Goal: Information Seeking & Learning: Check status

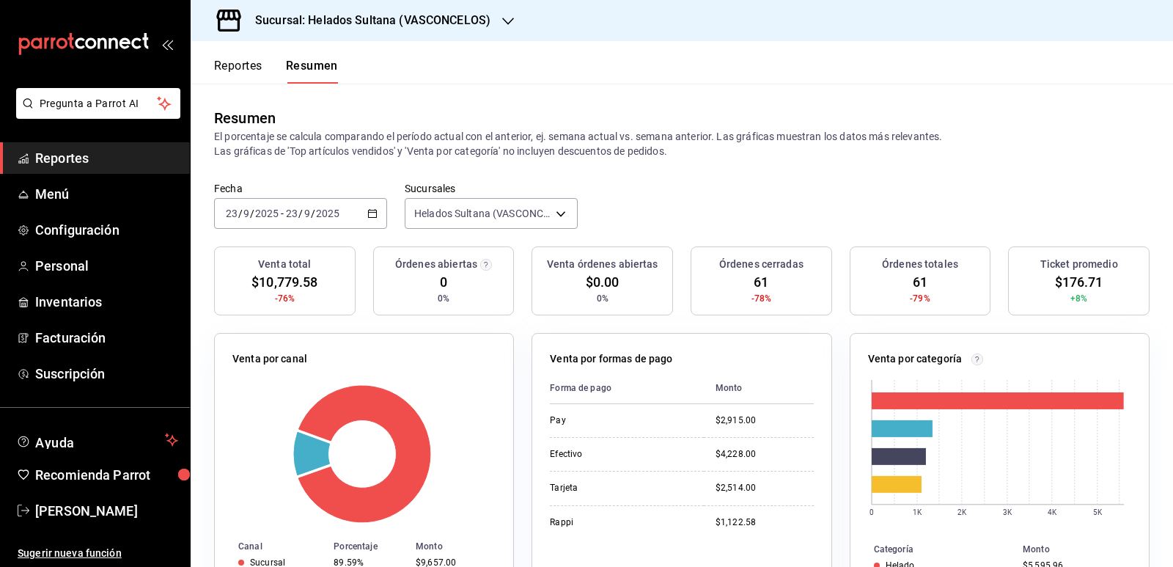
click at [256, 71] on button "Reportes" at bounding box center [238, 71] width 48 height 25
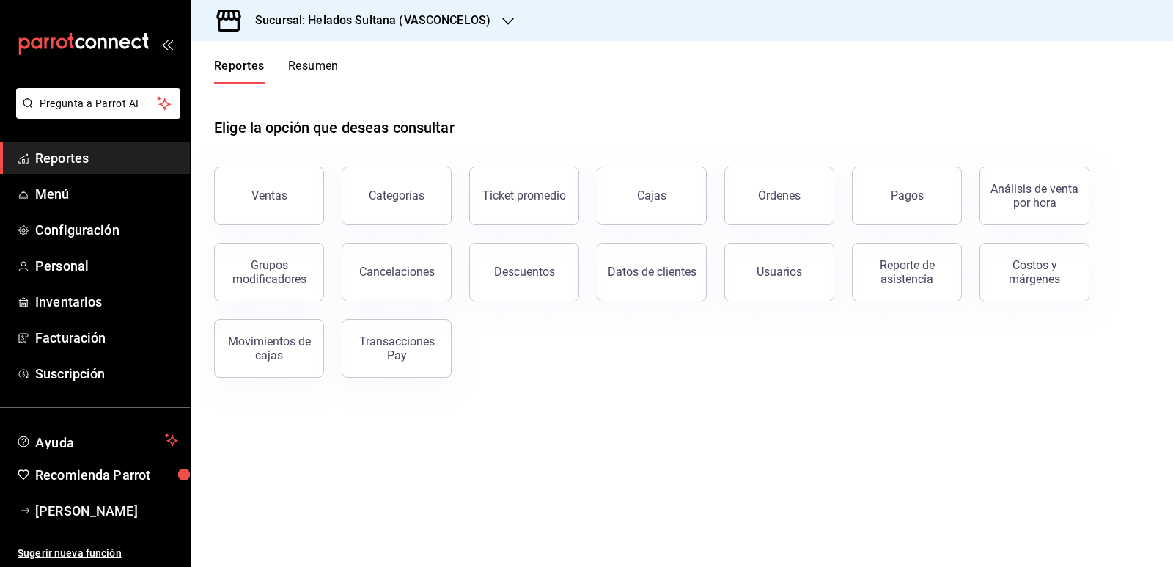
click at [337, 65] on button "Resumen" at bounding box center [313, 71] width 51 height 25
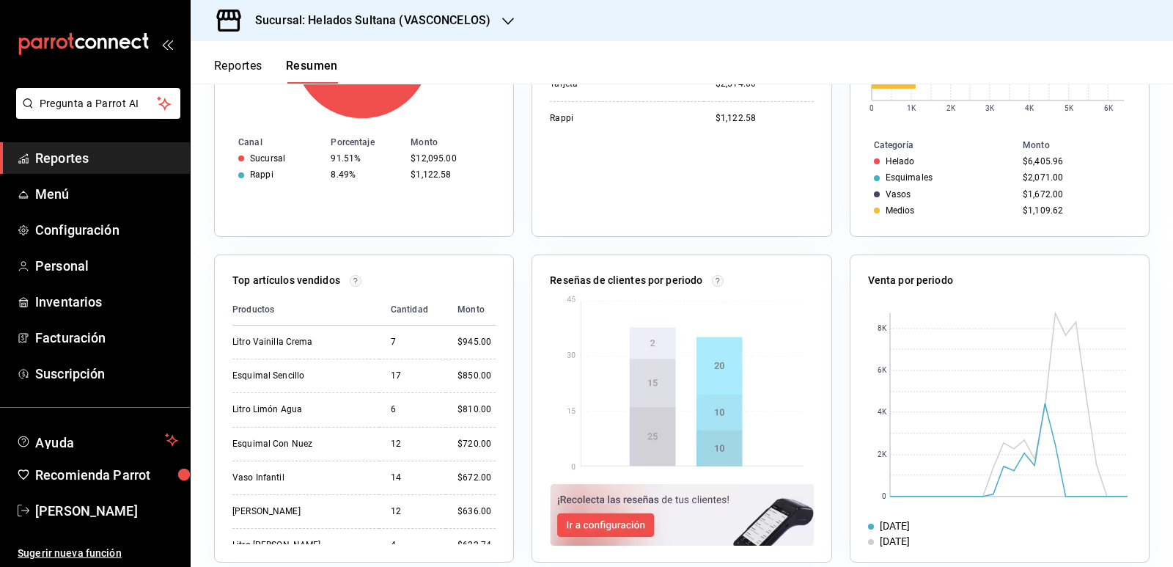
scroll to position [423, 0]
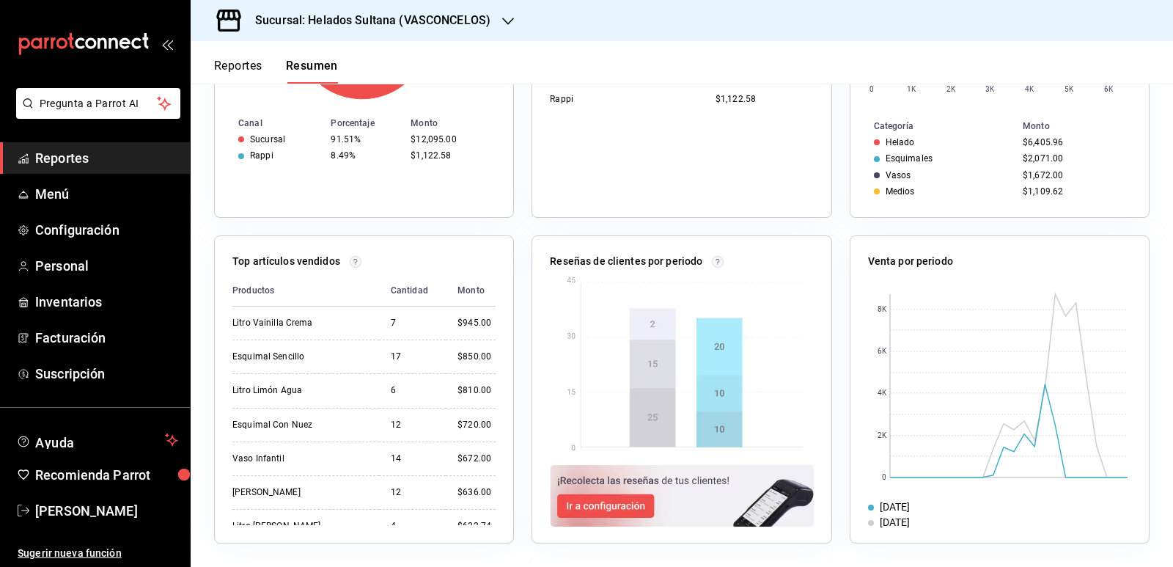
click at [245, 67] on button "Reportes" at bounding box center [238, 71] width 48 height 25
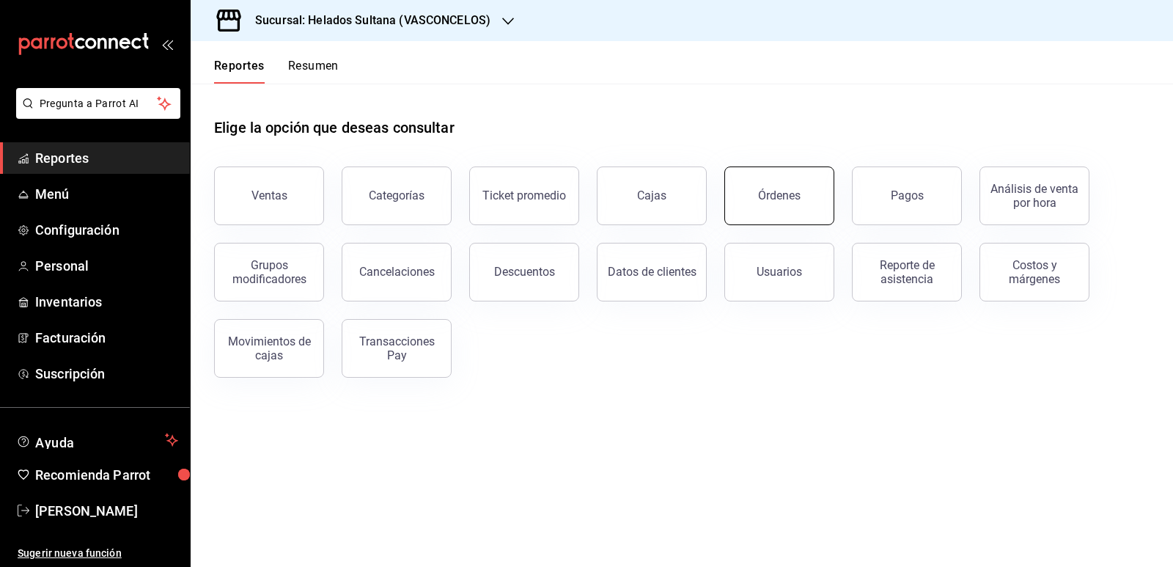
click at [773, 185] on button "Órdenes" at bounding box center [779, 195] width 110 height 59
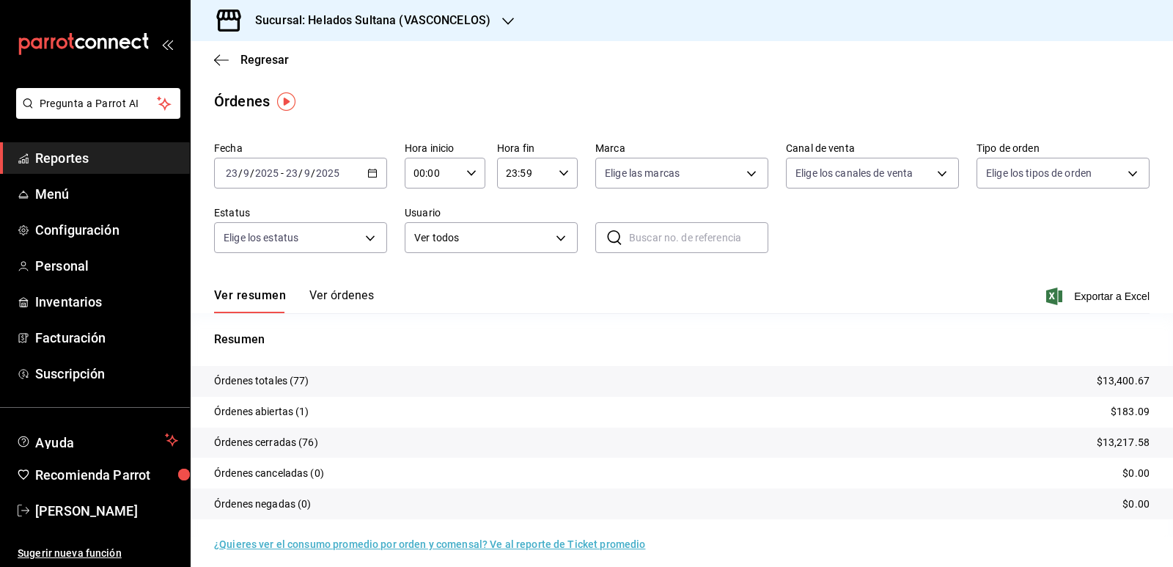
click at [348, 299] on button "Ver órdenes" at bounding box center [341, 300] width 65 height 25
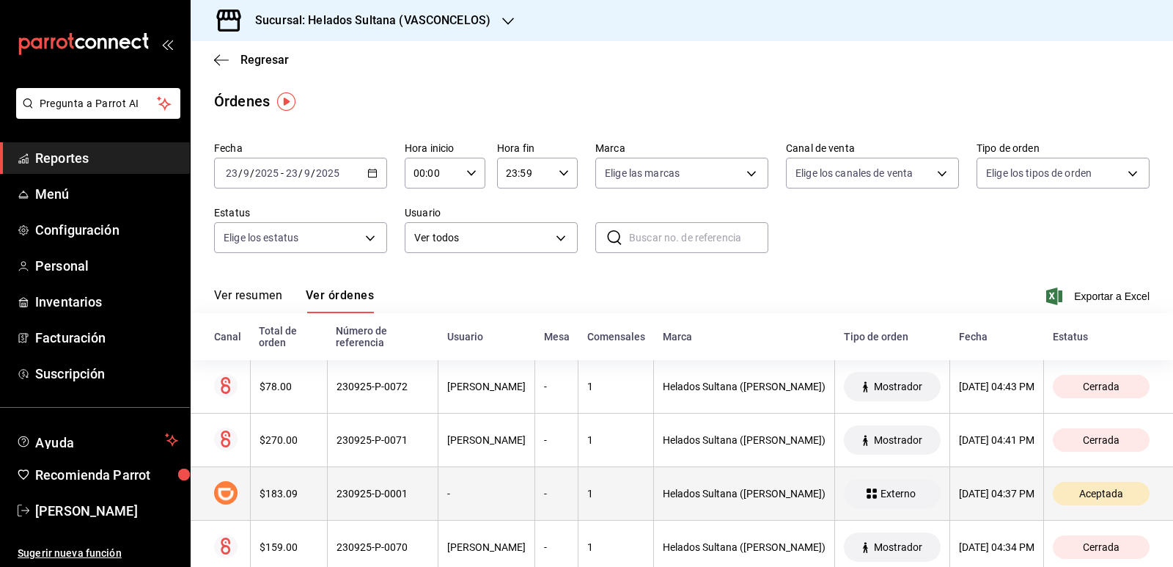
click at [339, 486] on th "230925-D-0001" at bounding box center [382, 494] width 111 height 54
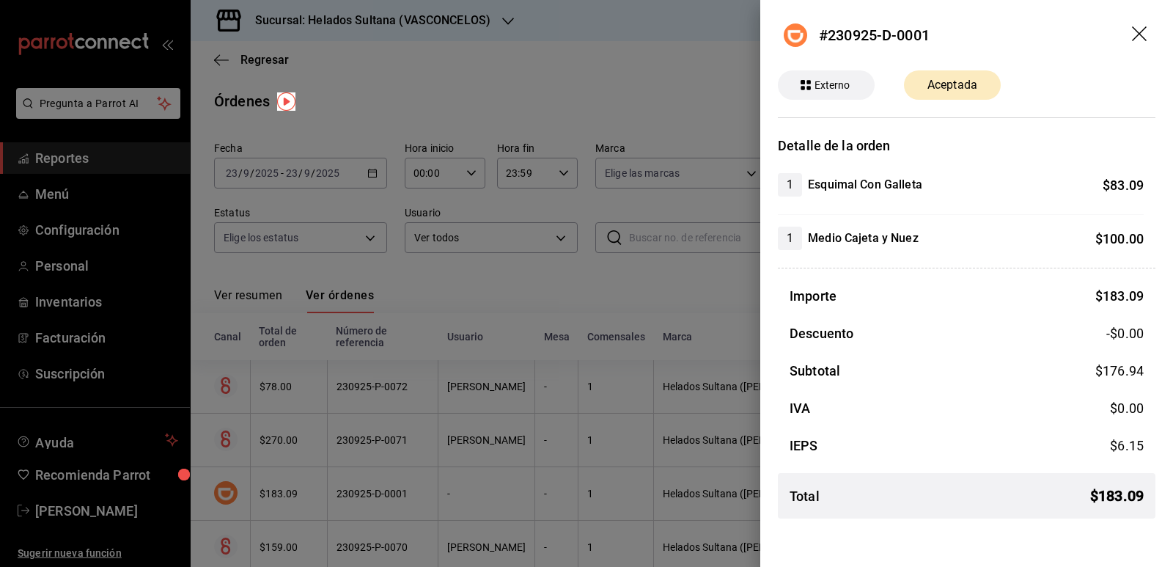
click at [578, 288] on div at bounding box center [586, 283] width 1173 height 567
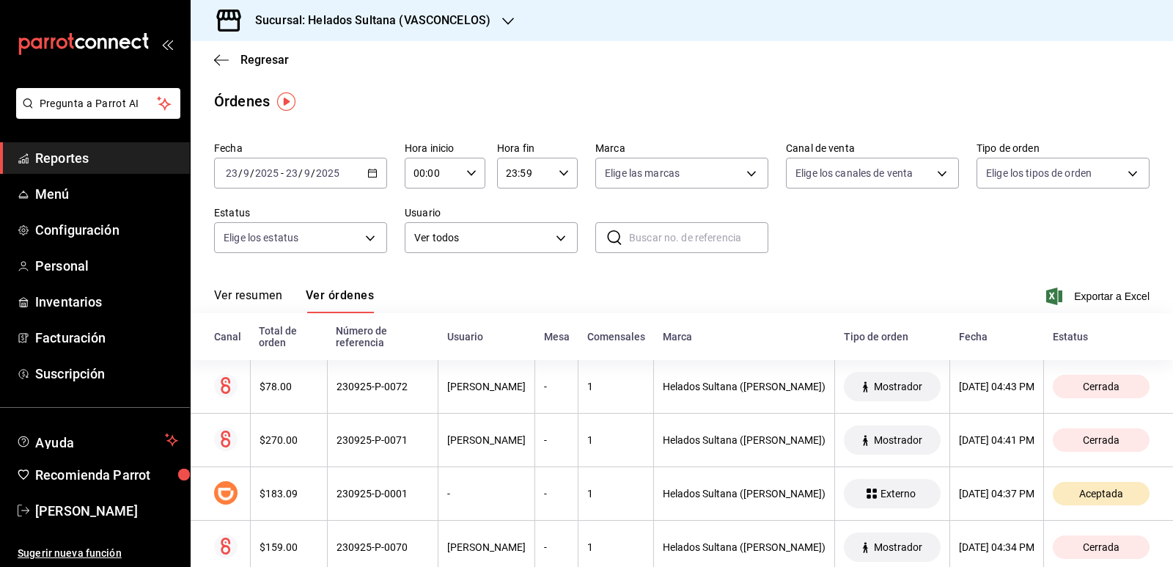
click at [51, 158] on span "Reportes" at bounding box center [106, 158] width 143 height 20
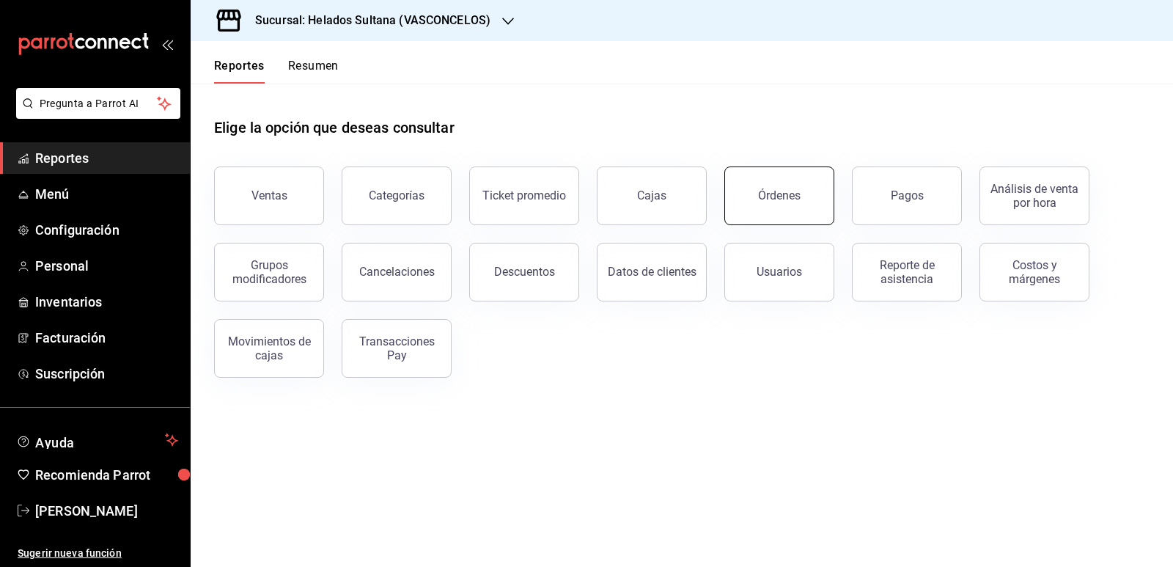
click at [773, 194] on div "Órdenes" at bounding box center [779, 195] width 43 height 14
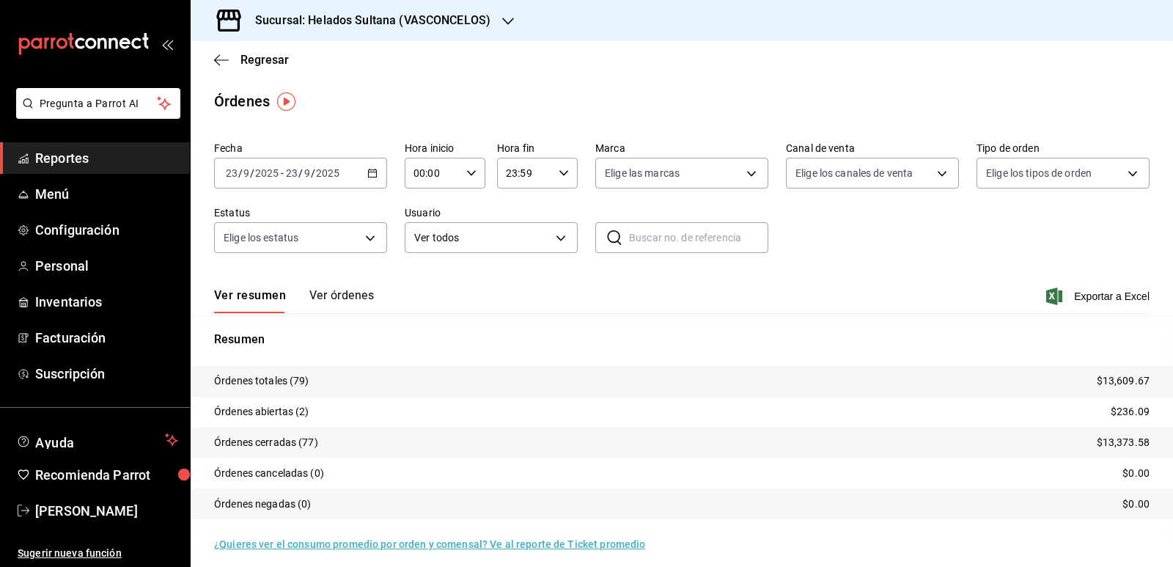
click at [339, 298] on button "Ver órdenes" at bounding box center [341, 300] width 65 height 25
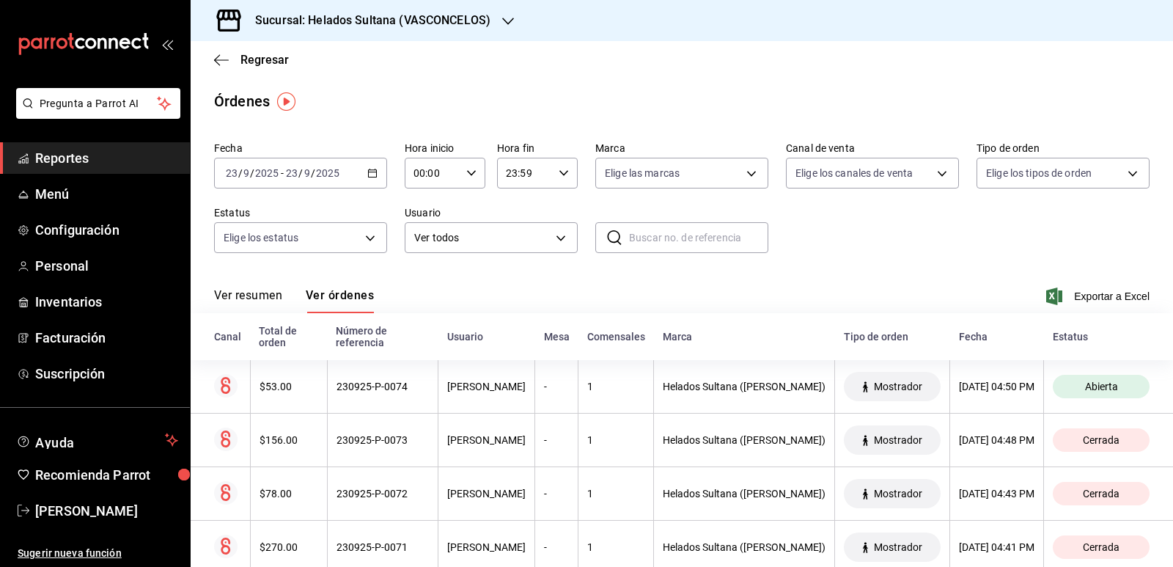
click at [532, 274] on div "Ver resumen Ver órdenes Exportar a Excel" at bounding box center [682, 292] width 936 height 43
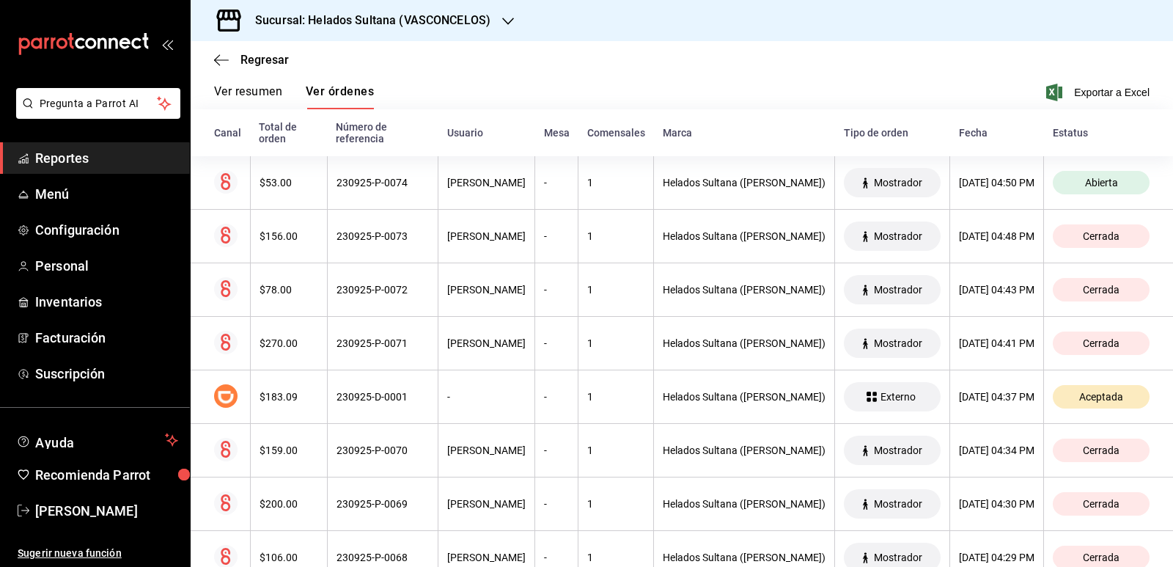
scroll to position [293, 0]
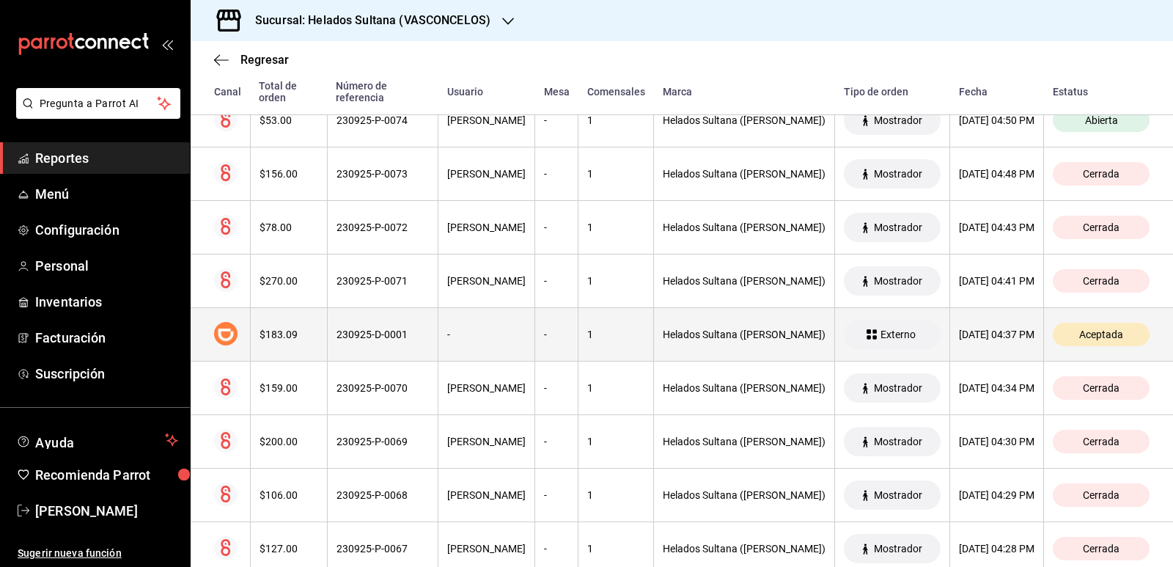
click at [359, 312] on th "230925-D-0001" at bounding box center [382, 335] width 111 height 54
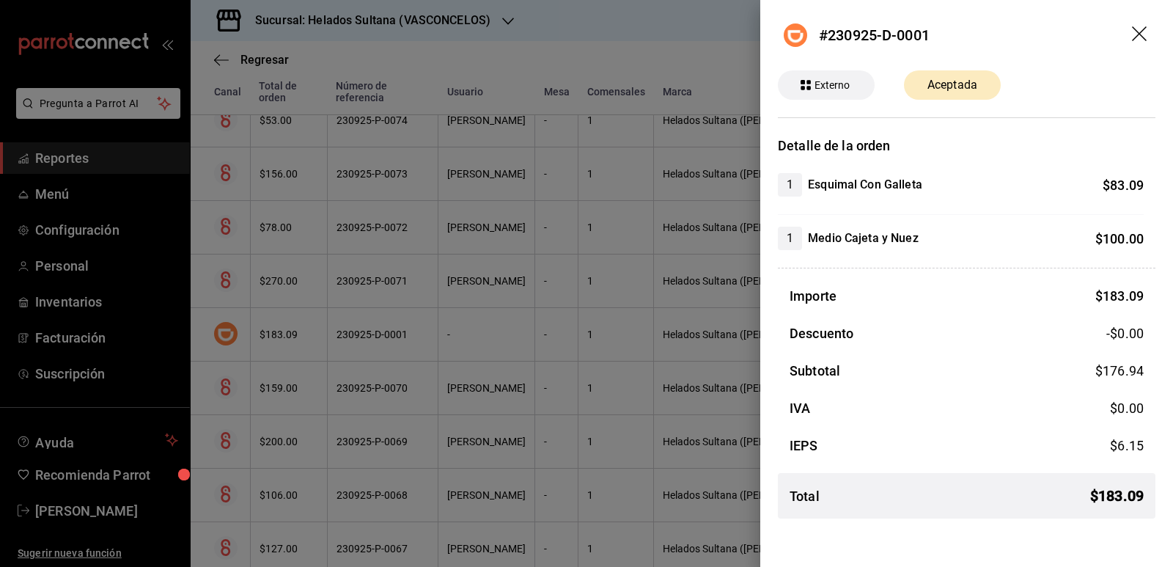
drag, startPoint x: 359, startPoint y: 312, endPoint x: 289, endPoint y: 142, distance: 184.1
click at [359, 312] on div at bounding box center [586, 283] width 1173 height 567
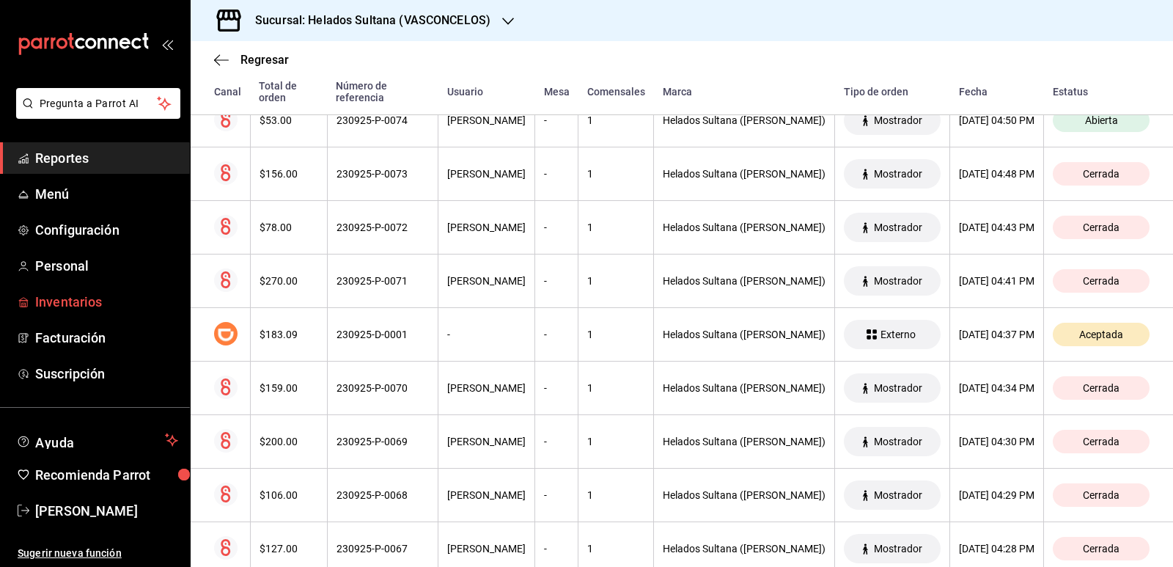
click at [64, 295] on span "Inventarios" at bounding box center [106, 302] width 143 height 20
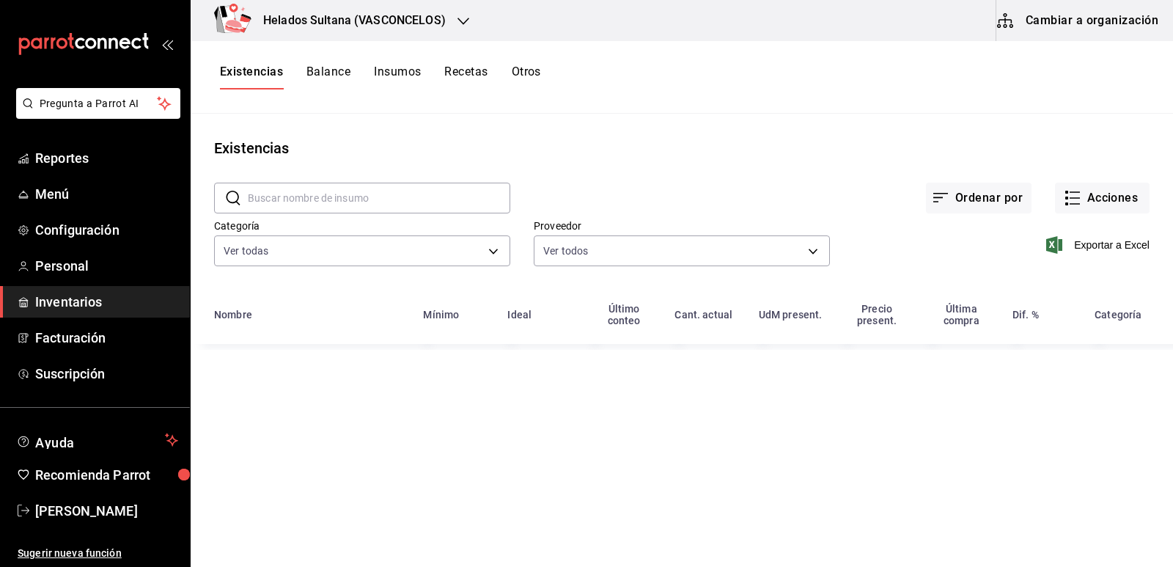
click at [1117, 19] on button "Cambiar a organización" at bounding box center [1078, 20] width 165 height 41
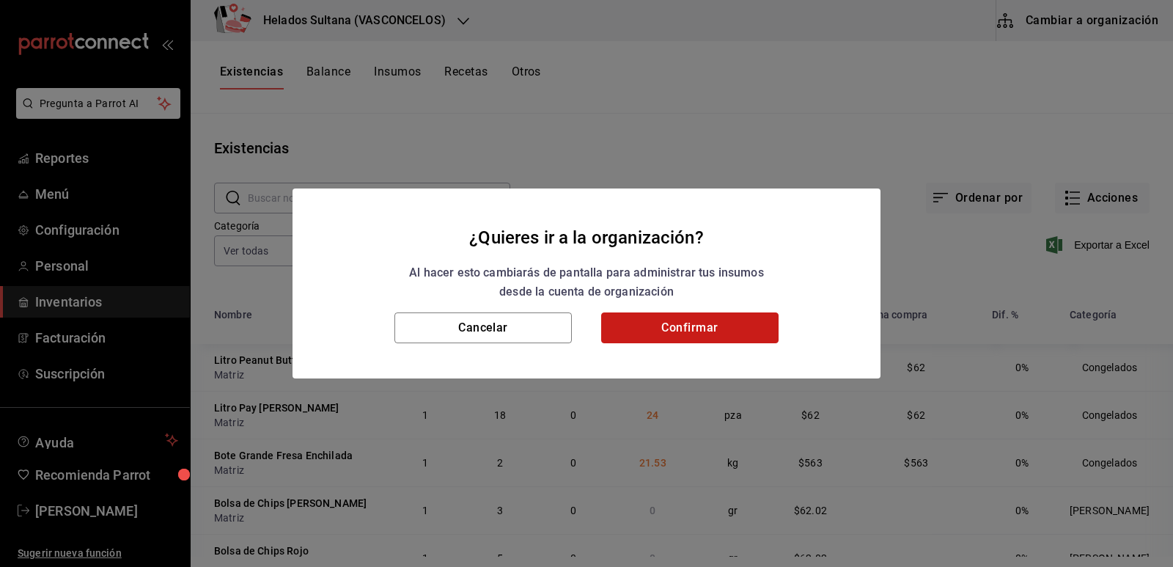
click at [628, 328] on button "Confirmar" at bounding box center [689, 327] width 177 height 31
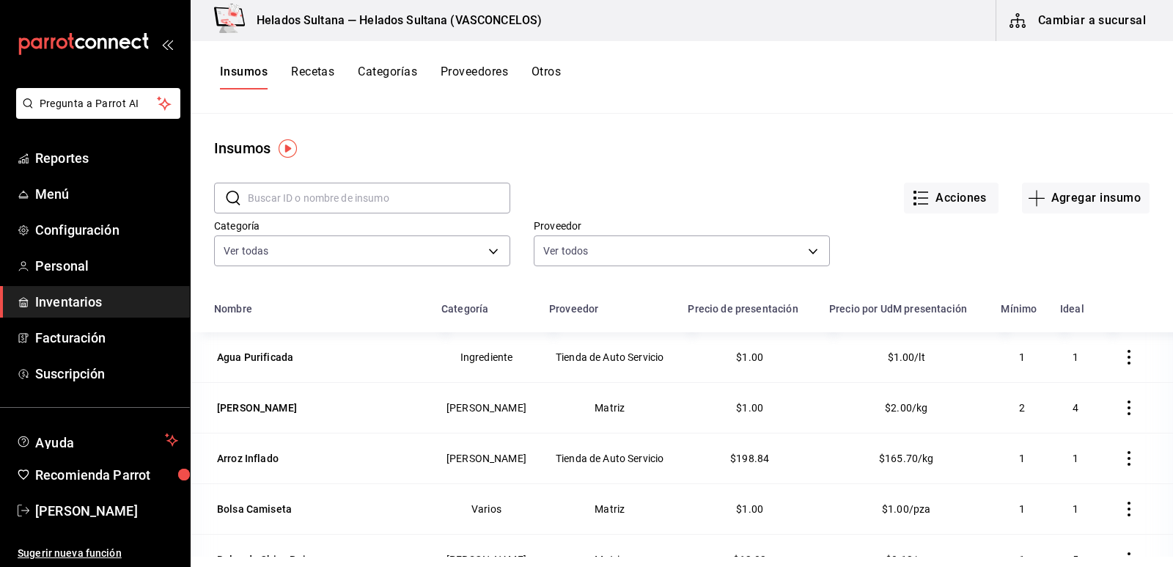
click at [551, 73] on button "Otros" at bounding box center [546, 77] width 29 height 25
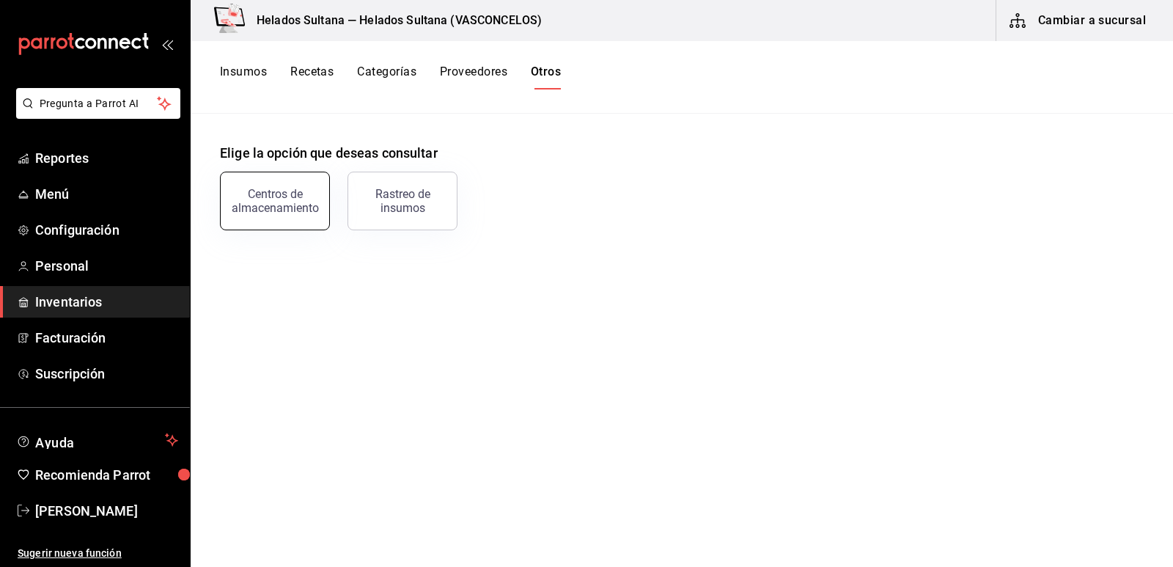
click at [298, 191] on div "Centros de almacenamiento" at bounding box center [274, 201] width 91 height 28
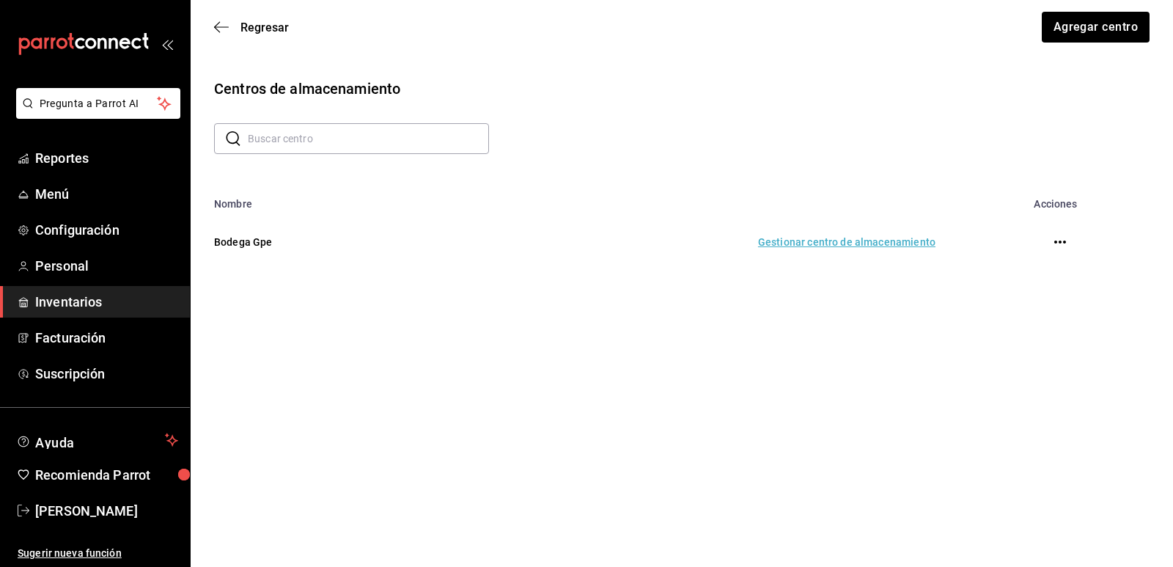
click at [812, 239] on td "Gestionar centro de almacenamiento" at bounding box center [693, 242] width 520 height 65
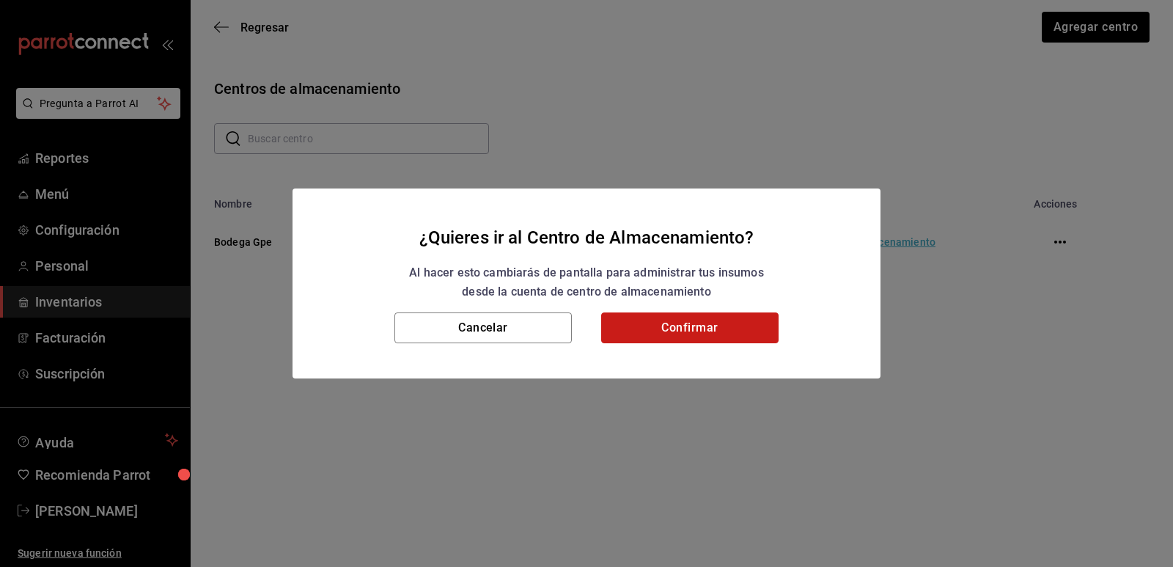
click at [661, 326] on button "Confirmar" at bounding box center [689, 327] width 177 height 31
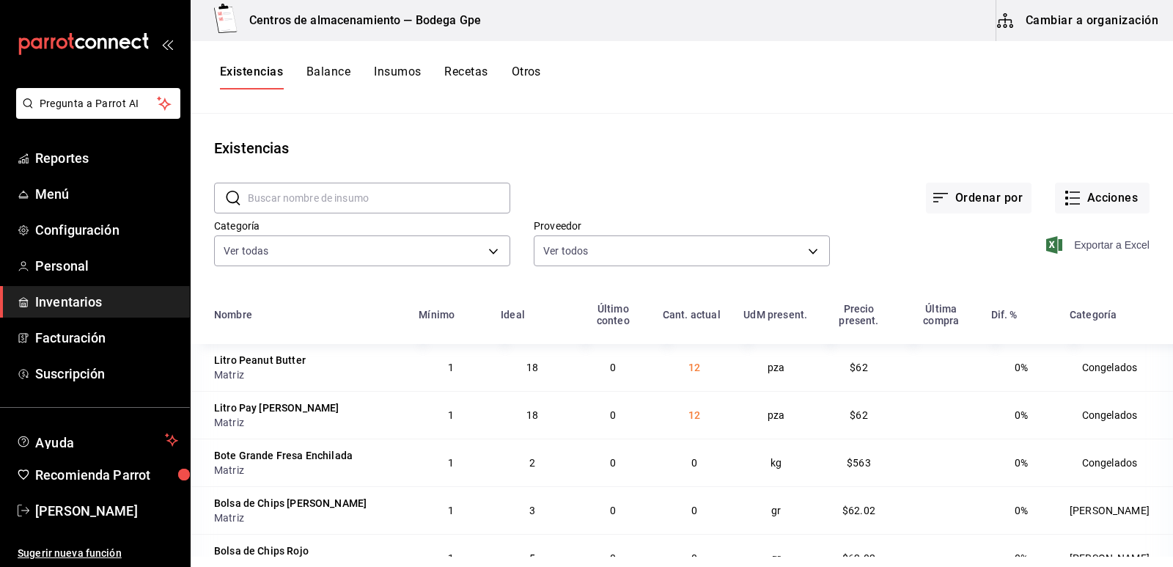
click at [1078, 246] on span "Exportar a Excel" at bounding box center [1099, 245] width 100 height 18
click at [1059, 23] on button "Cambiar a organización" at bounding box center [1078, 20] width 165 height 41
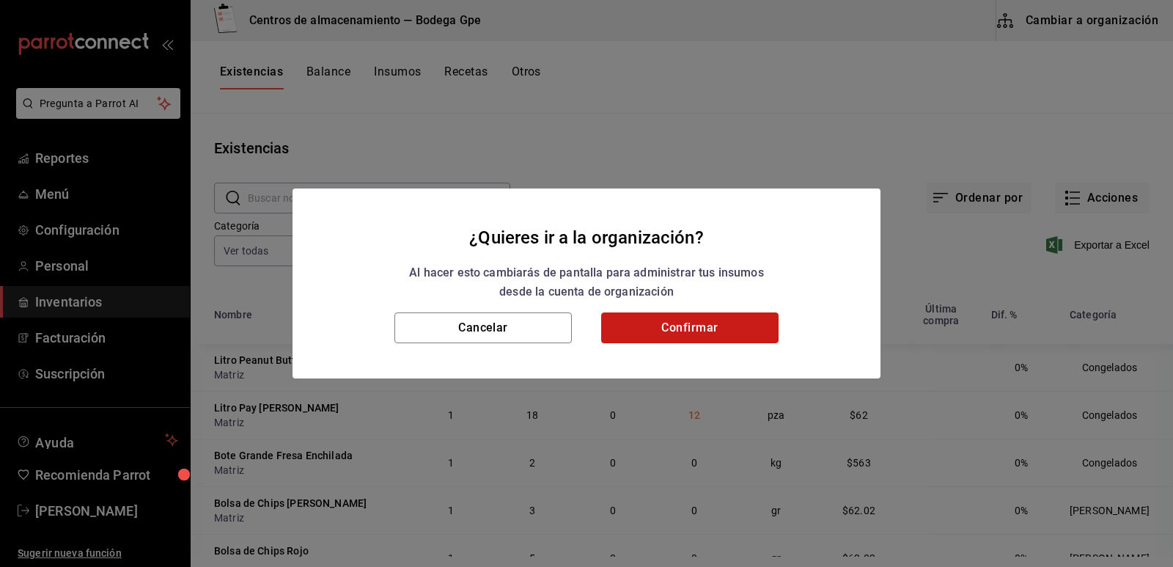
click at [708, 315] on button "Confirmar" at bounding box center [689, 327] width 177 height 31
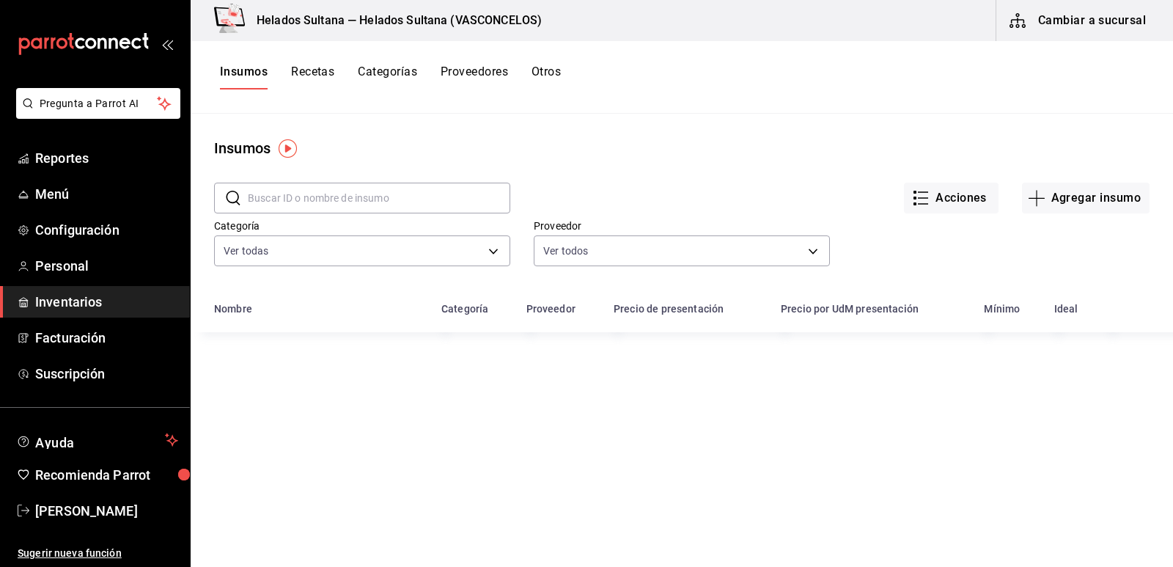
click at [1046, 25] on button "Cambiar a sucursal" at bounding box center [1078, 20] width 165 height 41
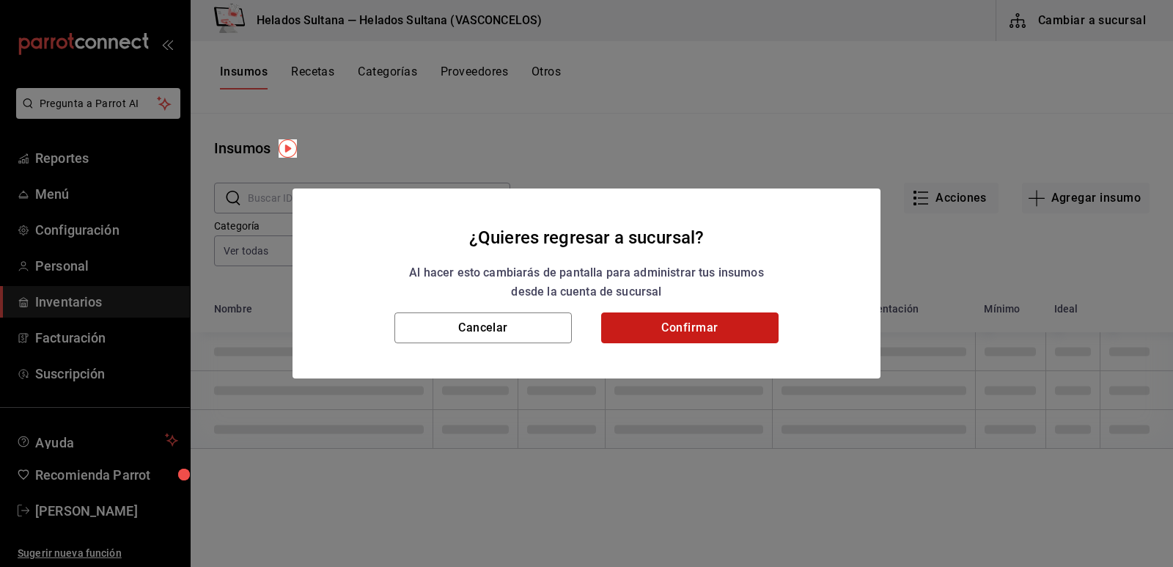
click at [710, 326] on button "Confirmar" at bounding box center [689, 327] width 177 height 31
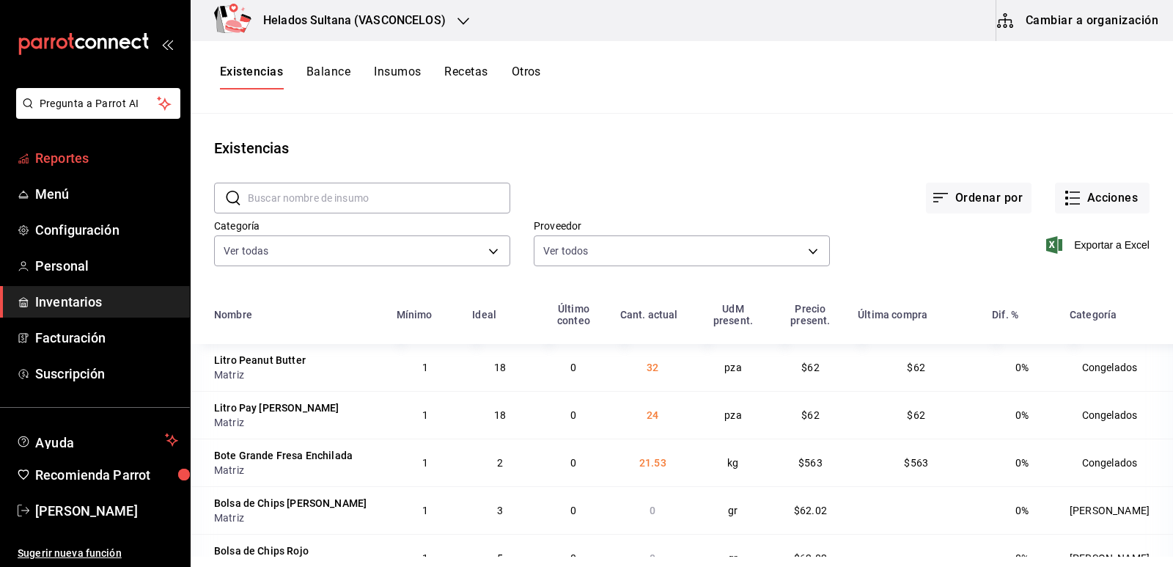
click at [73, 161] on span "Reportes" at bounding box center [106, 158] width 143 height 20
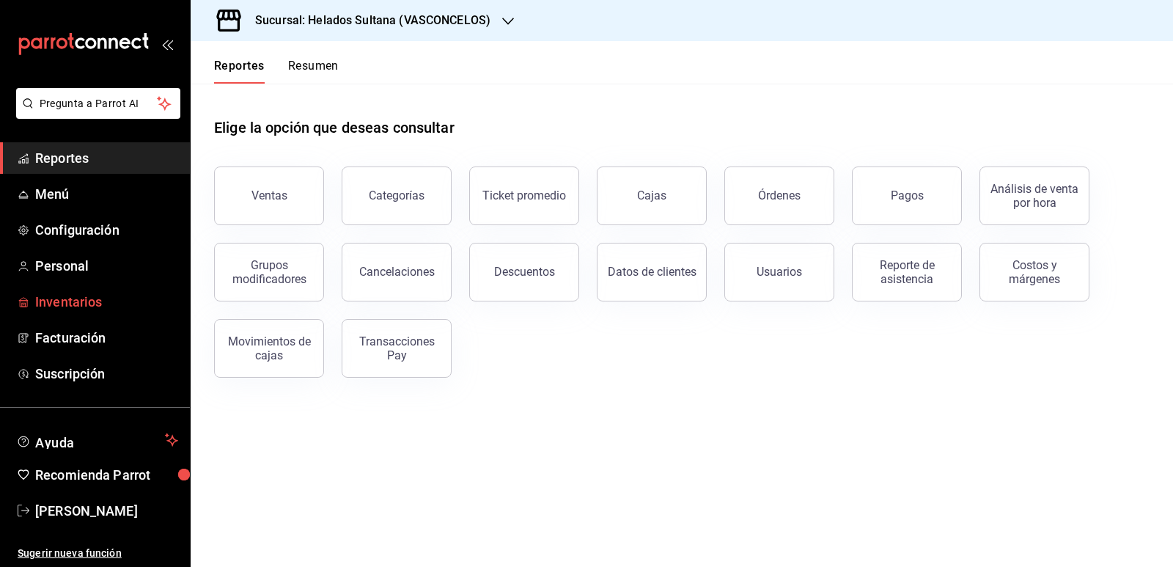
click at [52, 293] on span "Inventarios" at bounding box center [106, 302] width 143 height 20
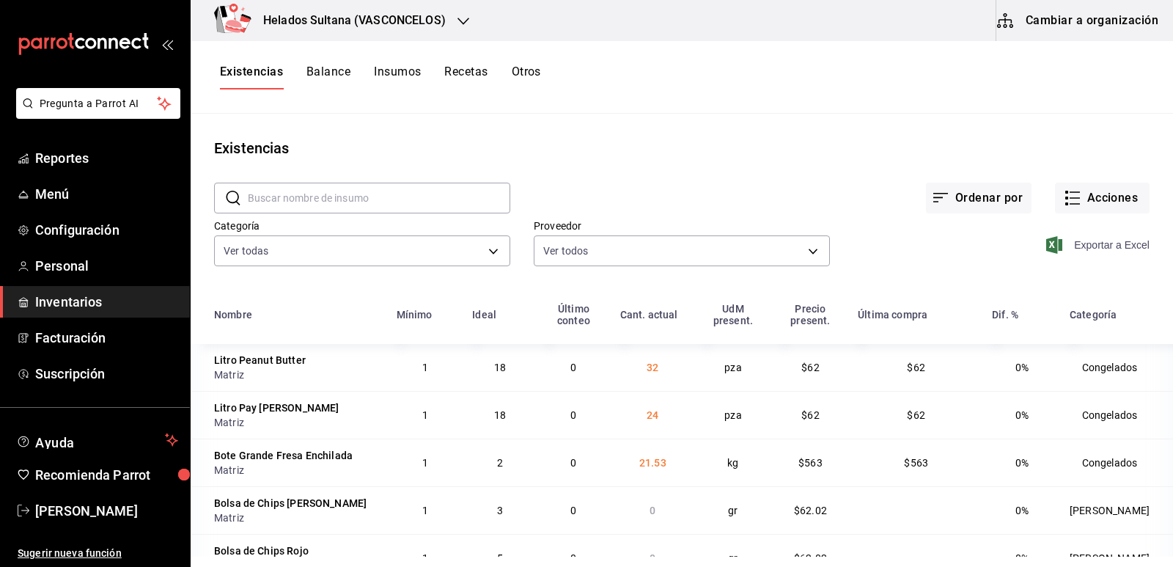
click at [1090, 243] on span "Exportar a Excel" at bounding box center [1099, 245] width 100 height 18
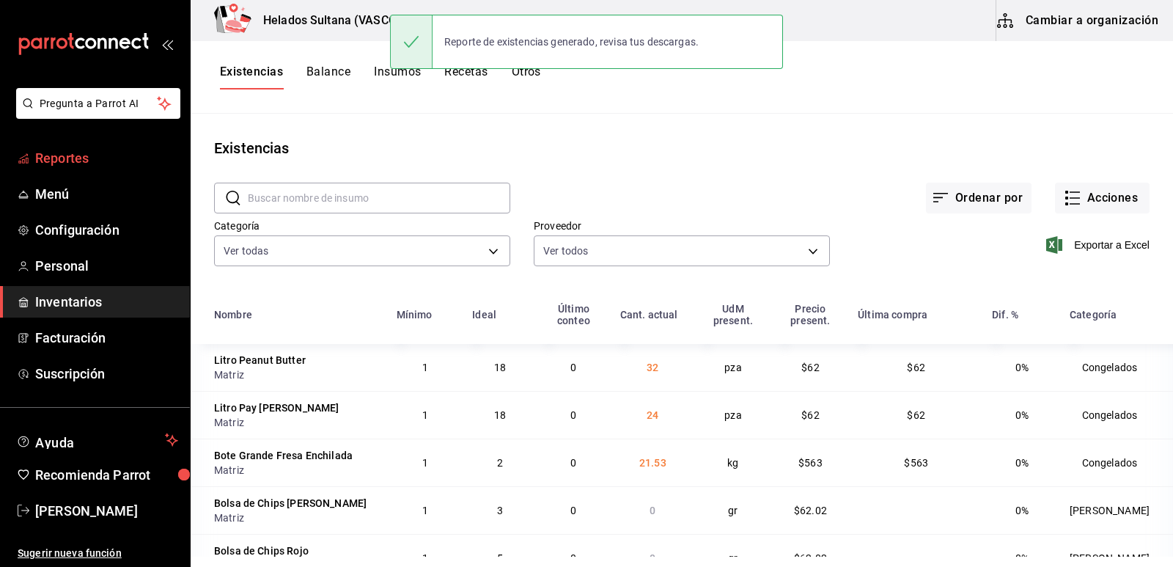
click at [87, 155] on span "Reportes" at bounding box center [106, 158] width 143 height 20
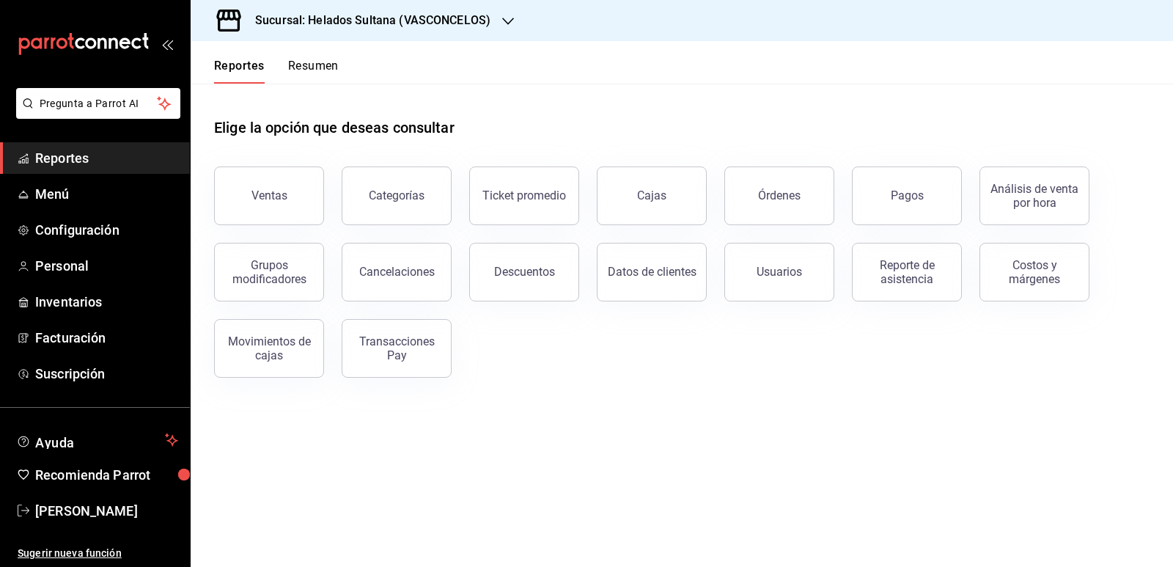
click at [325, 62] on button "Resumen" at bounding box center [313, 71] width 51 height 25
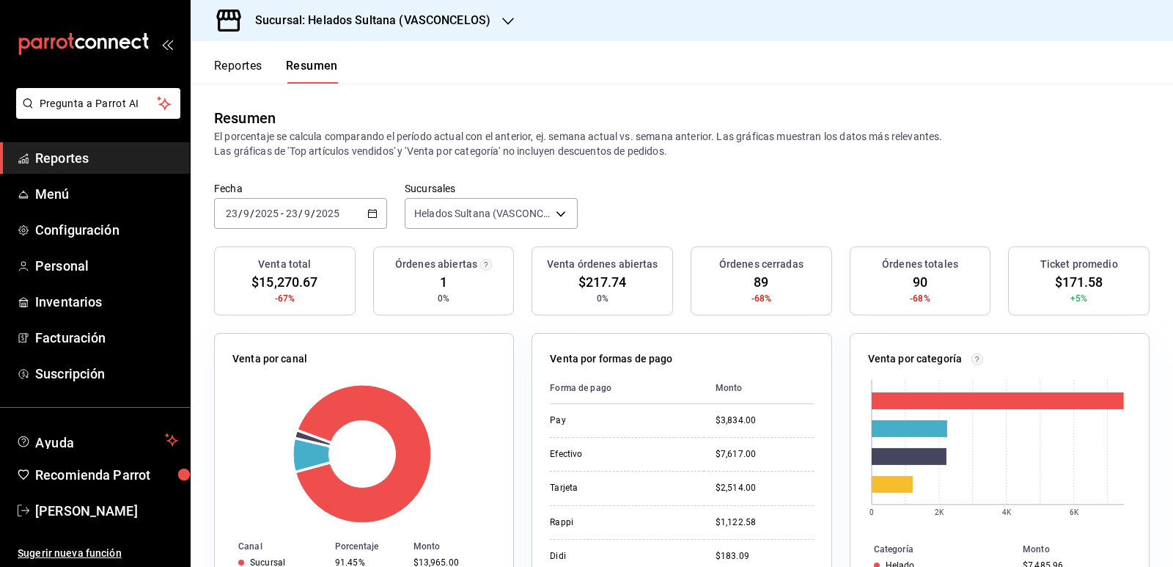
click at [372, 214] on icon "button" at bounding box center [372, 213] width 10 height 10
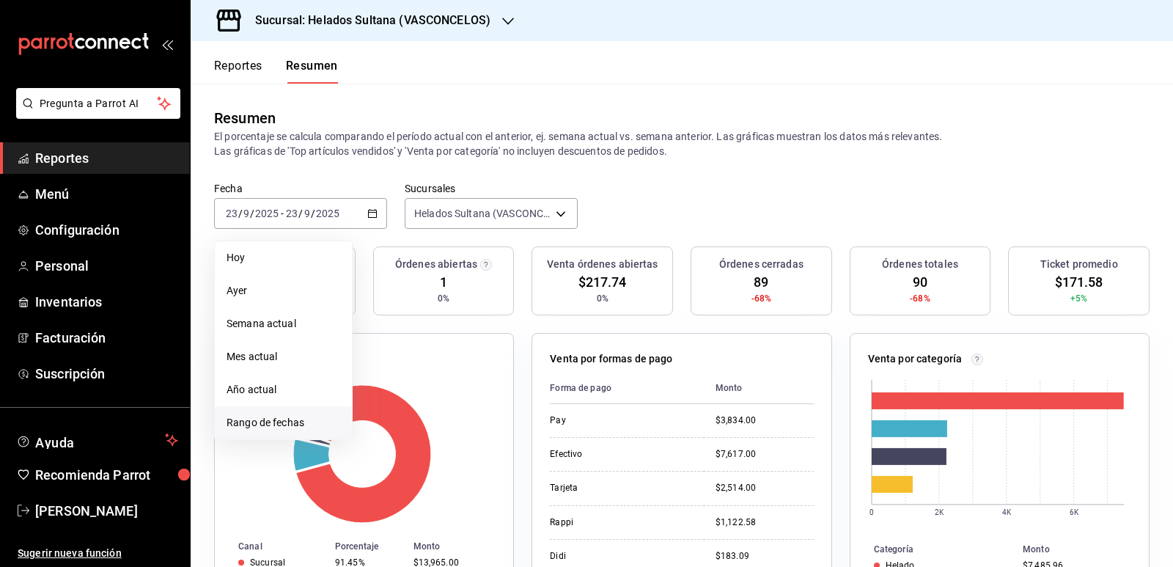
click at [285, 418] on span "Rango de fechas" at bounding box center [284, 422] width 114 height 15
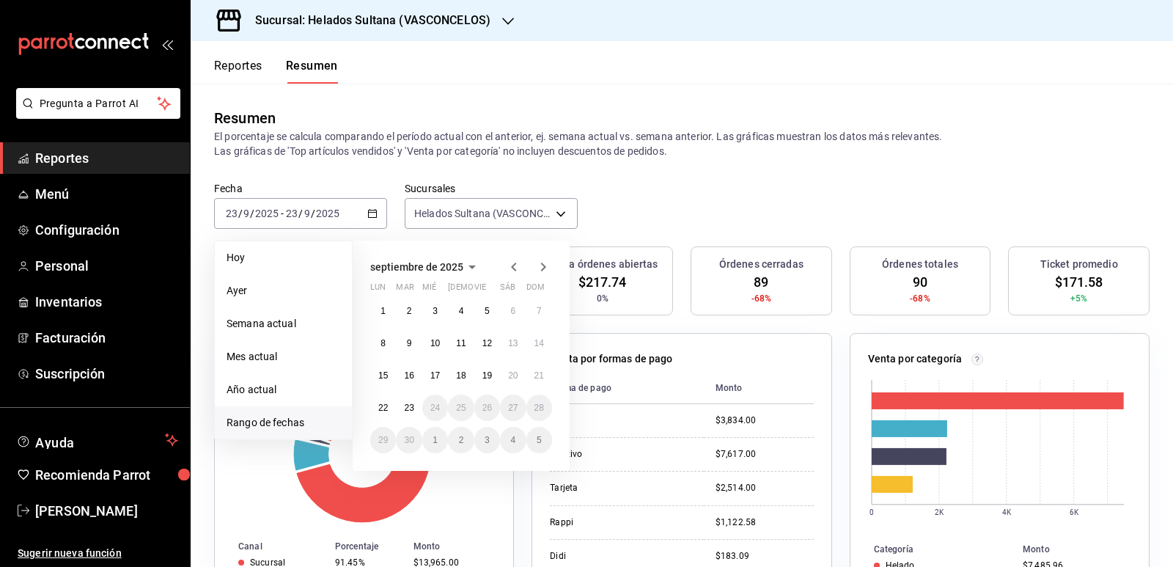
click at [512, 267] on icon "button" at bounding box center [513, 266] width 5 height 9
click at [512, 267] on icon "button" at bounding box center [513, 269] width 5 height 9
click at [512, 267] on icon "button" at bounding box center [513, 266] width 5 height 9
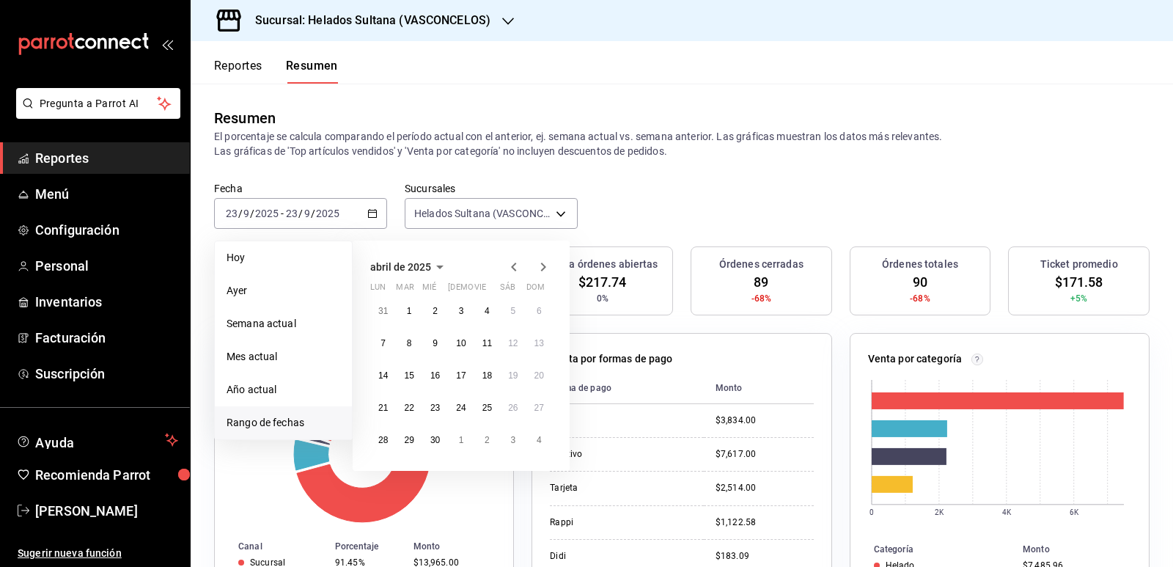
click at [512, 267] on icon "button" at bounding box center [513, 266] width 5 height 9
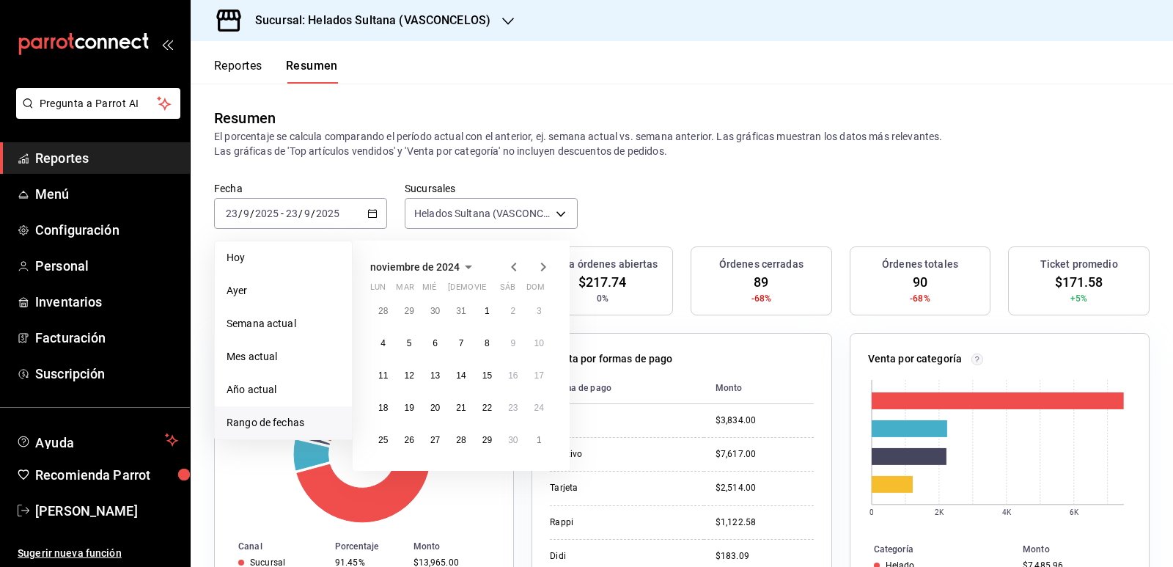
click at [512, 267] on icon "button" at bounding box center [513, 266] width 5 height 9
click at [408, 431] on button "24" at bounding box center [409, 440] width 26 height 26
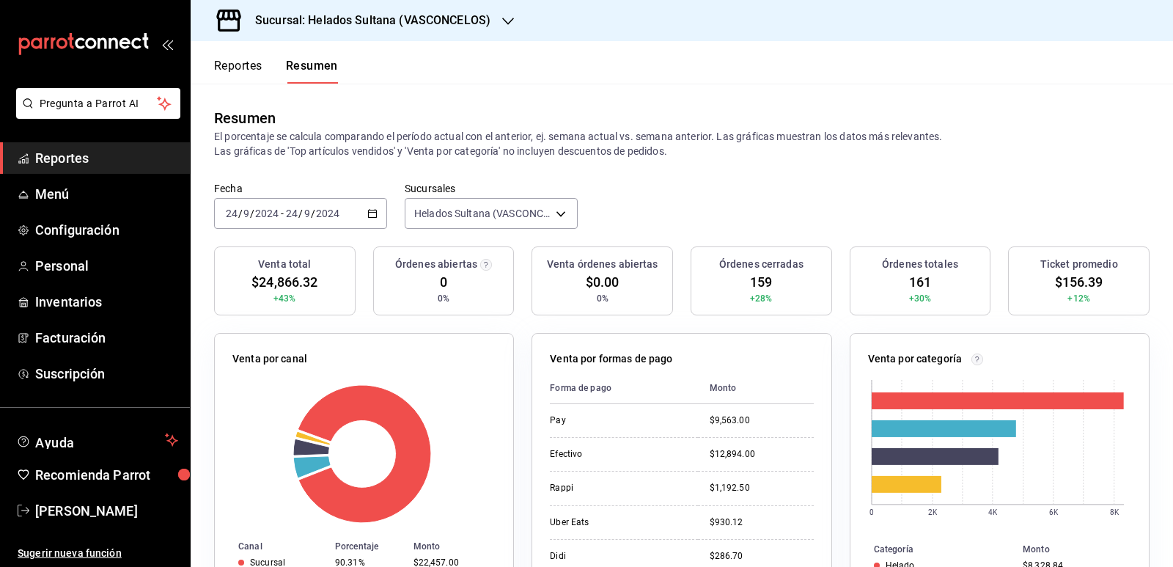
click at [369, 213] on \(Stroke\) "button" at bounding box center [373, 212] width 8 height 1
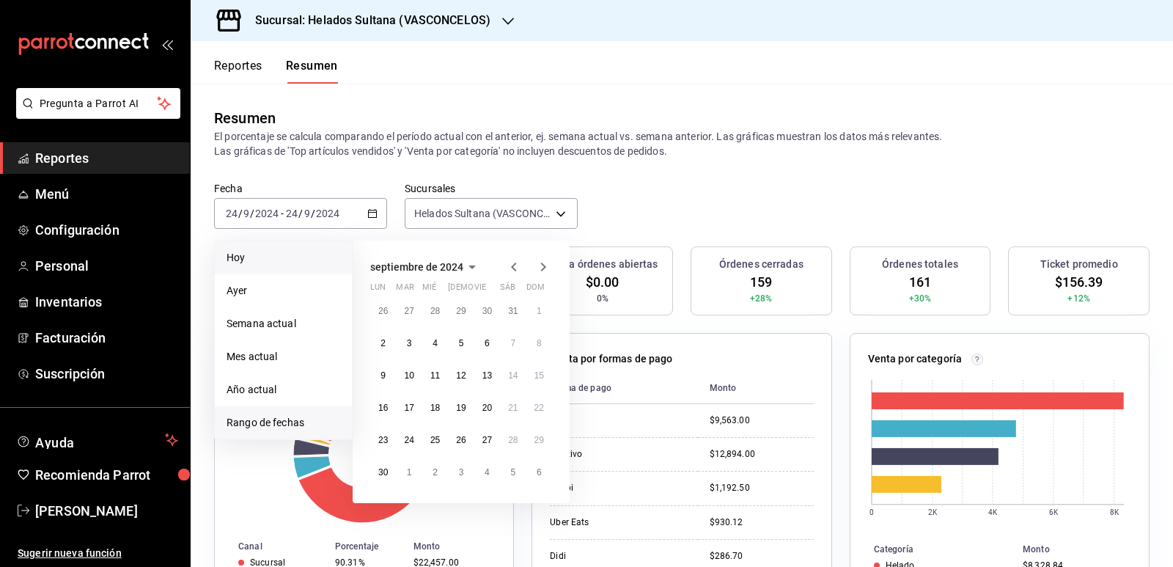
click at [266, 259] on span "Hoy" at bounding box center [284, 257] width 114 height 15
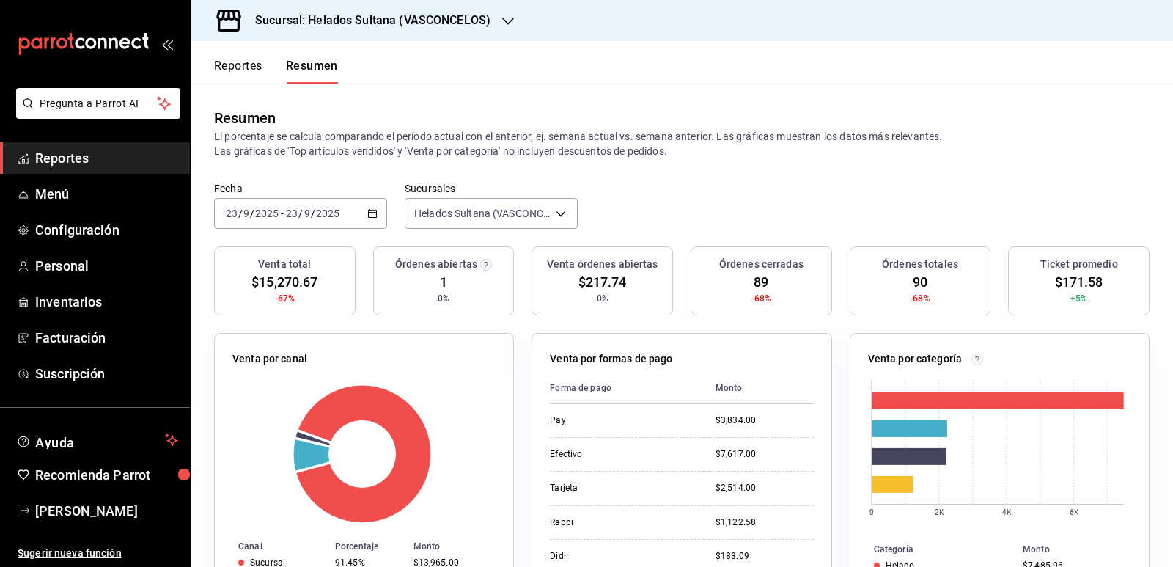
click at [249, 65] on button "Reportes" at bounding box center [238, 71] width 48 height 25
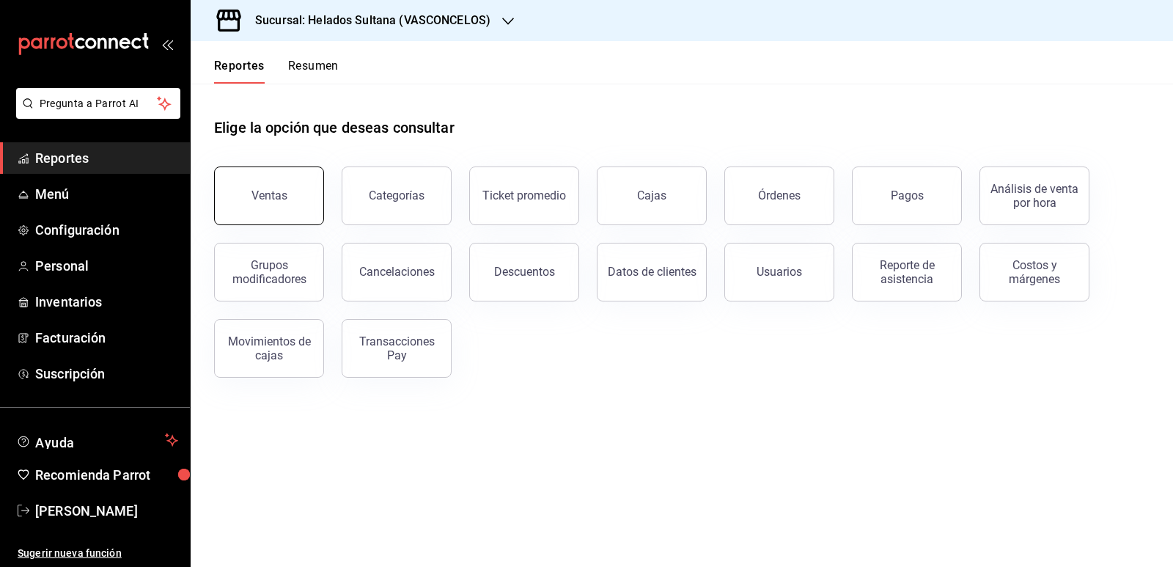
click at [315, 194] on button "Ventas" at bounding box center [269, 195] width 110 height 59
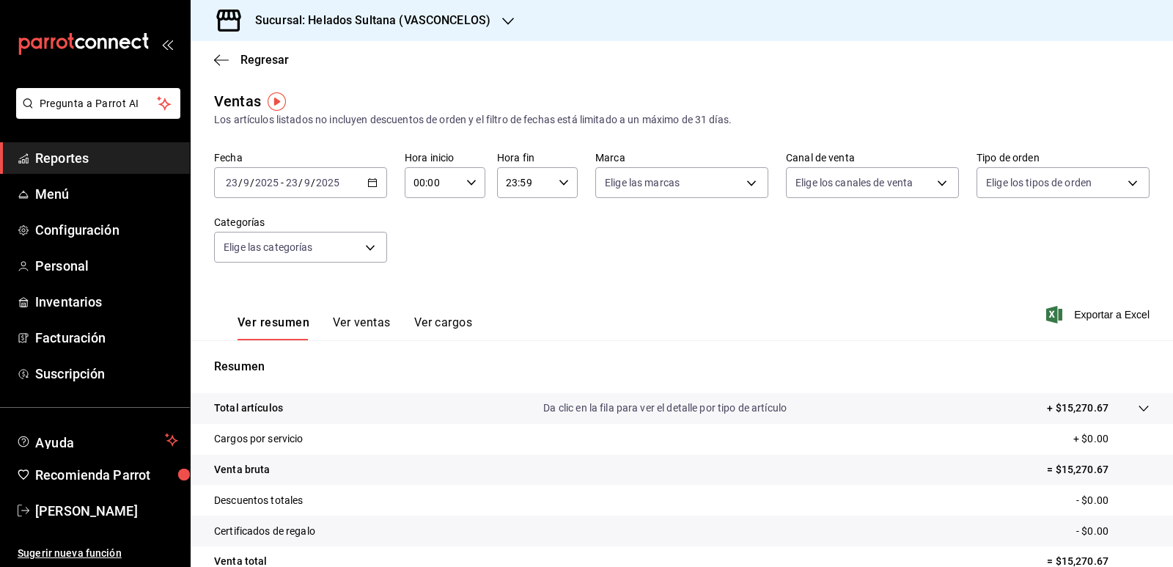
click at [372, 181] on icon "button" at bounding box center [372, 182] width 10 height 10
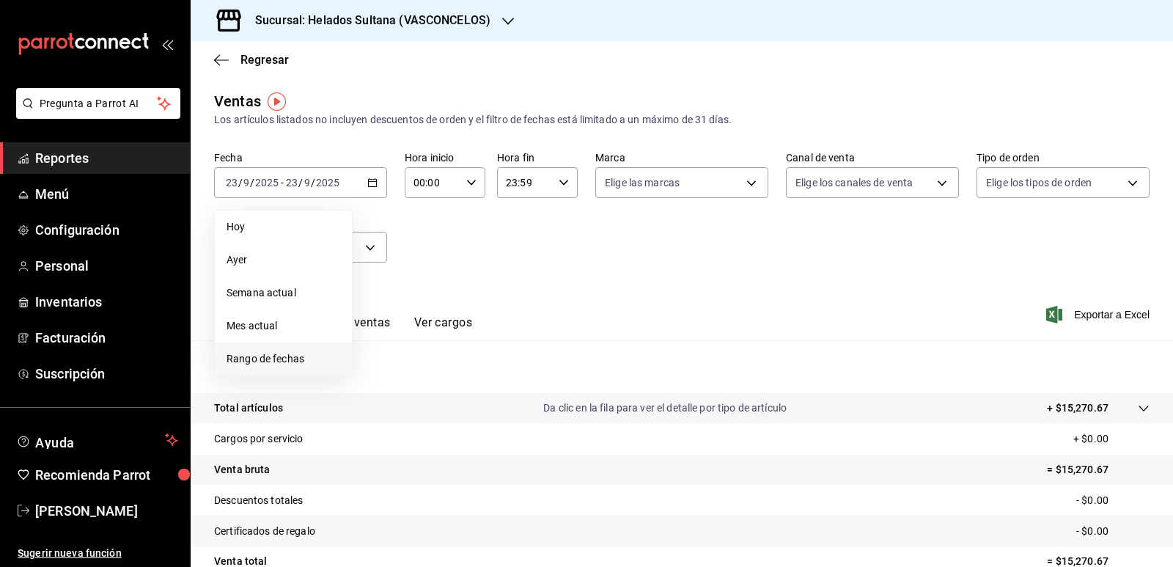
click at [310, 350] on li "Rango de fechas" at bounding box center [283, 358] width 137 height 33
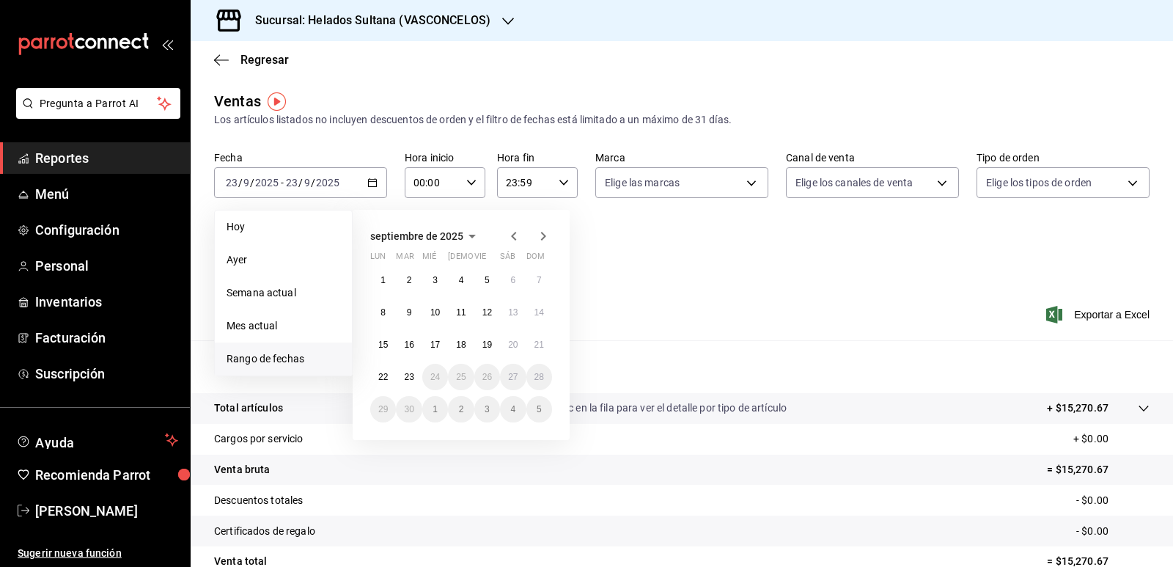
click at [513, 241] on icon "button" at bounding box center [514, 236] width 18 height 18
click at [513, 241] on icon "button" at bounding box center [514, 239] width 18 height 18
click at [513, 241] on icon "button" at bounding box center [514, 236] width 18 height 18
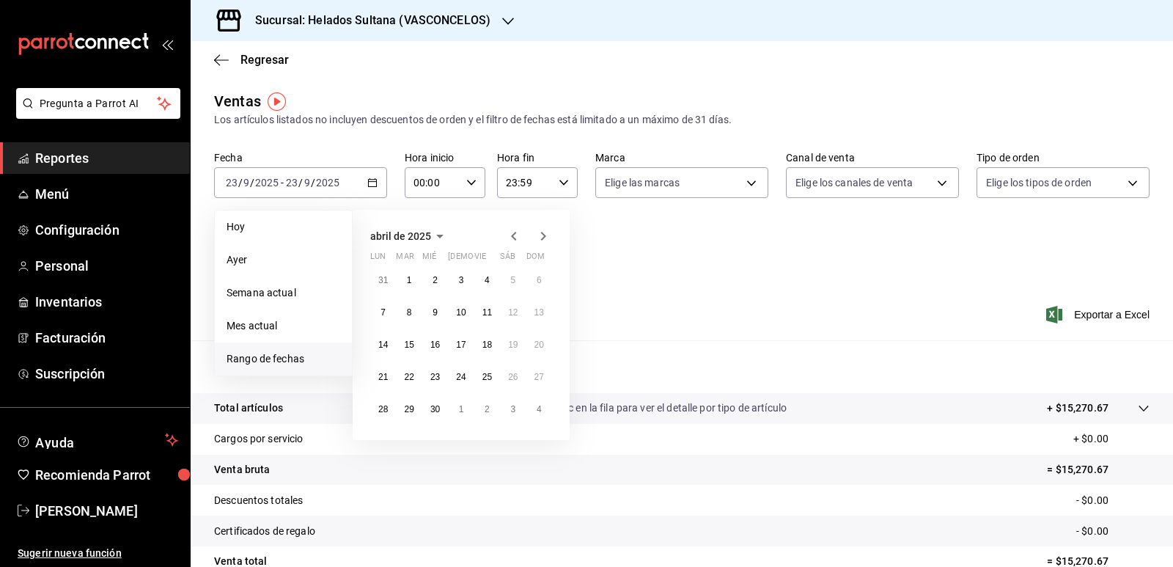
click at [513, 241] on icon "button" at bounding box center [514, 236] width 18 height 18
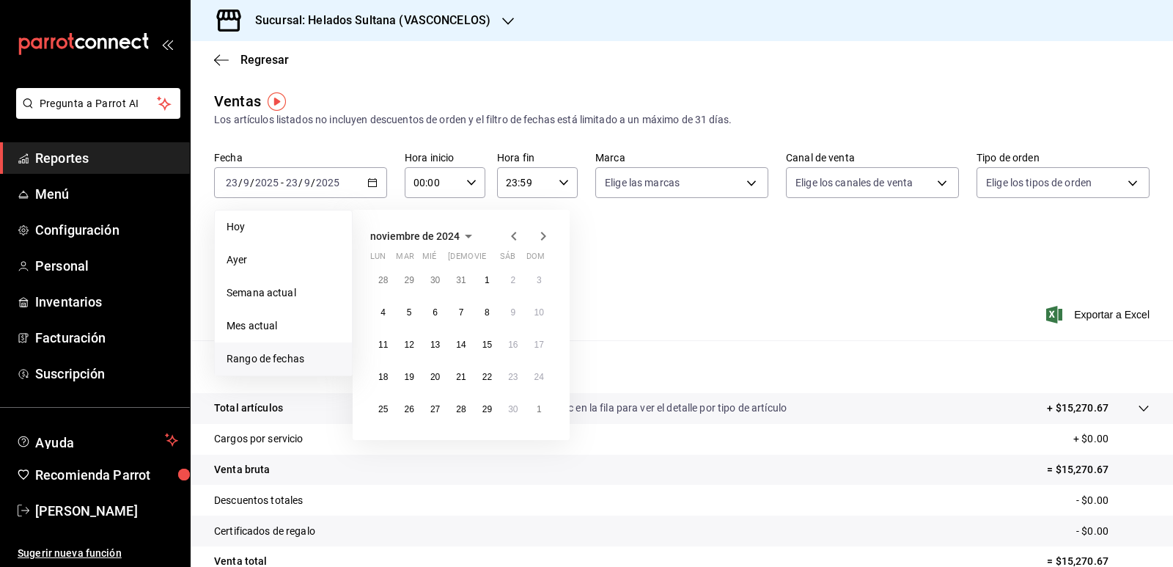
click at [513, 241] on icon "button" at bounding box center [514, 236] width 18 height 18
click at [409, 407] on abbr "24" at bounding box center [409, 409] width 10 height 10
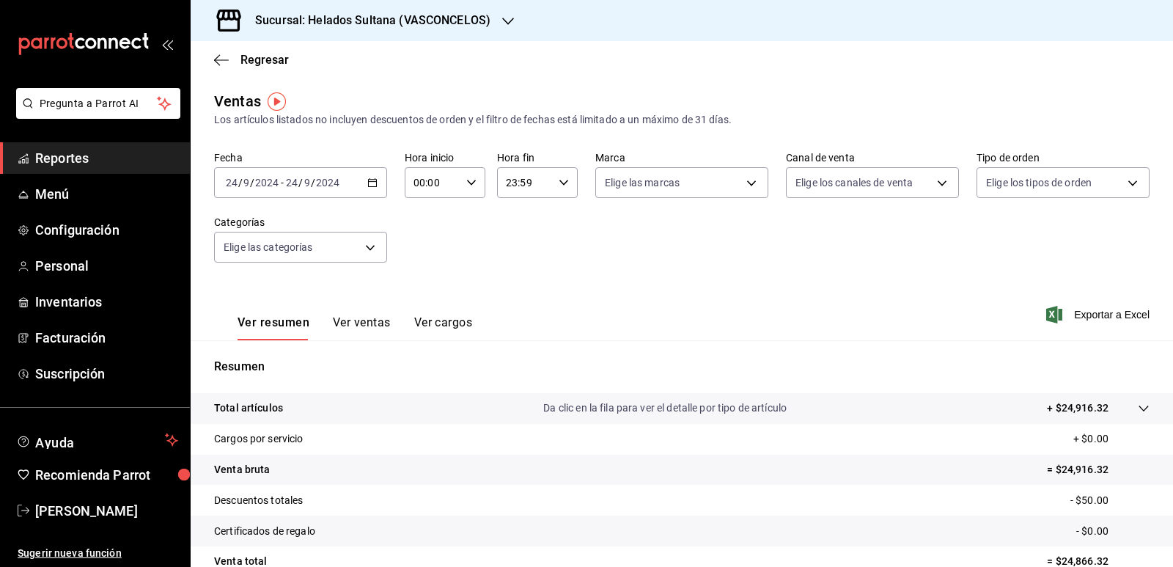
click at [567, 179] on div "23:59 Hora fin" at bounding box center [537, 182] width 81 height 31
click at [515, 240] on span "17" at bounding box center [513, 238] width 17 height 12
click at [550, 212] on button "00" at bounding box center [554, 205] width 34 height 29
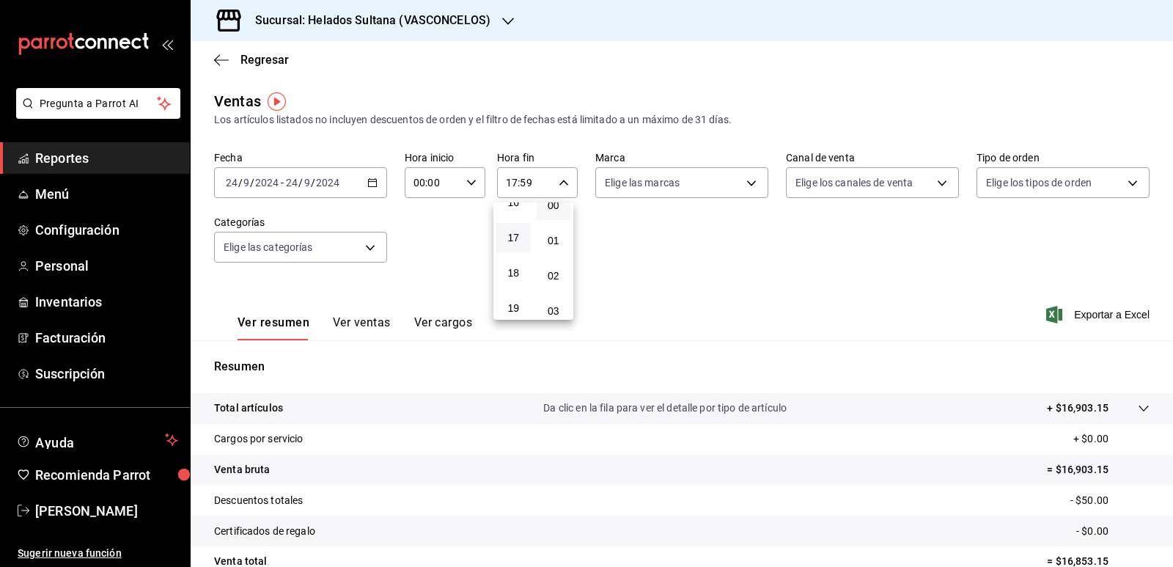
type input "17:00"
click at [659, 250] on div at bounding box center [586, 283] width 1173 height 567
click at [367, 324] on button "Ver ventas" at bounding box center [362, 327] width 58 height 25
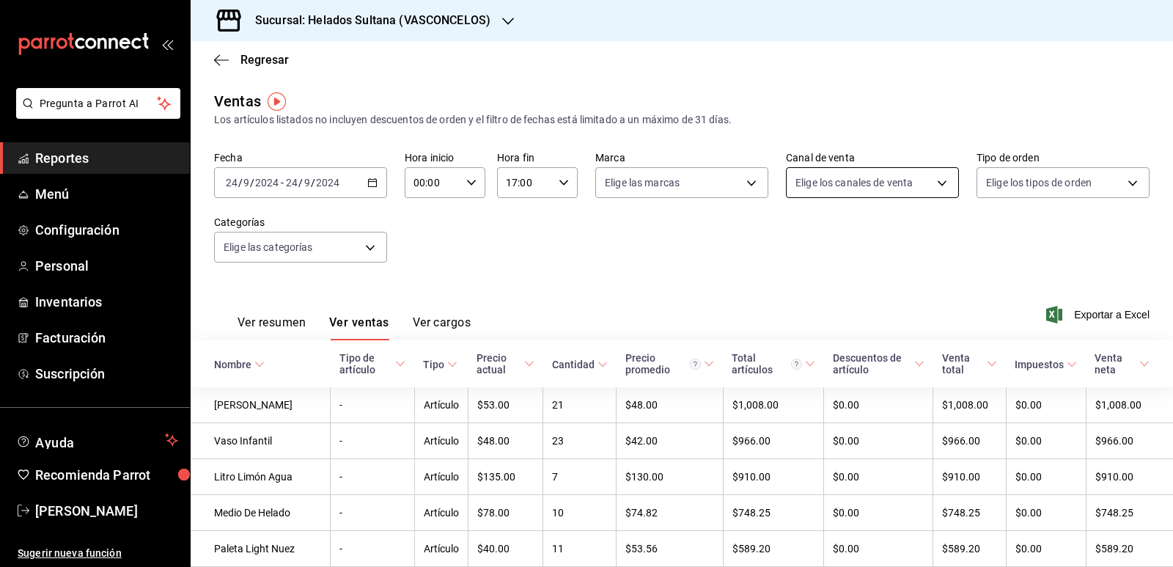
click at [844, 182] on body "Pregunta a Parrot AI Reportes Menú Configuración Personal Inventarios Facturaci…" at bounding box center [586, 283] width 1173 height 567
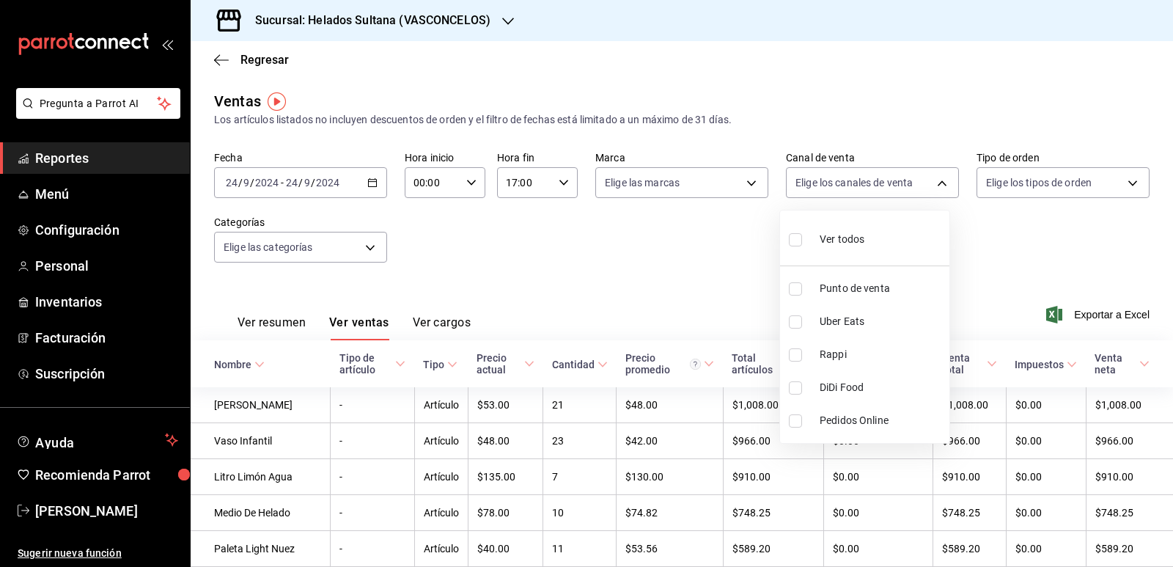
click at [793, 320] on input "checkbox" at bounding box center [795, 321] width 13 height 13
checkbox input "true"
type input "UBER_EATS"
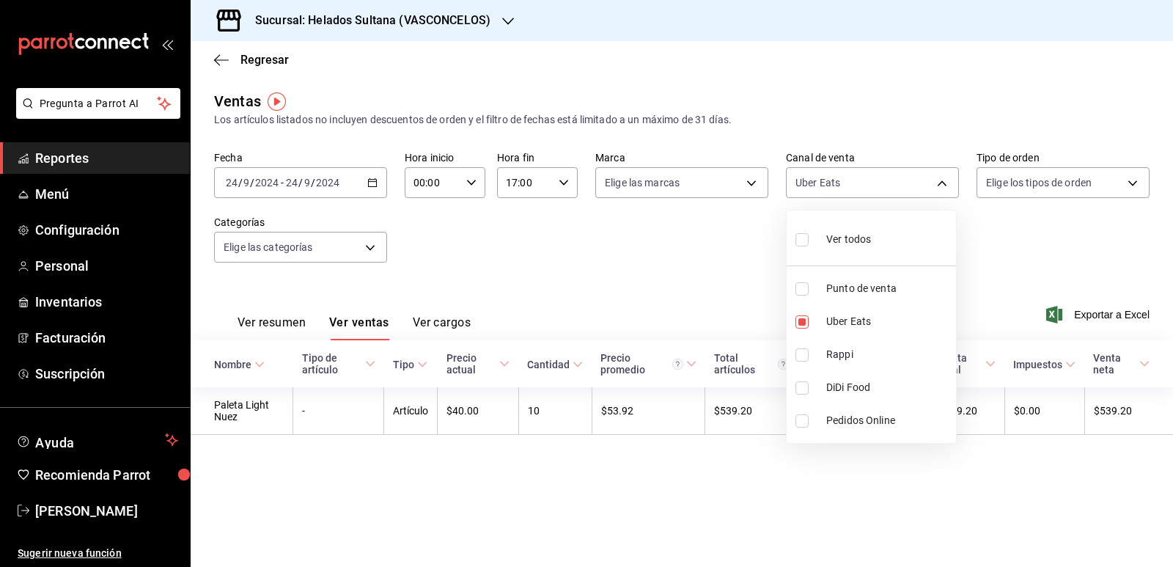
click at [802, 350] on input "checkbox" at bounding box center [802, 354] width 13 height 13
checkbox input "true"
type input "UBER_EATS,RAPPI"
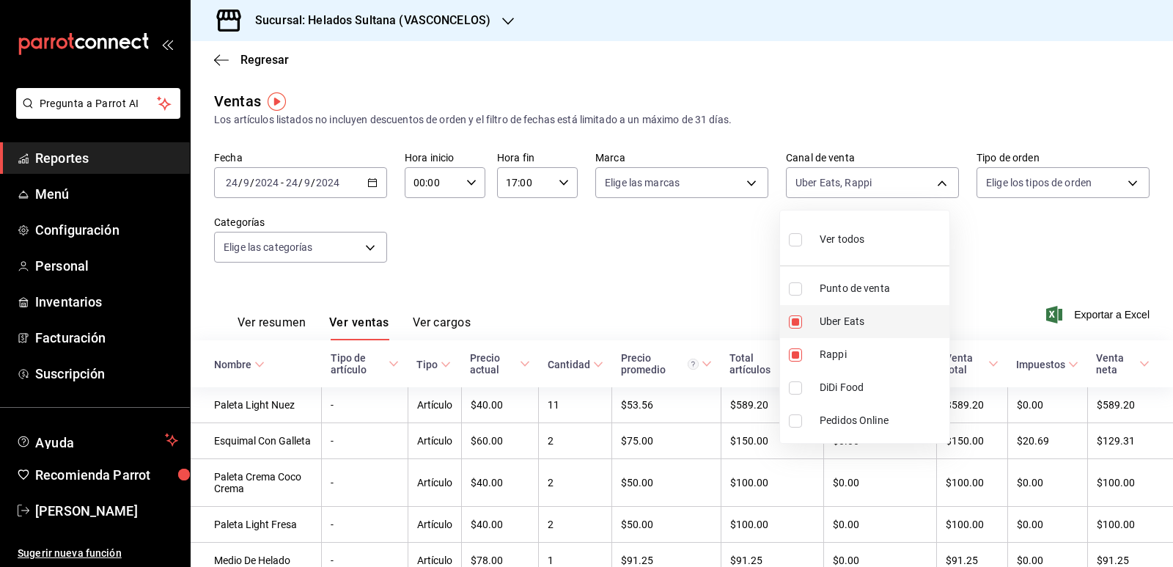
click at [796, 323] on input "checkbox" at bounding box center [795, 321] width 13 height 13
checkbox input "false"
type input "RAPPI"
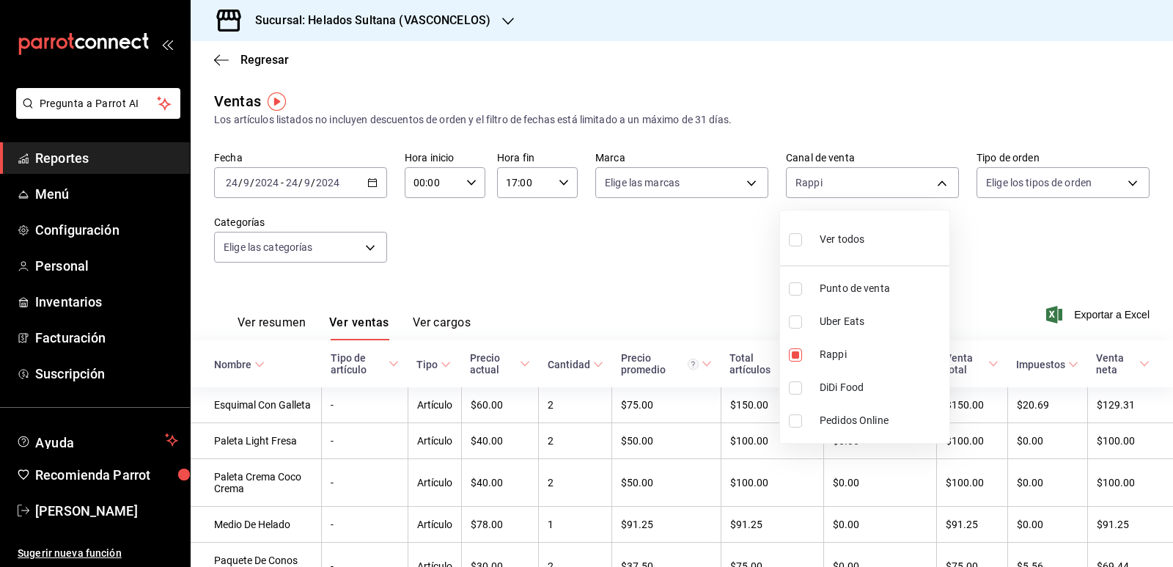
click at [617, 302] on div at bounding box center [586, 283] width 1173 height 567
click at [830, 188] on body "Pregunta a Parrot AI Reportes Menú Configuración Personal Inventarios Facturaci…" at bounding box center [586, 283] width 1173 height 567
click at [796, 385] on input "checkbox" at bounding box center [795, 387] width 13 height 13
checkbox input "true"
type input "RAPPI,DIDI_FOOD"
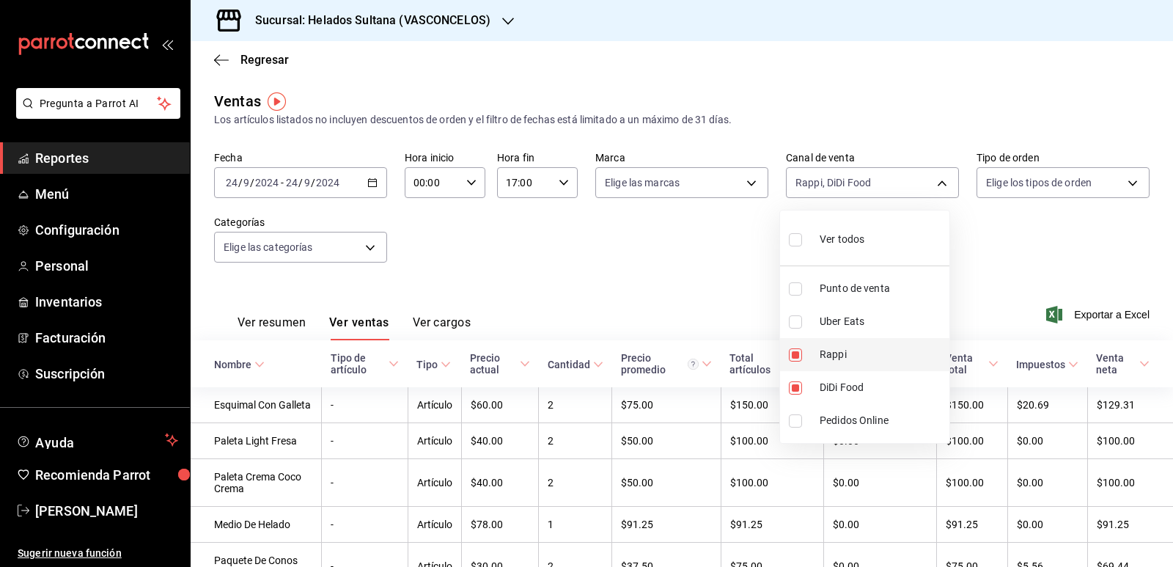
click at [800, 356] on input "checkbox" at bounding box center [795, 354] width 13 height 13
checkbox input "false"
type input "DIDI_FOOD"
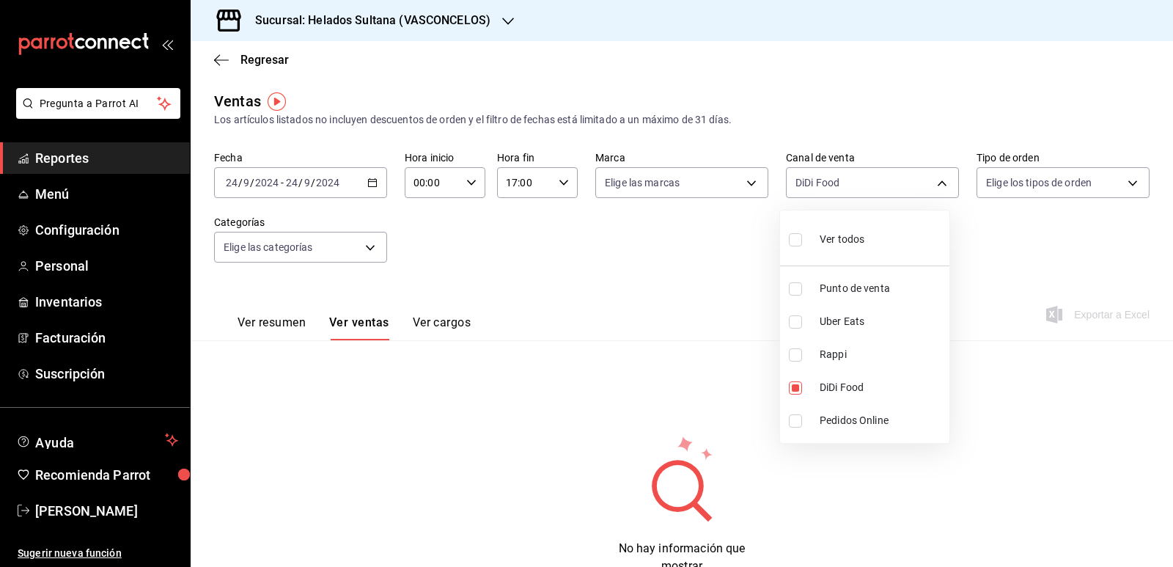
click at [674, 276] on div at bounding box center [586, 283] width 1173 height 567
click at [370, 179] on icon "button" at bounding box center [372, 182] width 10 height 10
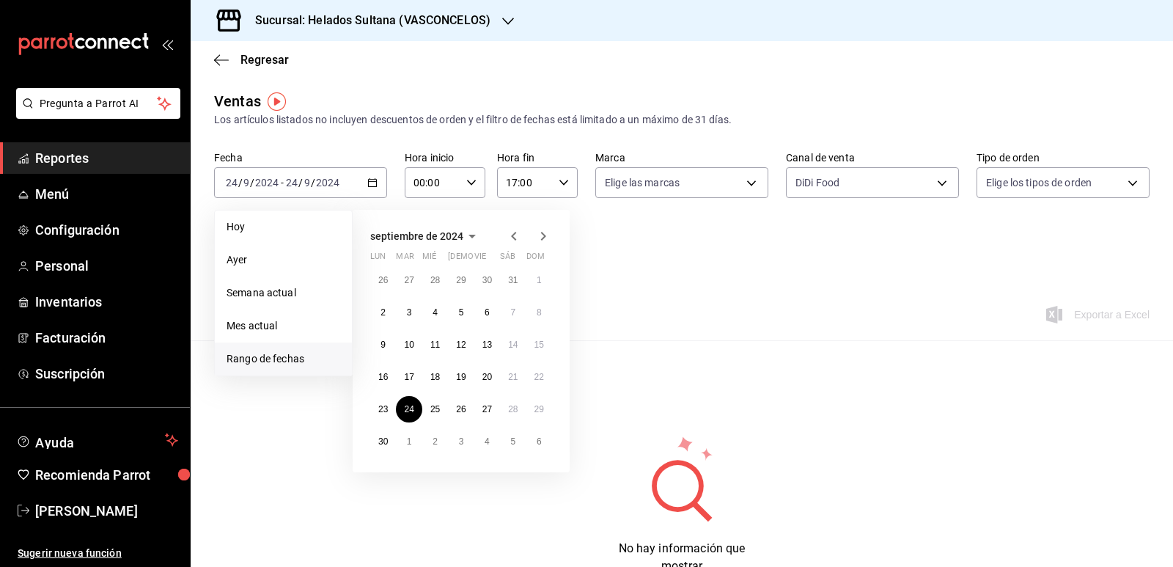
click at [540, 234] on icon "button" at bounding box center [543, 236] width 18 height 18
click at [516, 237] on icon "button" at bounding box center [514, 236] width 18 height 18
click at [440, 309] on button "9" at bounding box center [435, 312] width 26 height 26
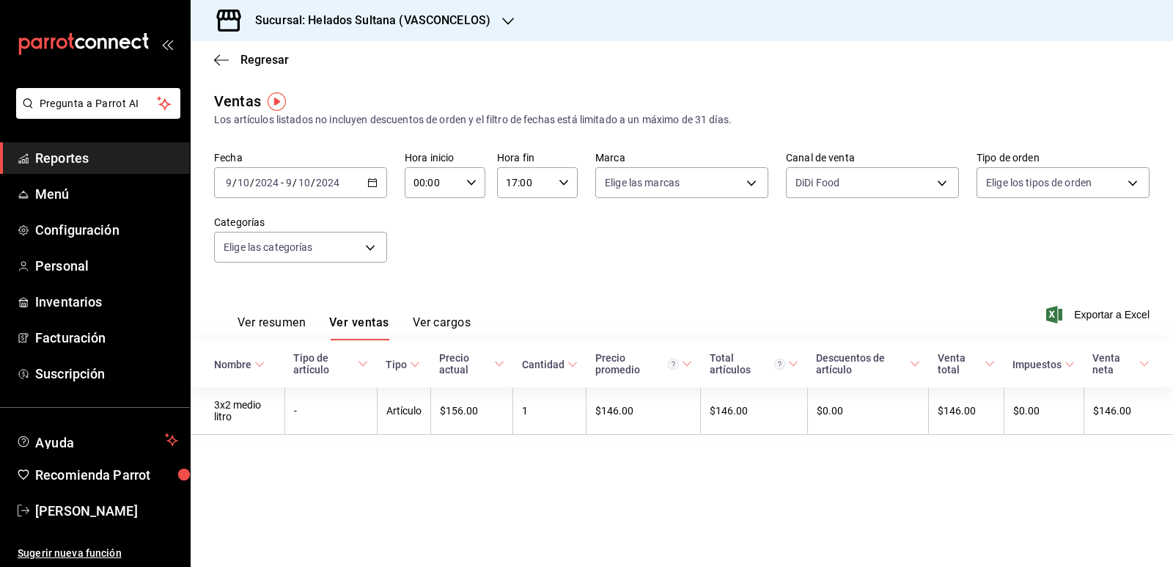
click at [565, 190] on div "17:00 Hora fin" at bounding box center [537, 182] width 81 height 31
click at [522, 297] on span "23" at bounding box center [517, 302] width 17 height 12
type input "23:00"
click at [599, 236] on div at bounding box center [586, 283] width 1173 height 567
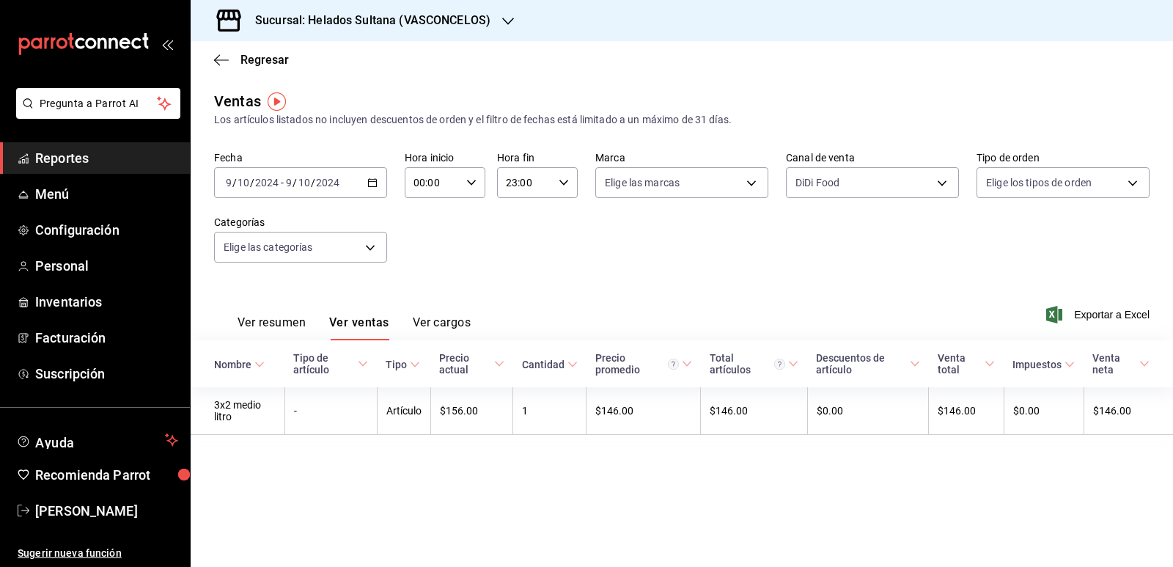
click at [367, 184] on div "[DATE] [DATE] - [DATE] [DATE]" at bounding box center [300, 182] width 173 height 31
click at [283, 321] on button "Ver resumen" at bounding box center [272, 327] width 68 height 25
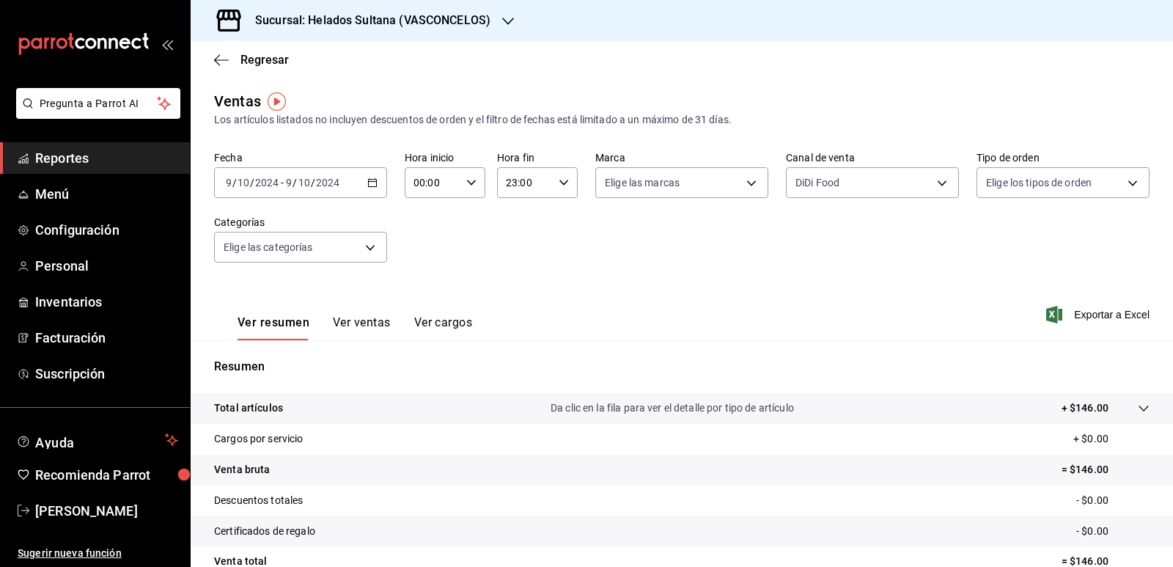
click at [471, 181] on \(Stroke\) "button" at bounding box center [471, 182] width 9 height 5
click at [818, 186] on div at bounding box center [586, 283] width 1173 height 567
click at [826, 182] on body "Pregunta a Parrot AI Reportes Menú Configuración Personal Inventarios Facturaci…" at bounding box center [586, 283] width 1173 height 567
click at [794, 238] on input "checkbox" at bounding box center [795, 239] width 13 height 13
checkbox input "true"
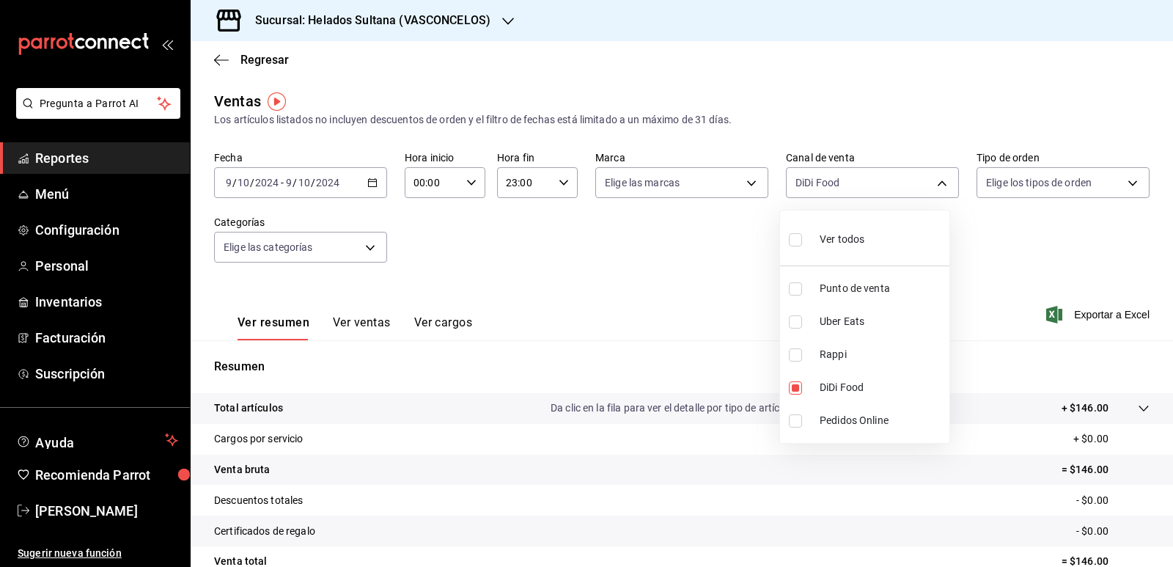
type input "PARROT,UBER_EATS,RAPPI,DIDI_FOOD,ONLINE"
checkbox input "true"
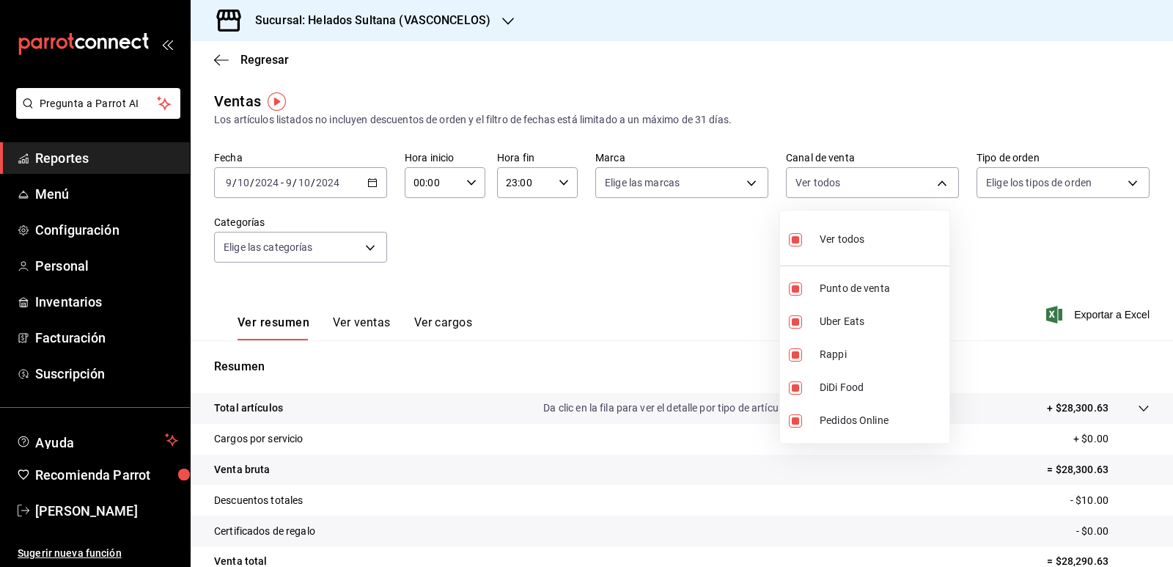
click at [605, 224] on div at bounding box center [586, 283] width 1173 height 567
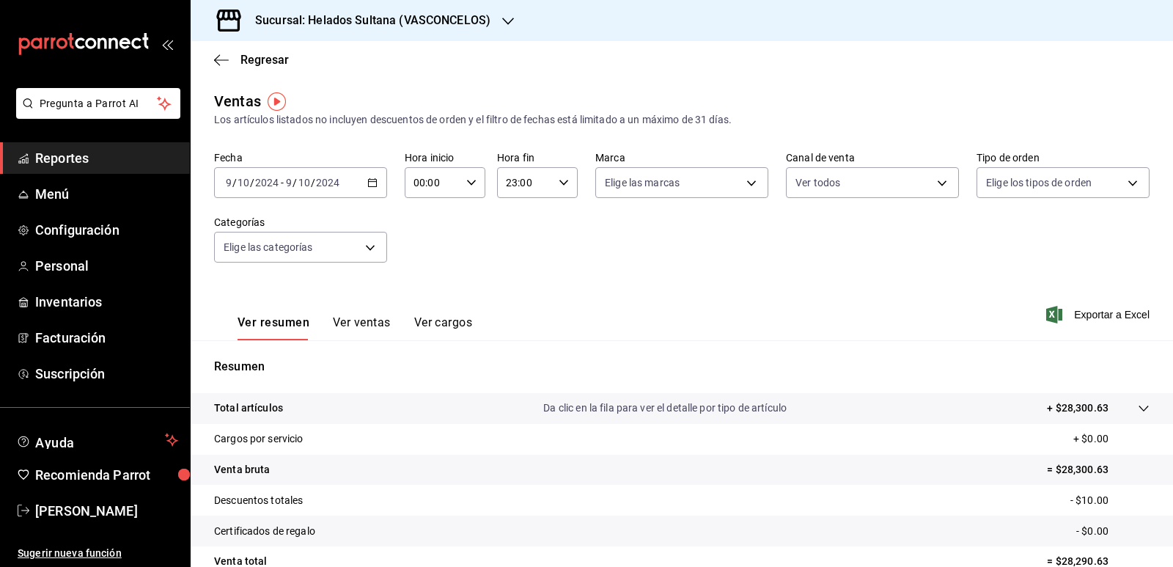
click at [605, 224] on div "Fecha [DATE] [DATE] - [DATE] [DATE] Hora inicio 00:00 Hora inicio Hora fin 23:0…" at bounding box center [682, 215] width 936 height 129
click at [368, 180] on \(Stroke\) "button" at bounding box center [372, 183] width 9 height 8
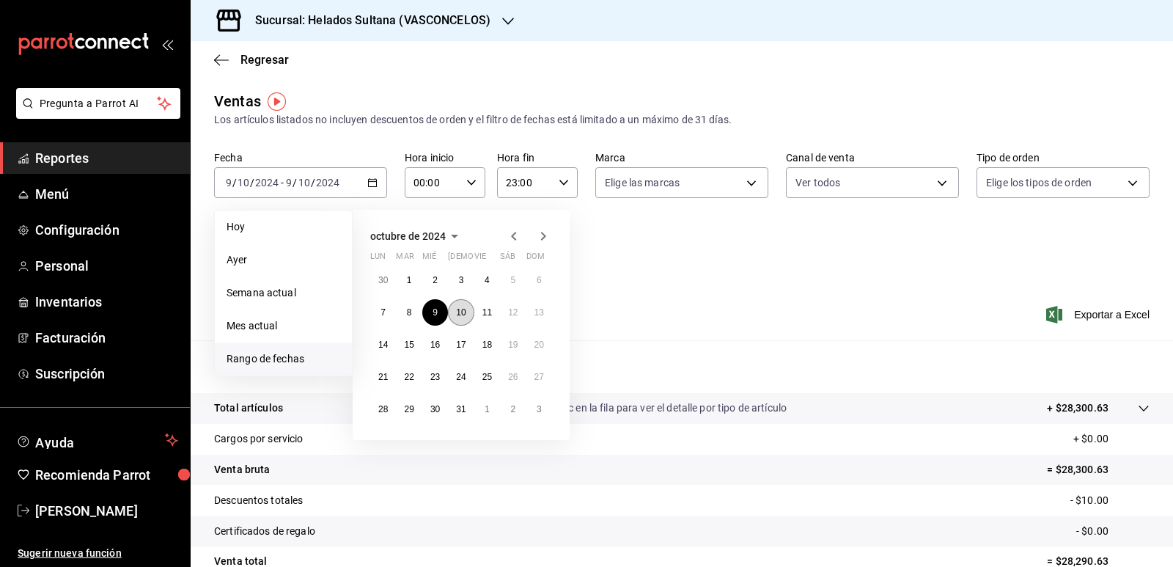
click at [463, 307] on abbr "10" at bounding box center [461, 312] width 10 height 10
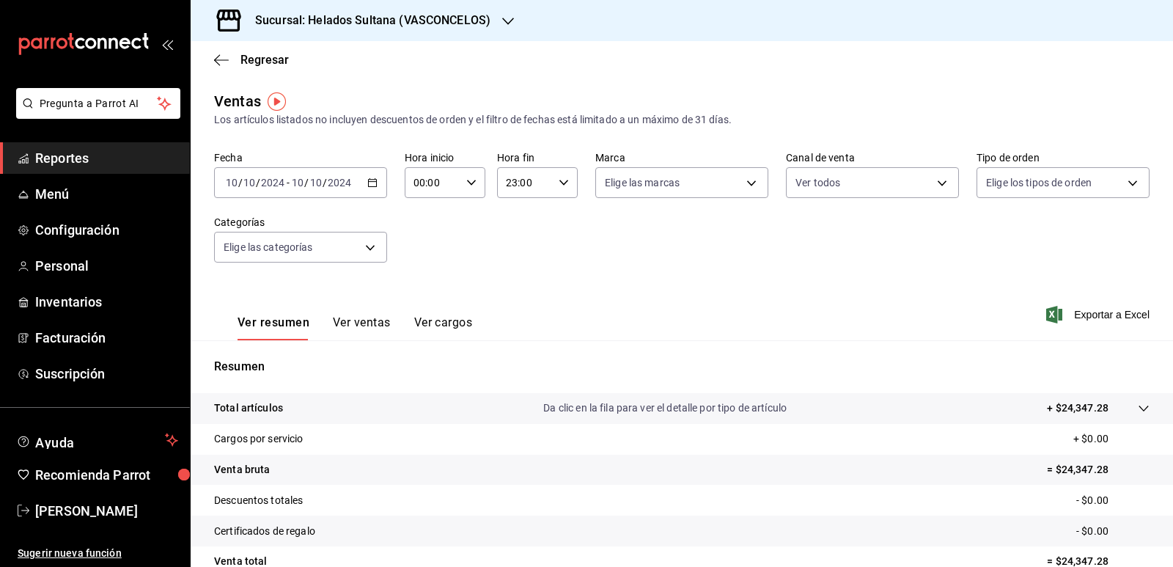
click at [364, 180] on div "[DATE] [DATE] - [DATE] [DATE]" at bounding box center [300, 182] width 173 height 31
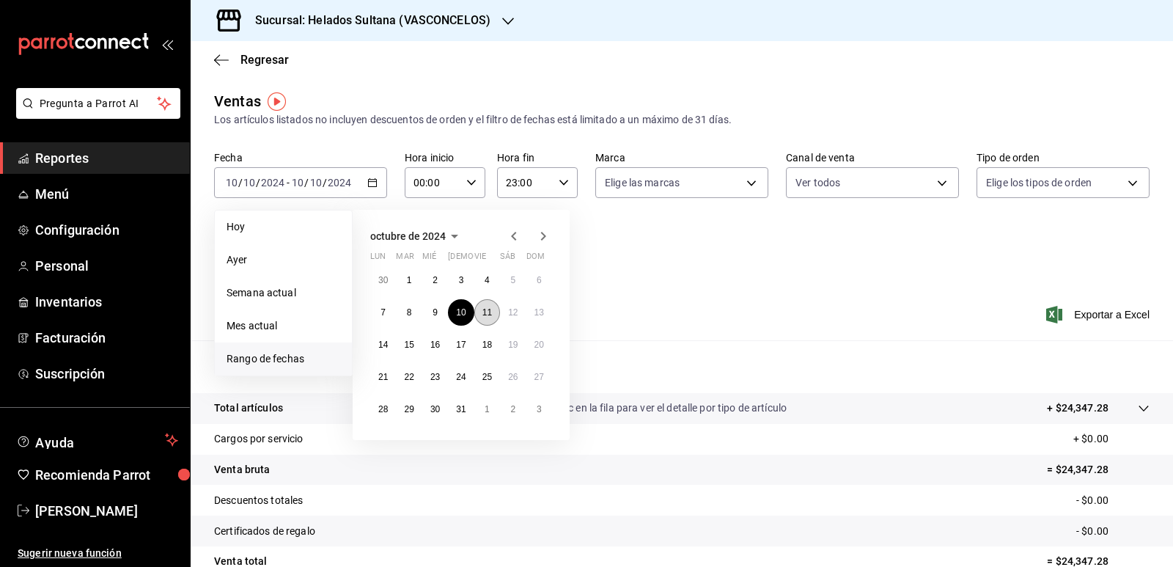
click at [481, 306] on button "11" at bounding box center [487, 312] width 26 height 26
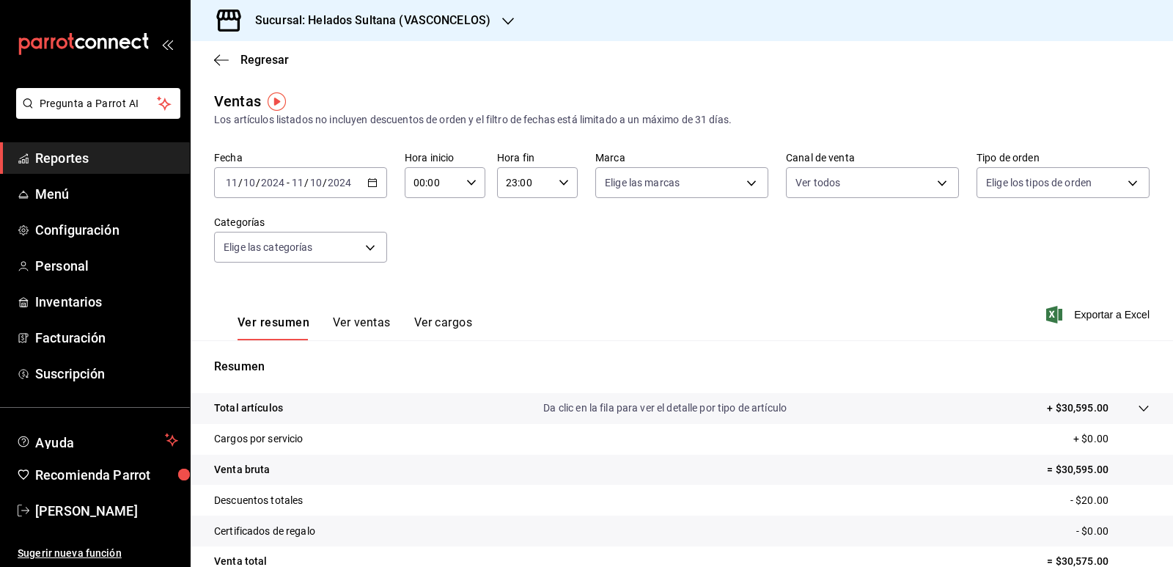
click at [375, 180] on div "[DATE] [DATE] - [DATE] [DATE]" at bounding box center [300, 182] width 173 height 31
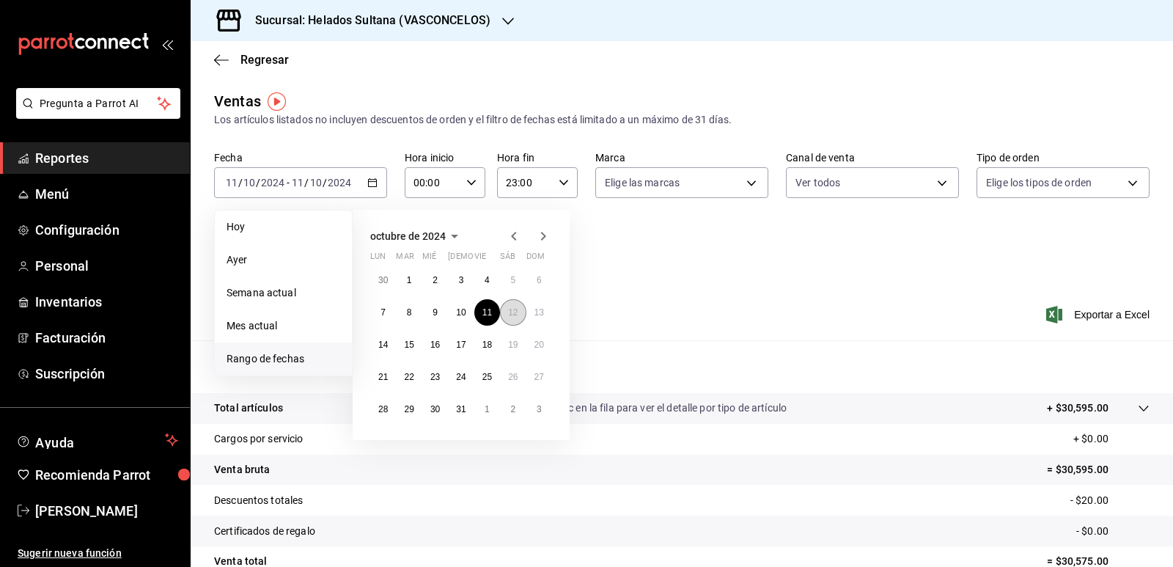
click at [512, 315] on abbr "12" at bounding box center [513, 312] width 10 height 10
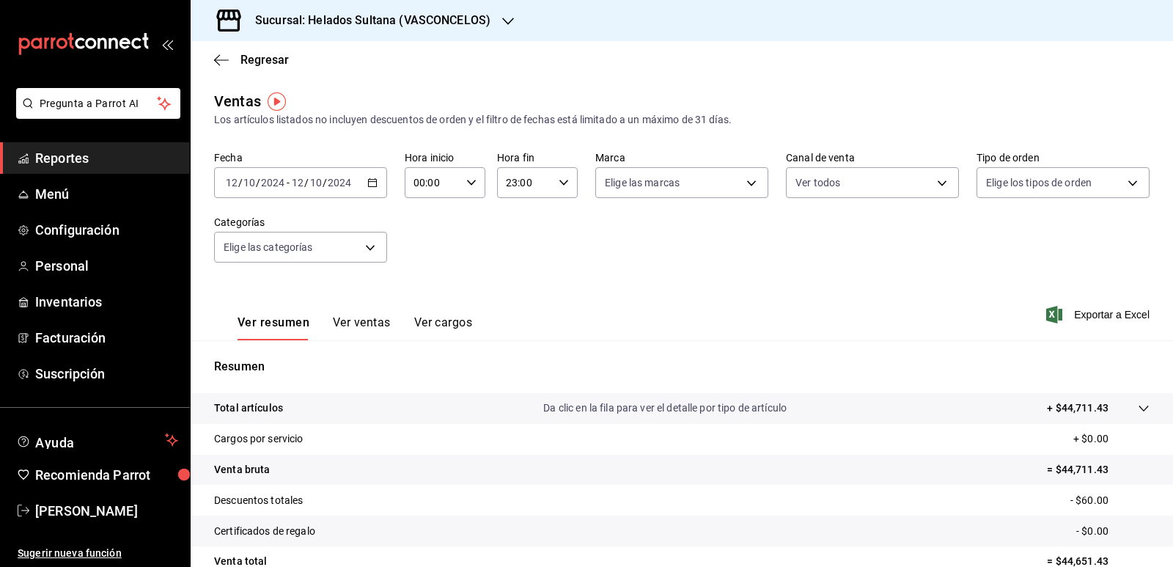
click at [369, 182] on \(Stroke\) "button" at bounding box center [373, 181] width 8 height 1
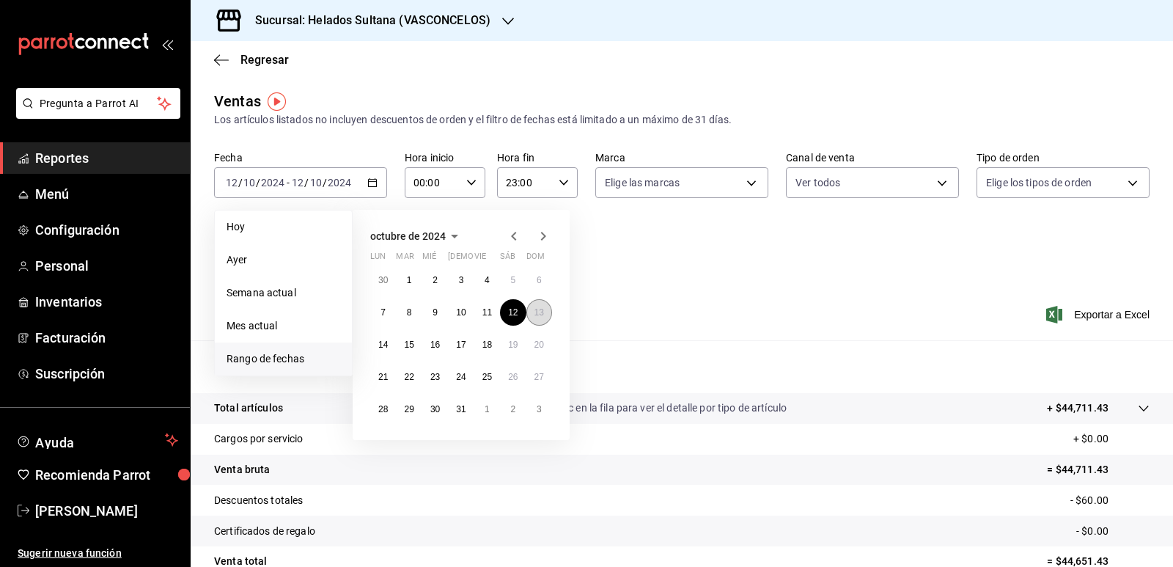
click at [545, 315] on button "13" at bounding box center [539, 312] width 26 height 26
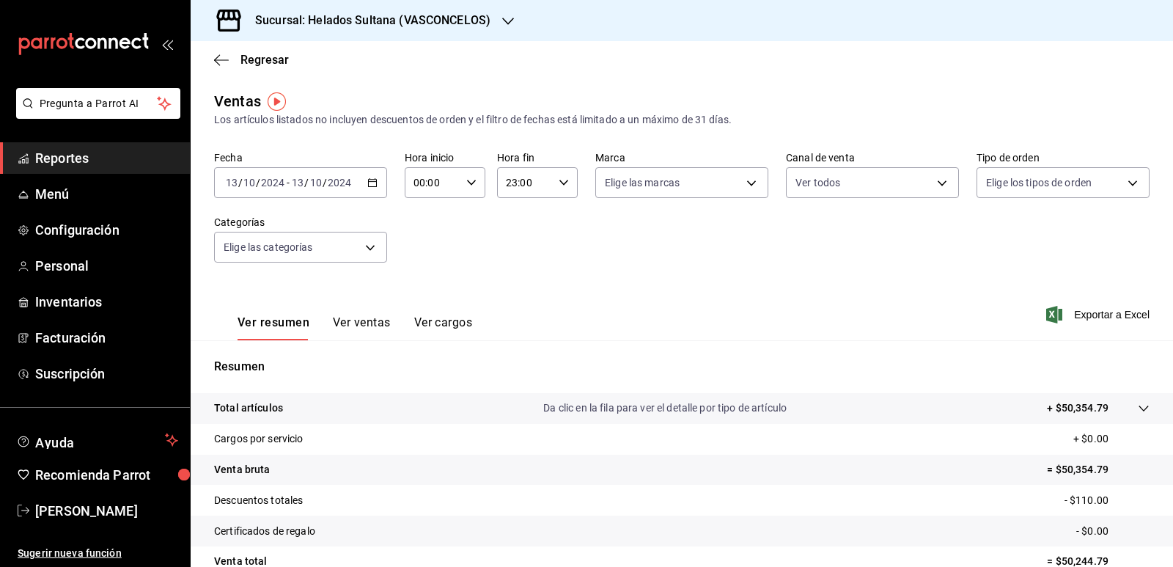
click at [368, 178] on icon "button" at bounding box center [372, 182] width 10 height 10
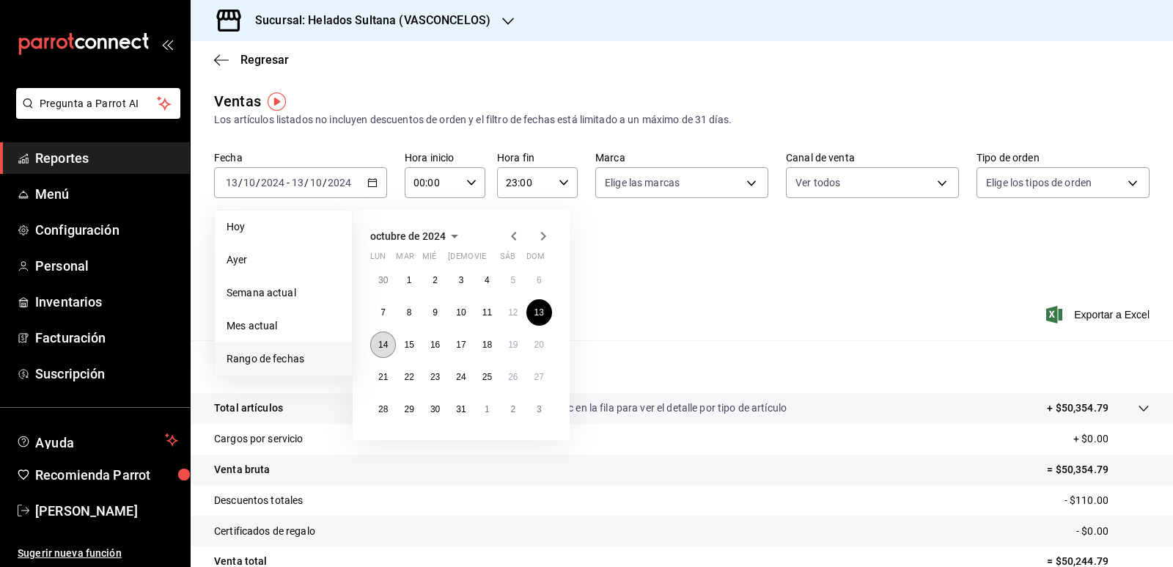
click at [387, 342] on abbr "14" at bounding box center [383, 344] width 10 height 10
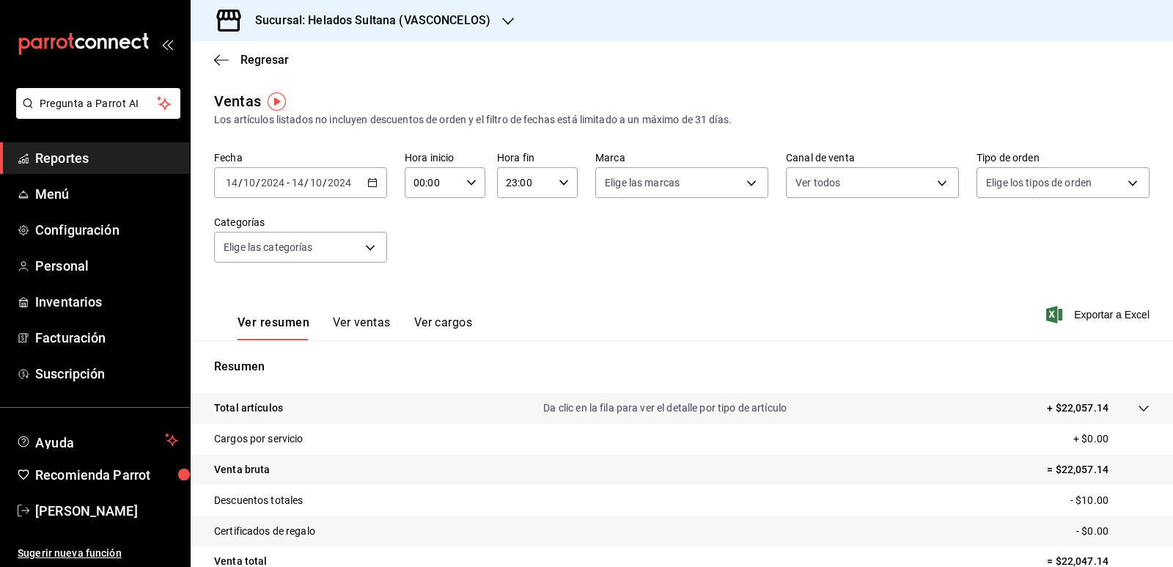
click at [375, 177] on div "[DATE] [DATE] - [DATE] [DATE]" at bounding box center [300, 182] width 173 height 31
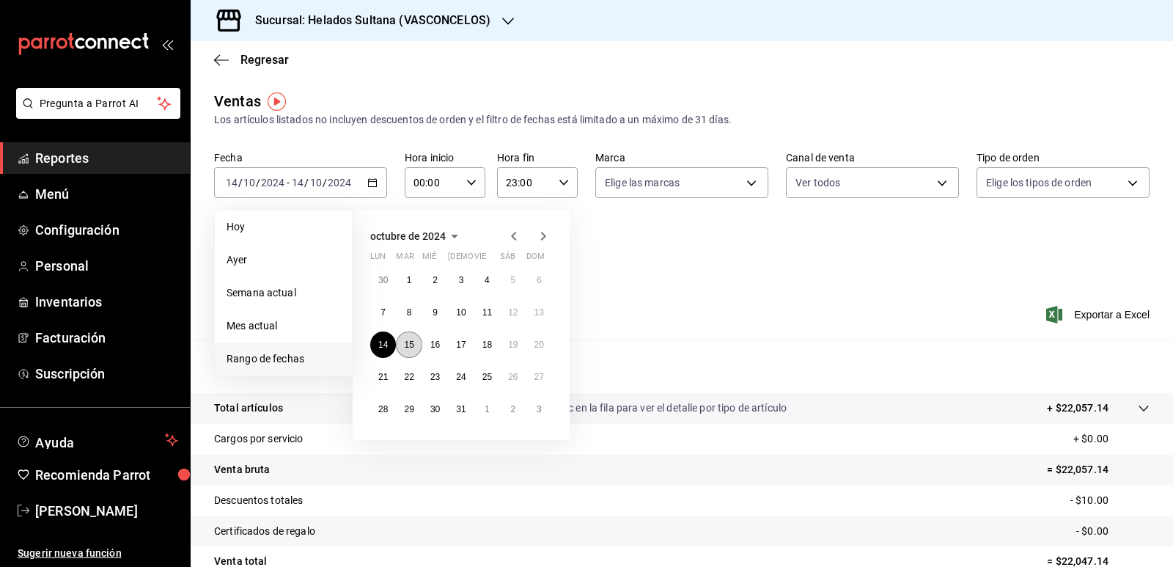
click at [411, 337] on button "15" at bounding box center [409, 344] width 26 height 26
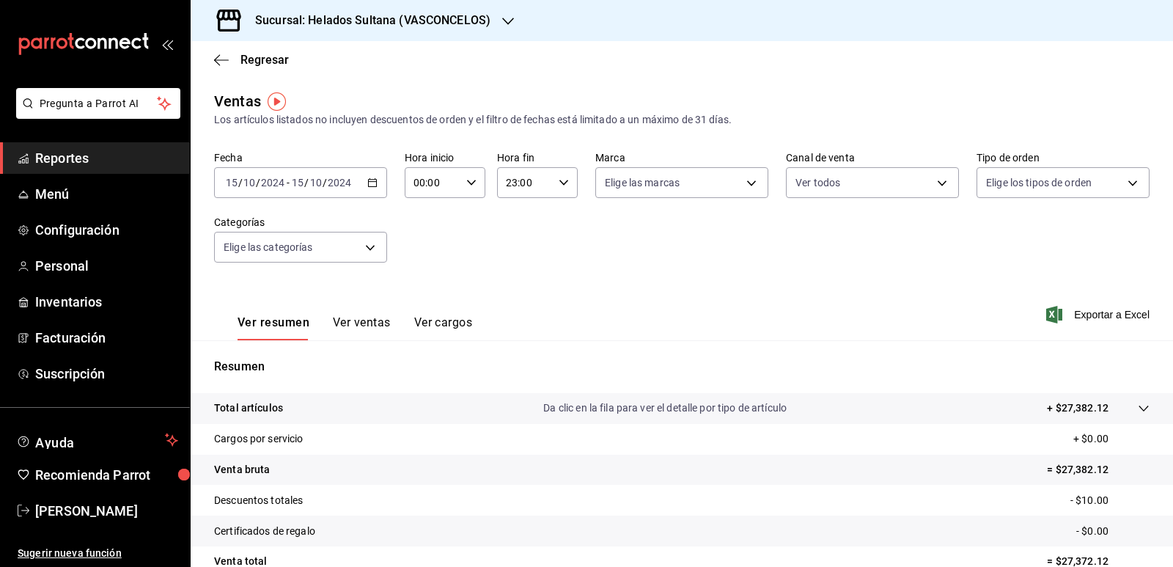
click at [371, 184] on icon "button" at bounding box center [372, 182] width 10 height 10
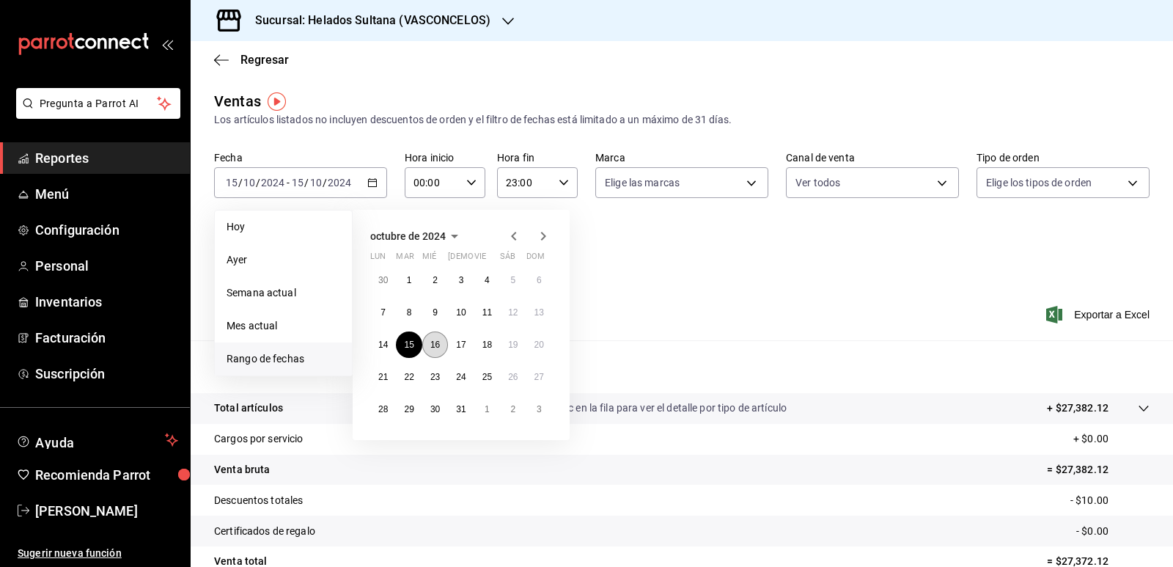
click at [430, 339] on abbr "16" at bounding box center [435, 344] width 10 height 10
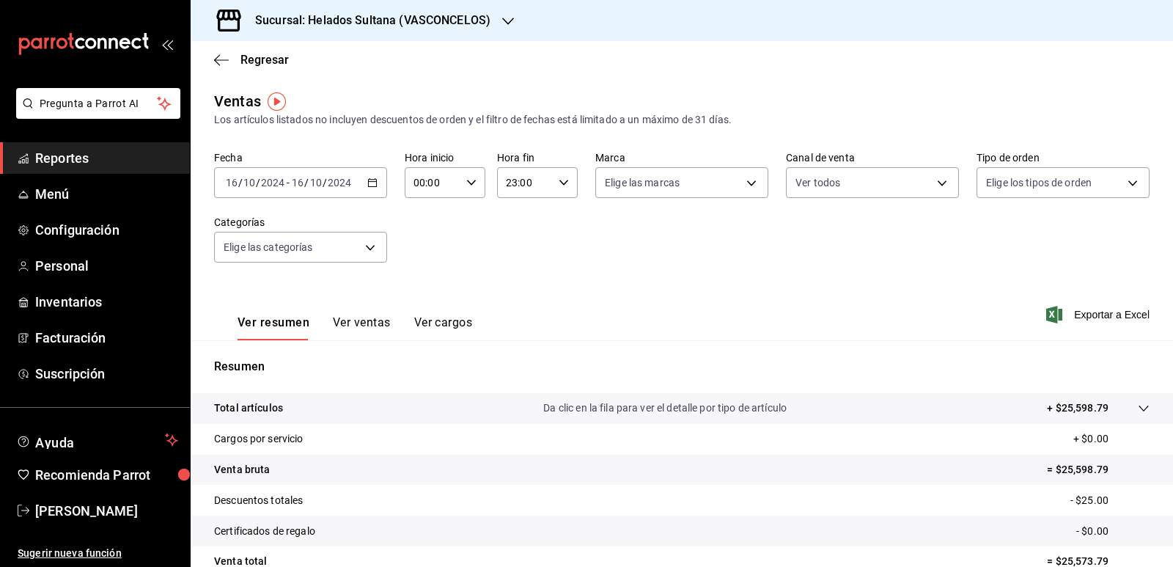
click at [370, 183] on icon "button" at bounding box center [372, 182] width 10 height 10
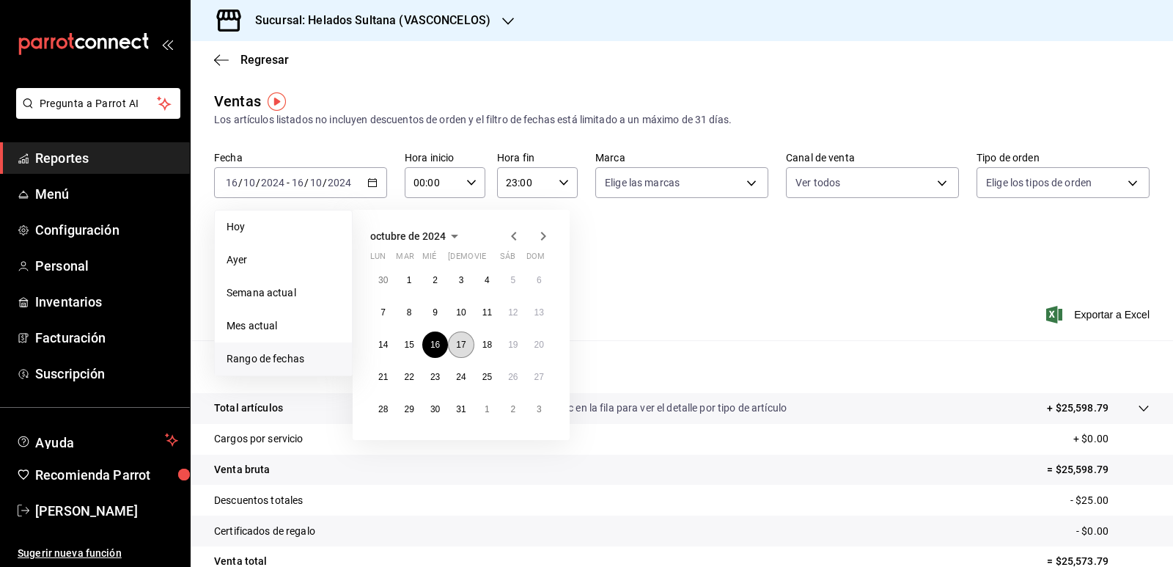
click at [463, 341] on abbr "17" at bounding box center [461, 344] width 10 height 10
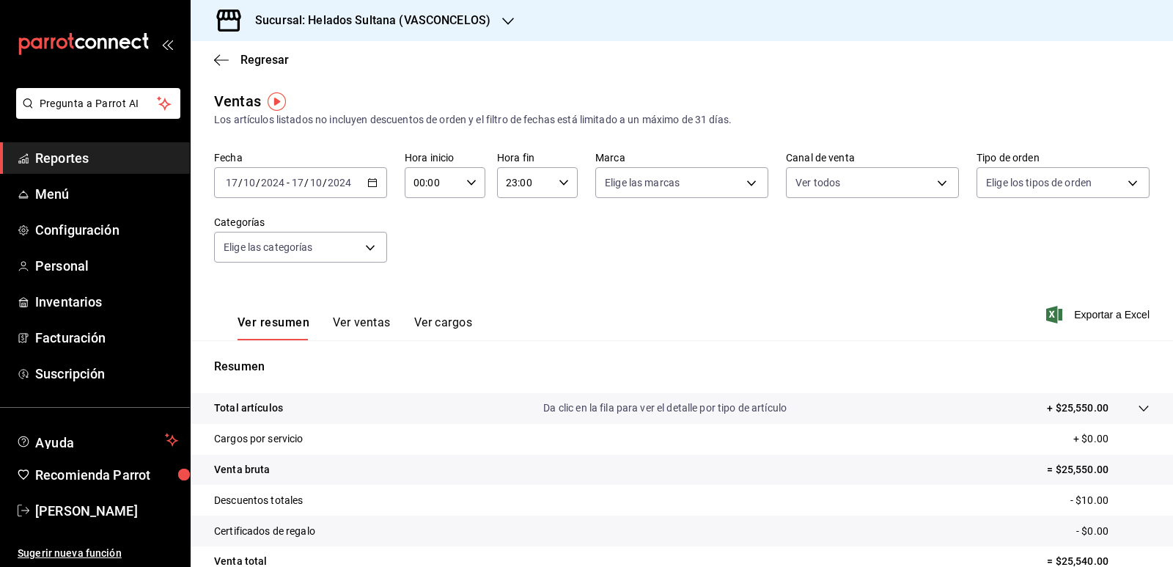
click at [371, 180] on \(Stroke\) "button" at bounding box center [372, 183] width 9 height 8
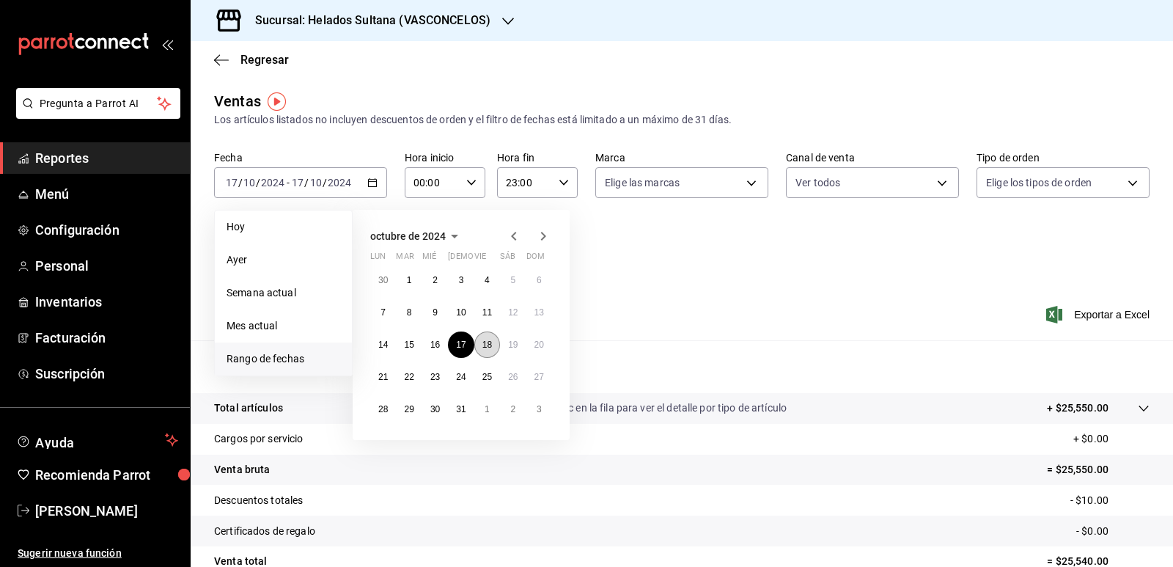
click at [488, 349] on abbr "18" at bounding box center [487, 344] width 10 height 10
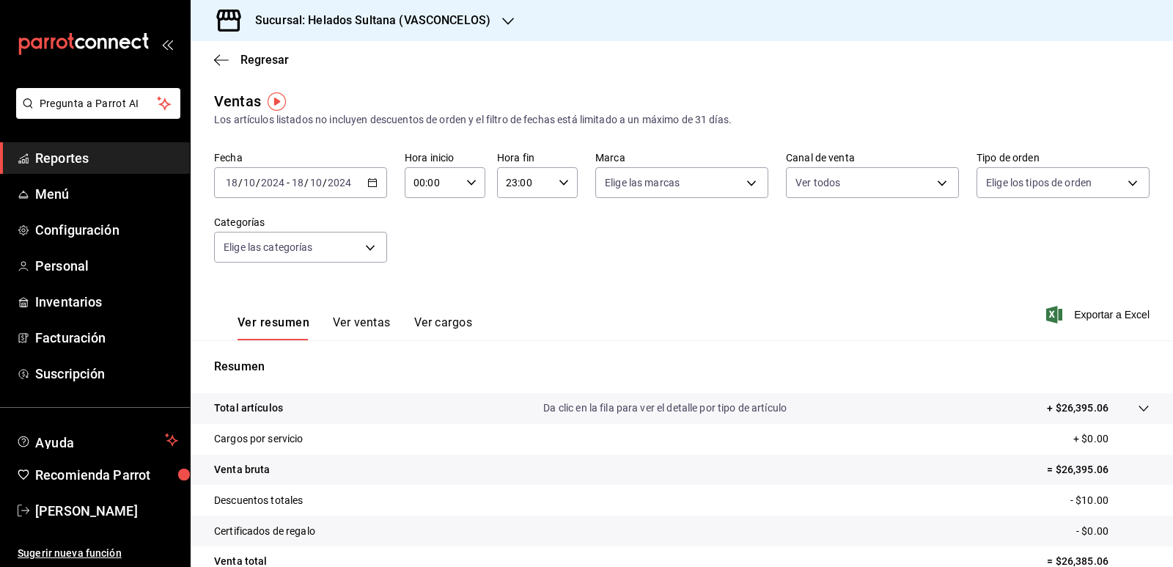
click at [375, 183] on div "[DATE] [DATE] - [DATE] [DATE]" at bounding box center [300, 182] width 173 height 31
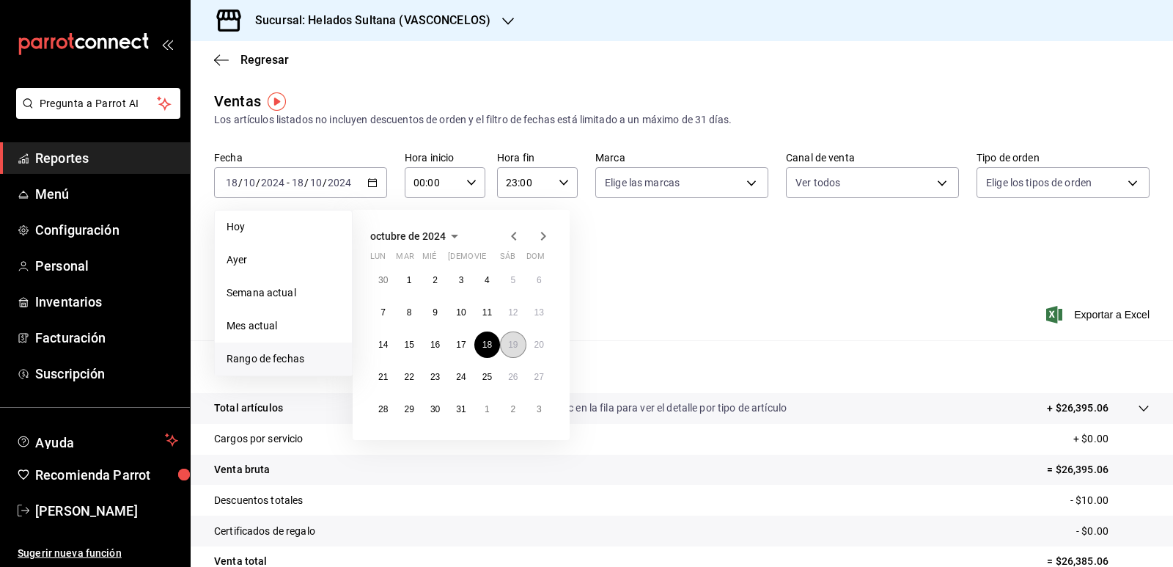
click at [510, 347] on abbr "19" at bounding box center [513, 344] width 10 height 10
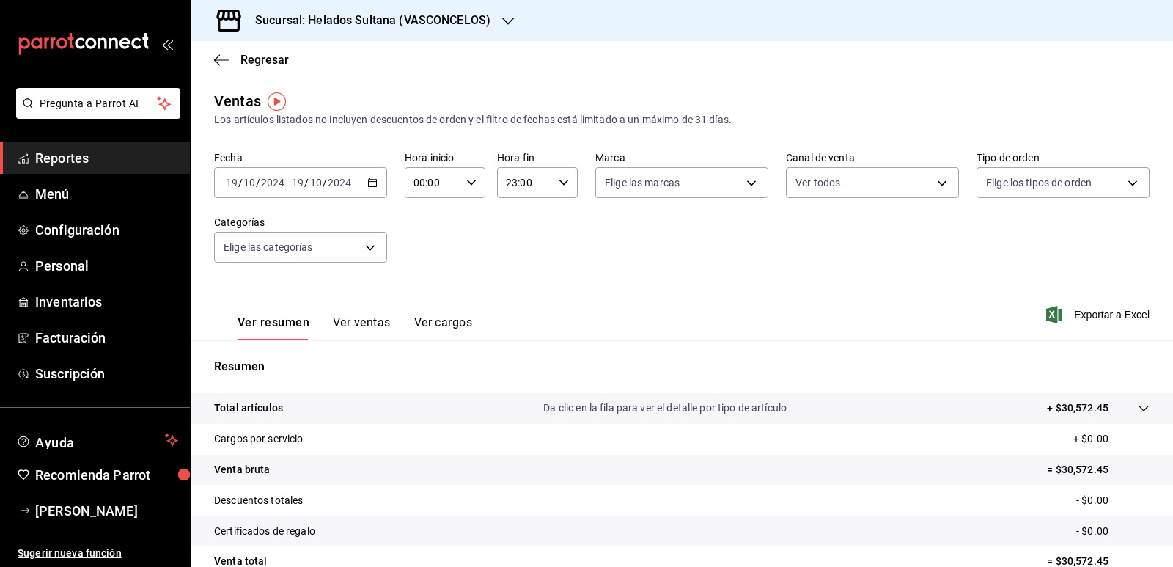
click at [368, 180] on icon "button" at bounding box center [372, 182] width 10 height 10
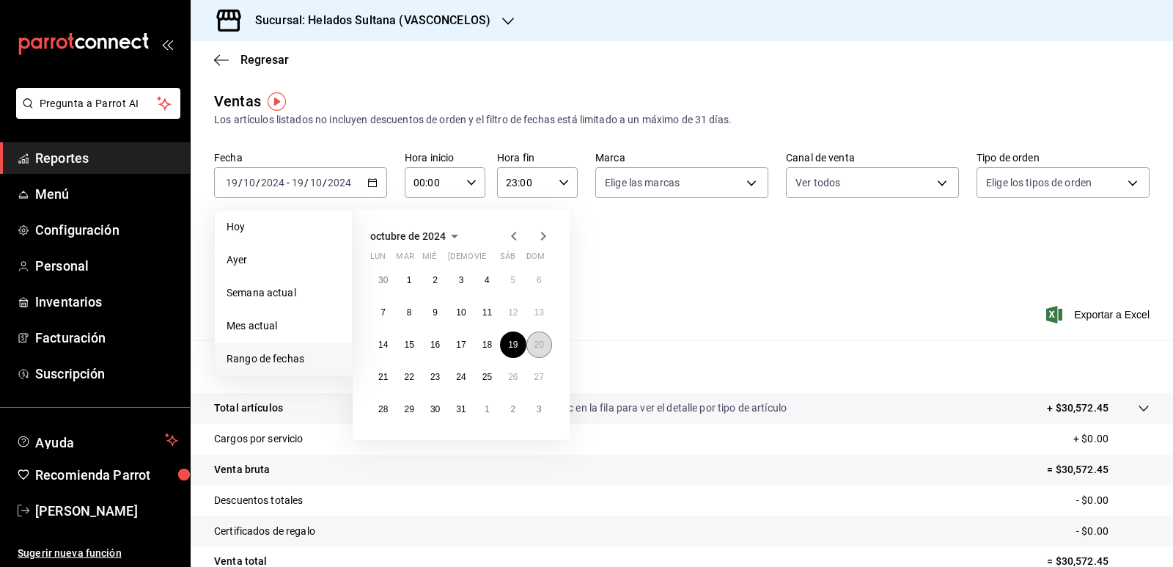
click at [538, 345] on abbr "20" at bounding box center [539, 344] width 10 height 10
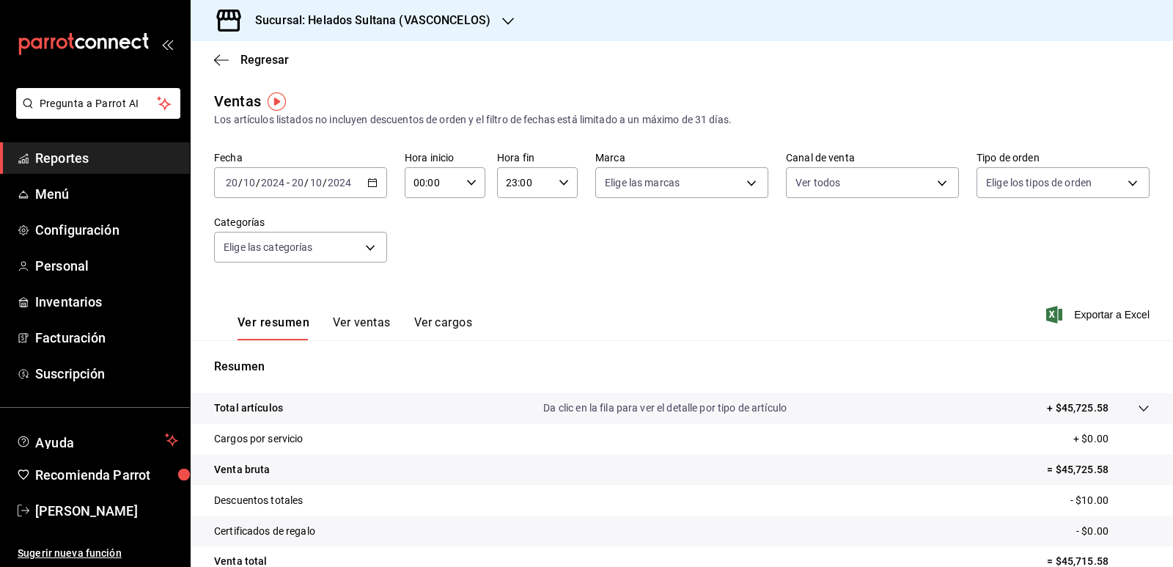
click at [374, 177] on icon "button" at bounding box center [372, 182] width 10 height 10
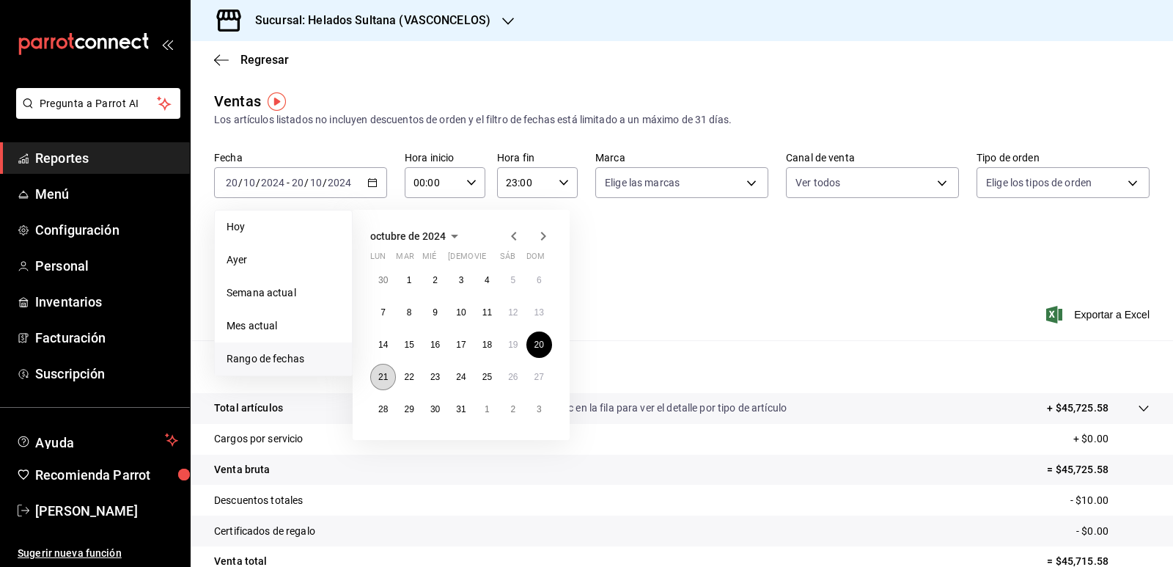
click at [390, 372] on button "21" at bounding box center [383, 377] width 26 height 26
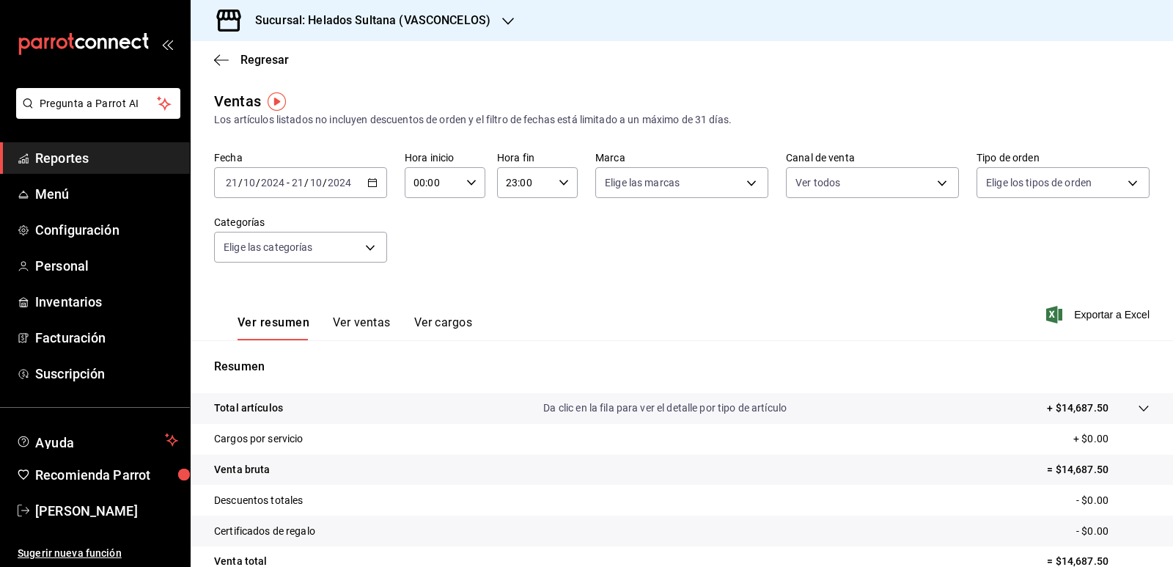
click at [373, 180] on icon "button" at bounding box center [372, 182] width 10 height 10
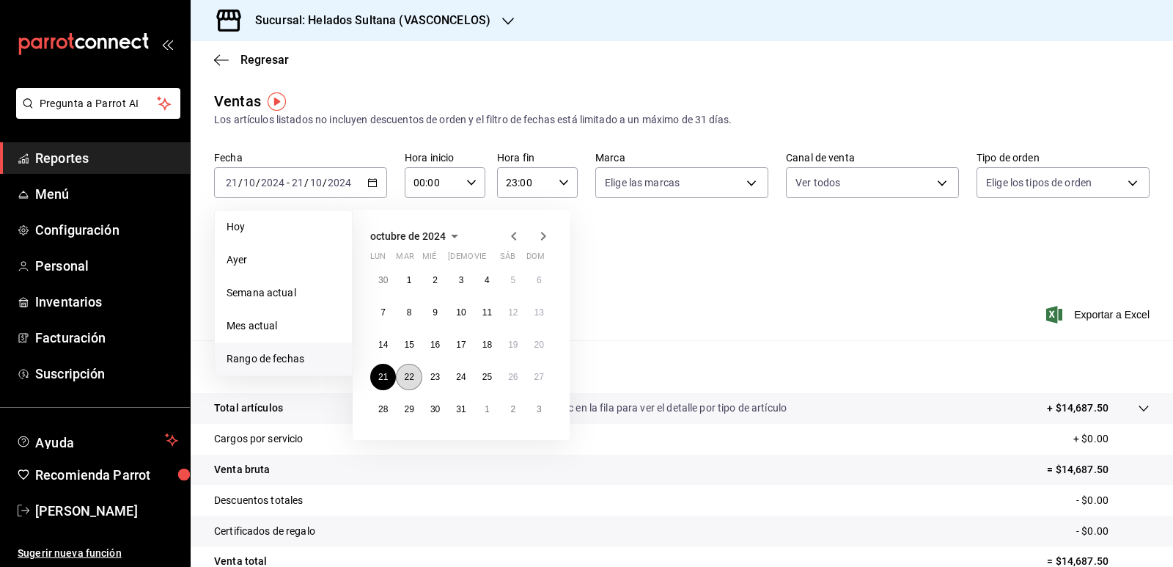
click at [416, 375] on button "22" at bounding box center [409, 377] width 26 height 26
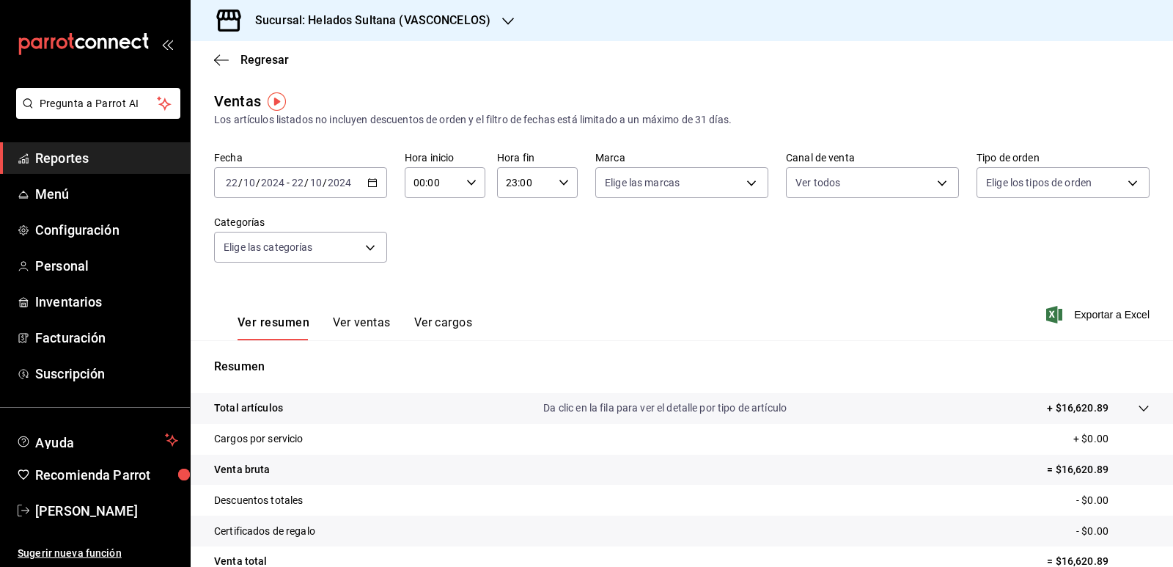
click at [369, 184] on icon "button" at bounding box center [372, 182] width 10 height 10
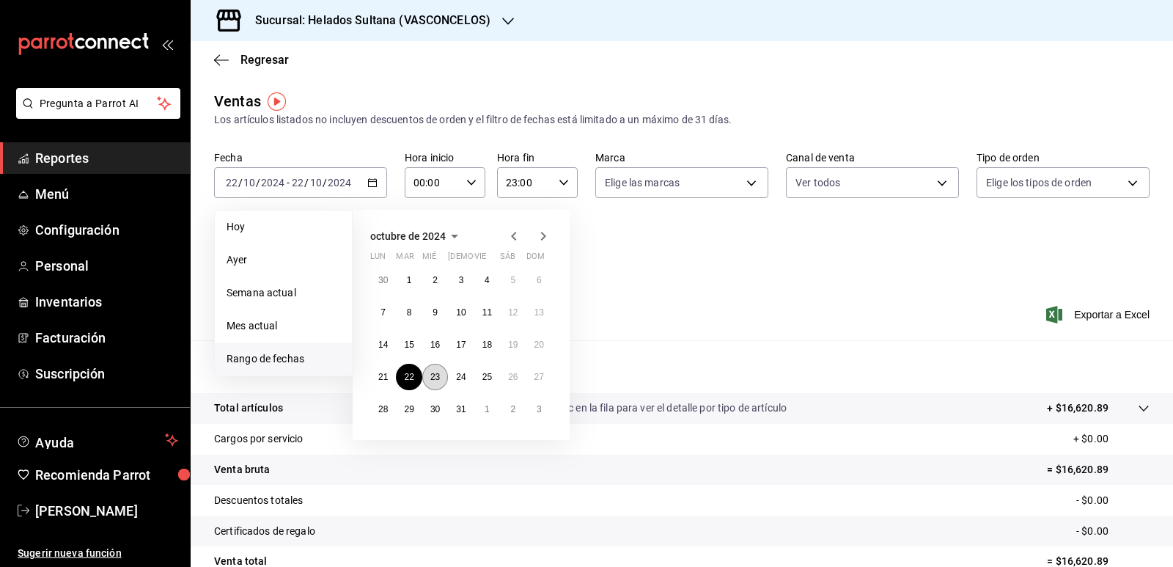
click at [433, 372] on abbr "23" at bounding box center [435, 377] width 10 height 10
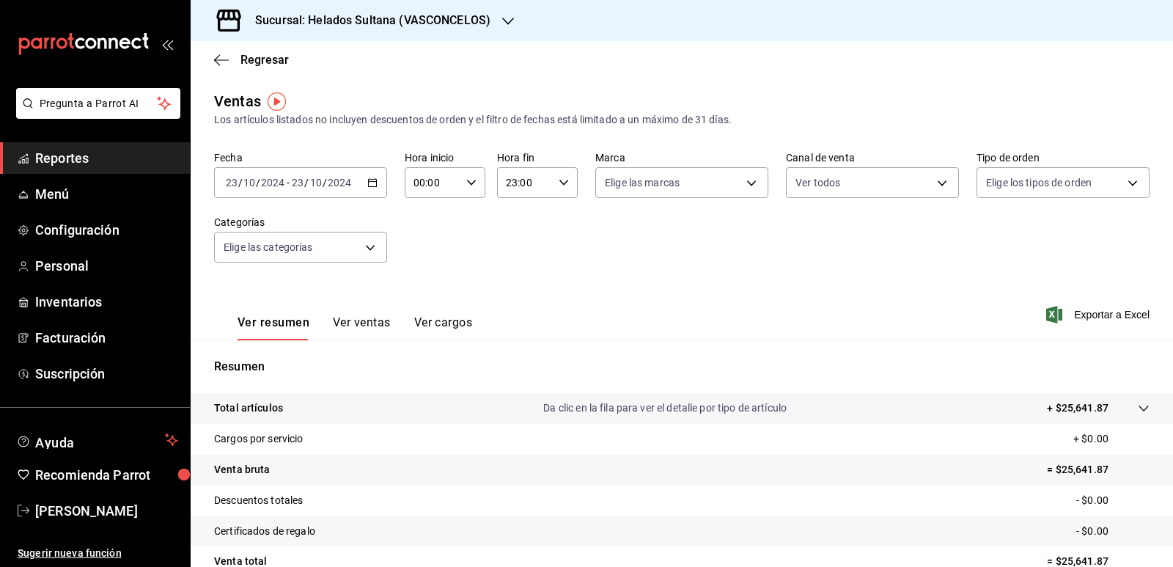
click at [371, 183] on icon "button" at bounding box center [372, 182] width 10 height 10
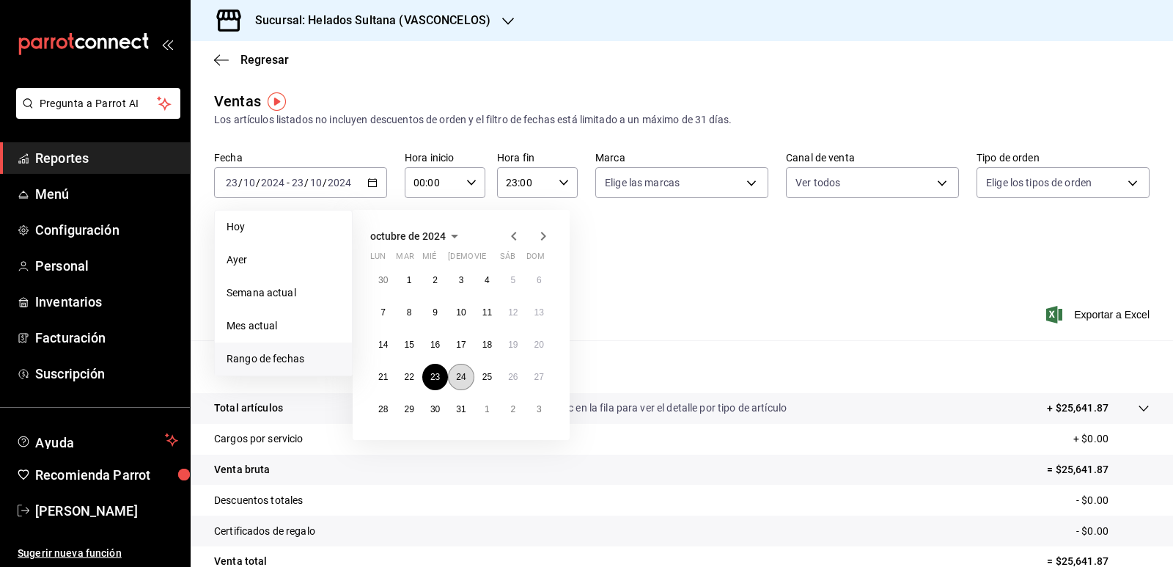
click at [466, 384] on button "24" at bounding box center [461, 377] width 26 height 26
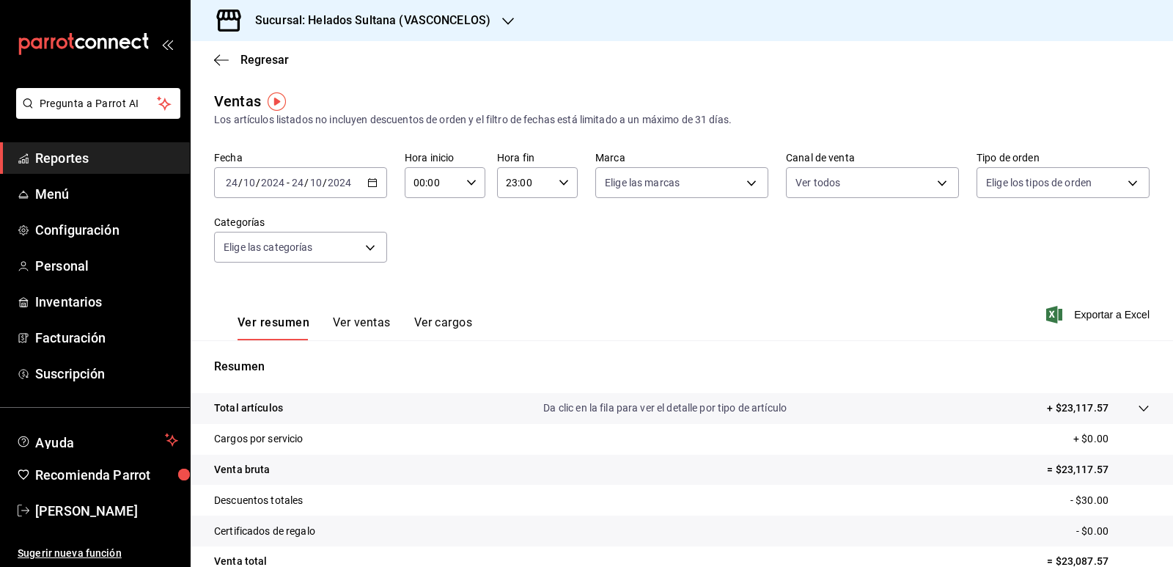
click at [374, 185] on \(Stroke\) "button" at bounding box center [372, 183] width 9 height 8
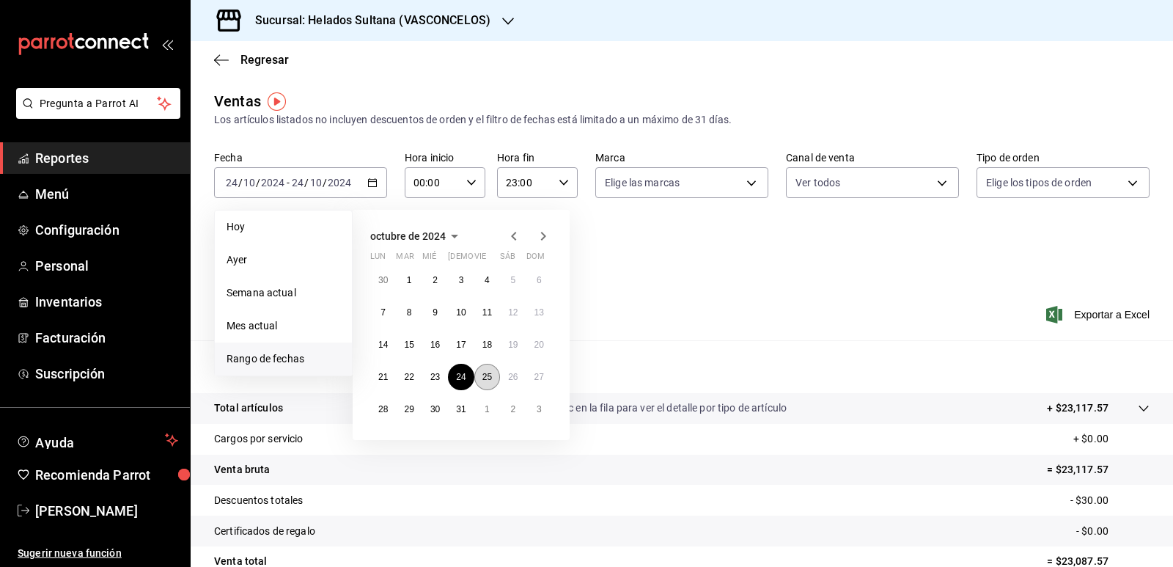
click at [484, 375] on abbr "25" at bounding box center [487, 377] width 10 height 10
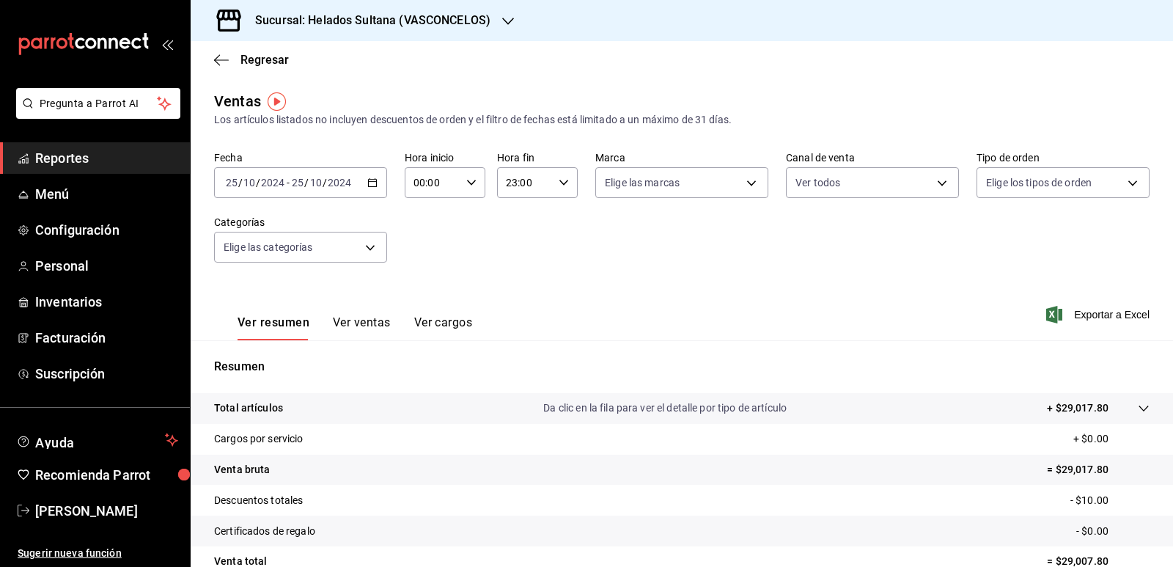
click at [369, 177] on div "[DATE] [DATE] - [DATE] [DATE]" at bounding box center [300, 182] width 173 height 31
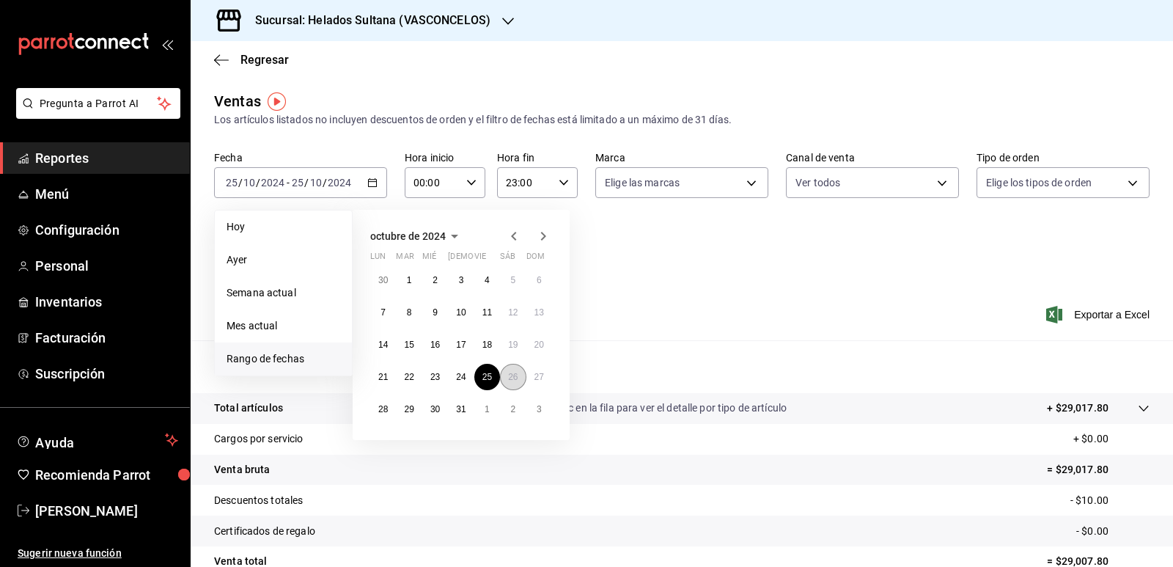
click at [513, 370] on button "26" at bounding box center [513, 377] width 26 height 26
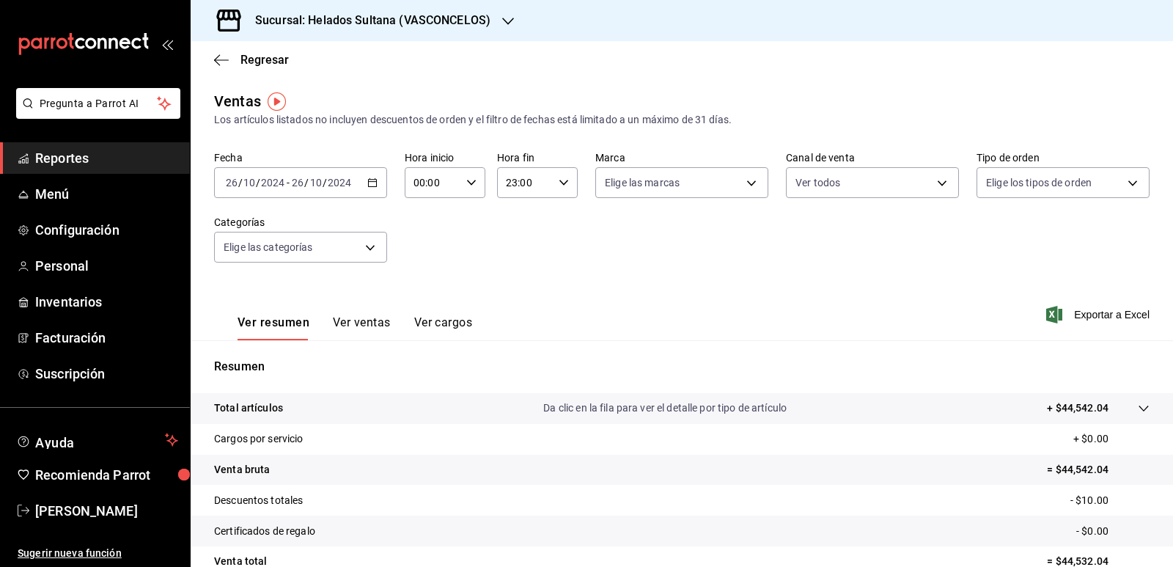
click at [371, 184] on icon "button" at bounding box center [372, 182] width 10 height 10
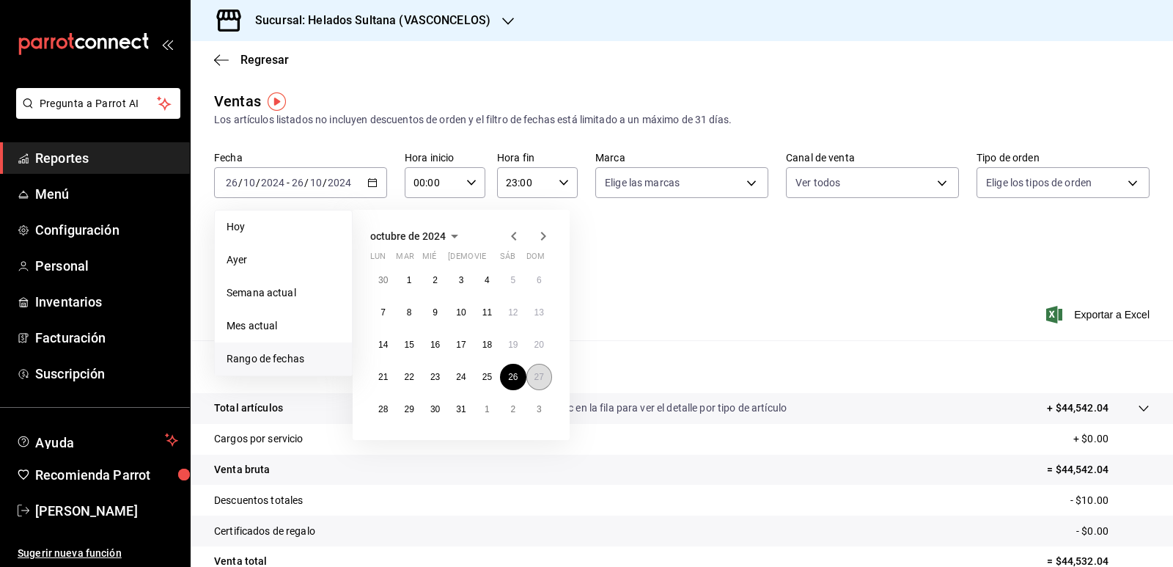
click at [536, 380] on abbr "27" at bounding box center [539, 377] width 10 height 10
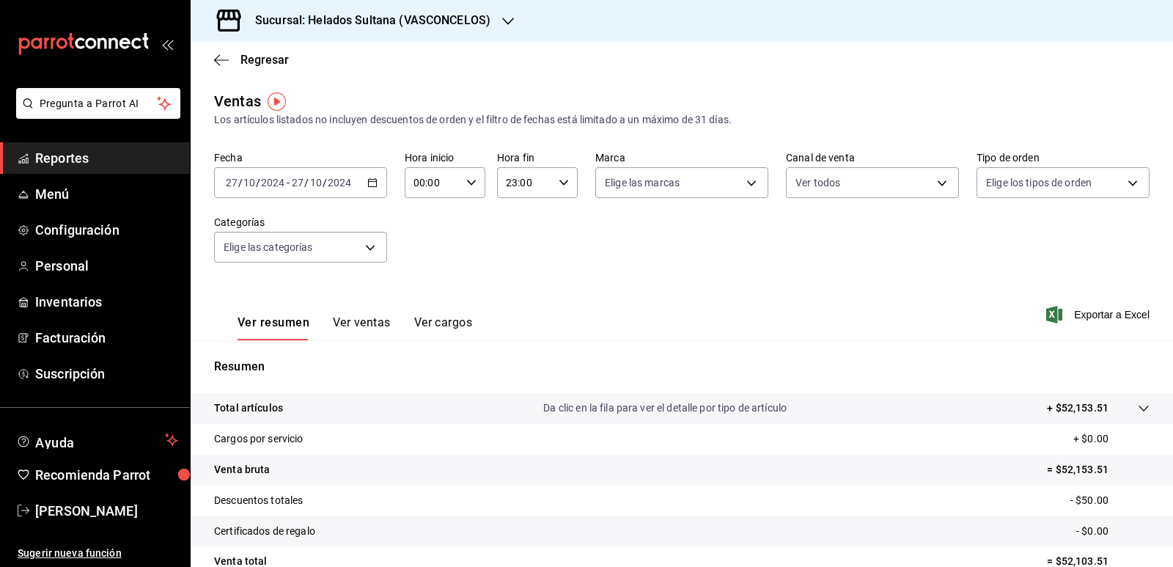
click at [371, 188] on div "[DATE] [DATE] - [DATE] [DATE]" at bounding box center [300, 182] width 173 height 31
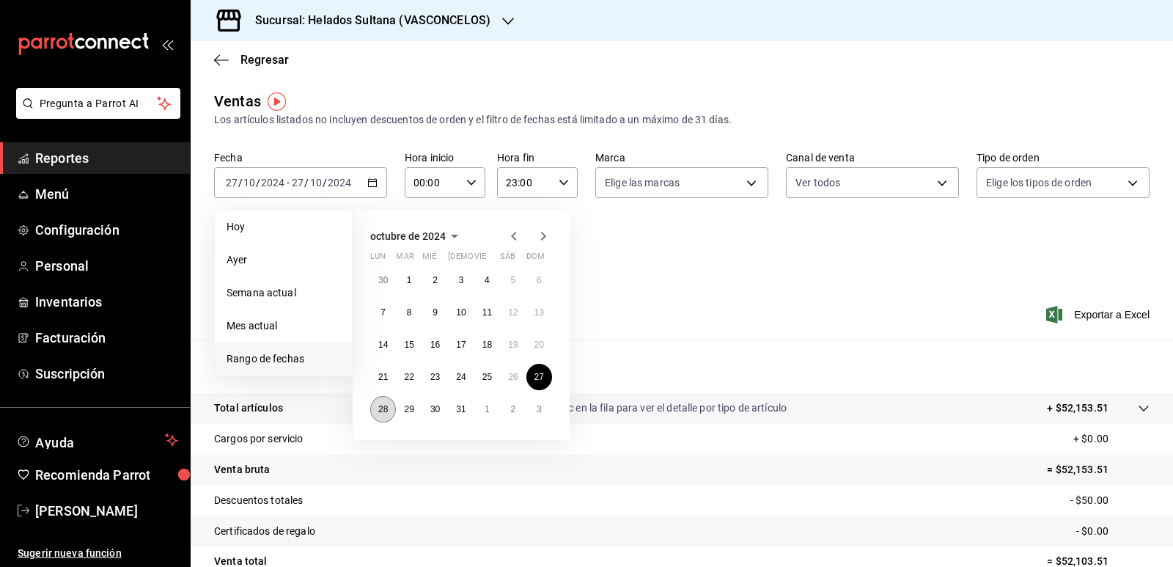
click at [378, 406] on abbr "28" at bounding box center [383, 409] width 10 height 10
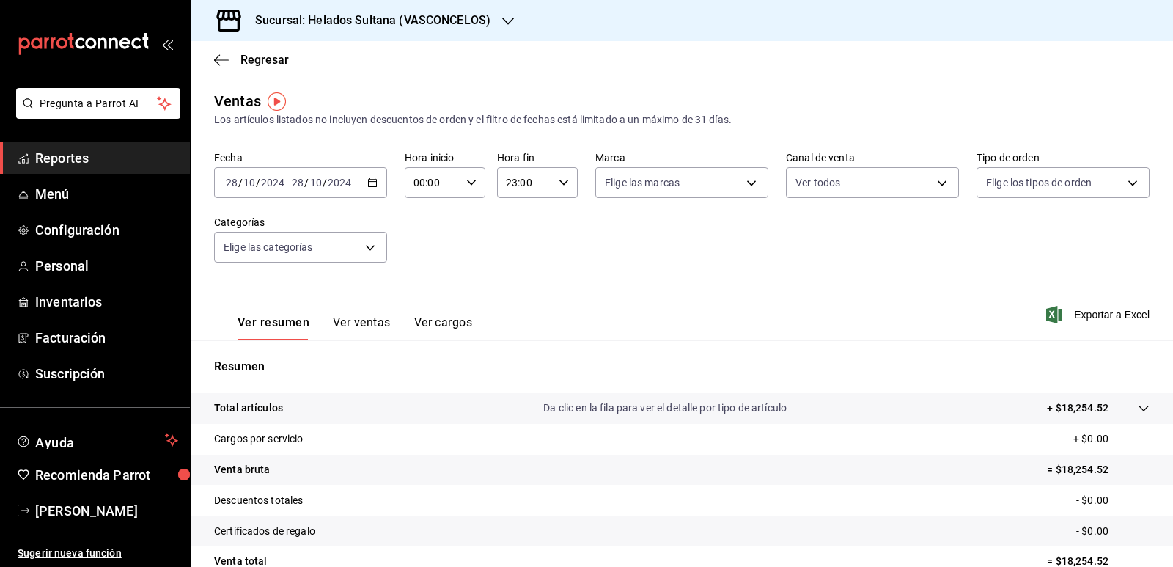
click at [368, 186] on \(Stroke\) "button" at bounding box center [372, 183] width 9 height 8
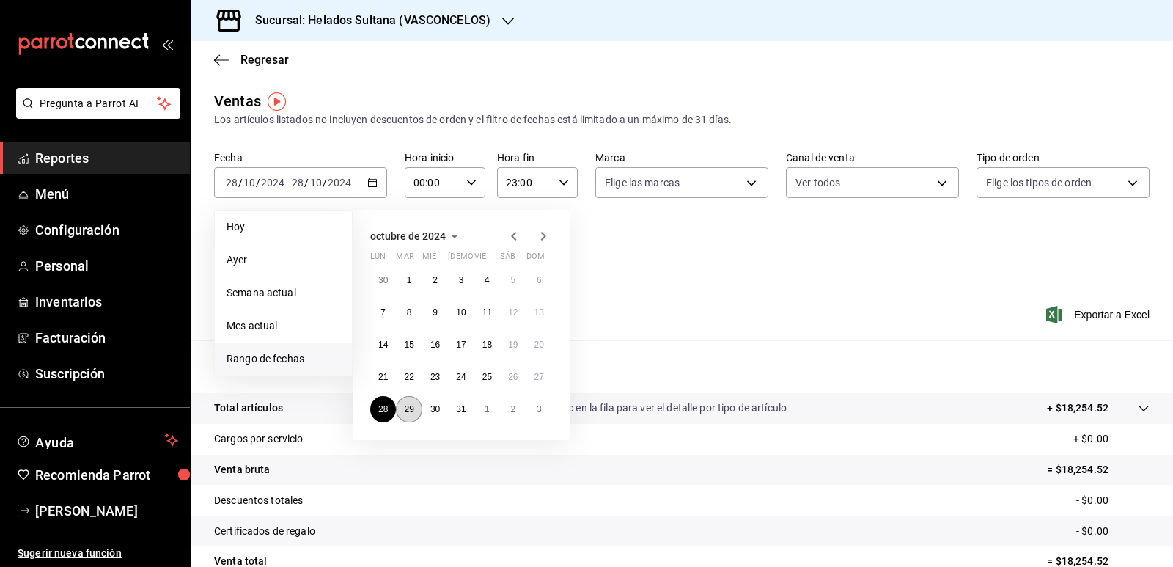
click at [408, 403] on button "29" at bounding box center [409, 409] width 26 height 26
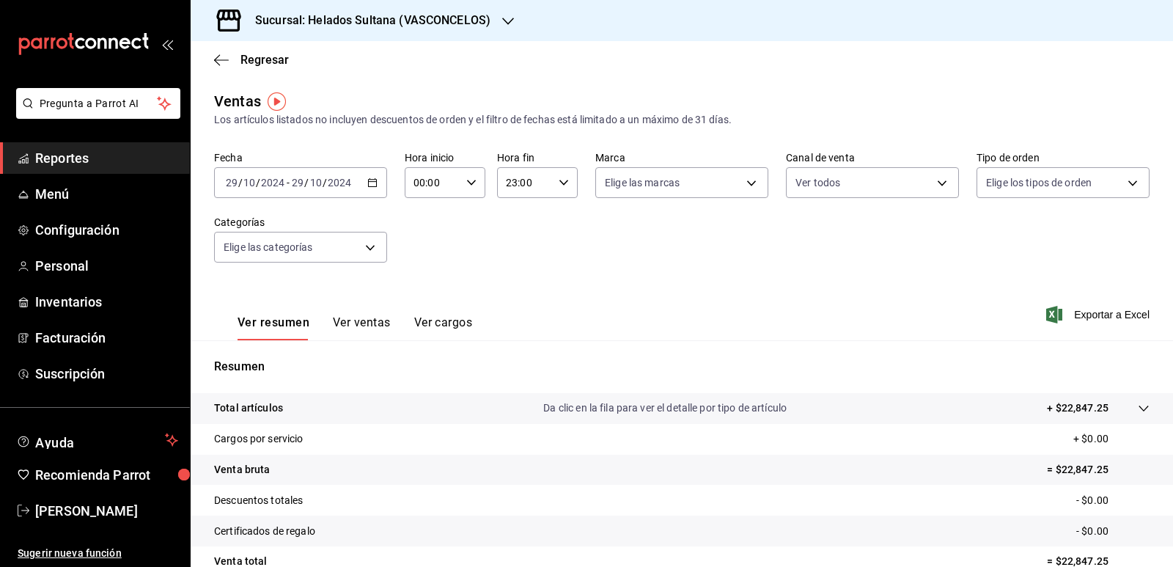
click at [372, 178] on icon "button" at bounding box center [372, 182] width 10 height 10
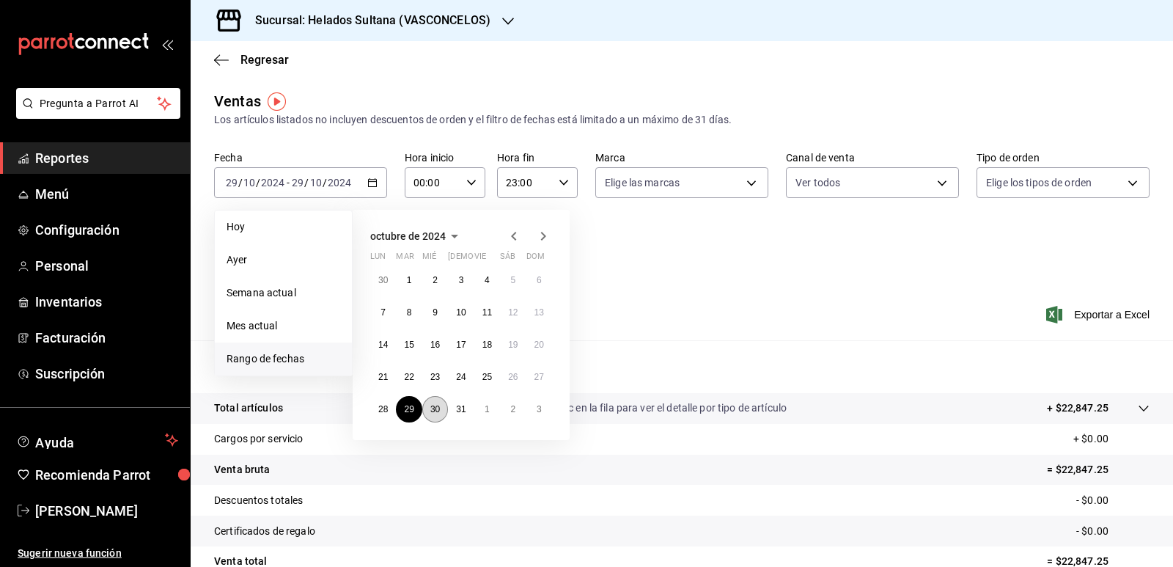
click at [438, 406] on abbr "30" at bounding box center [435, 409] width 10 height 10
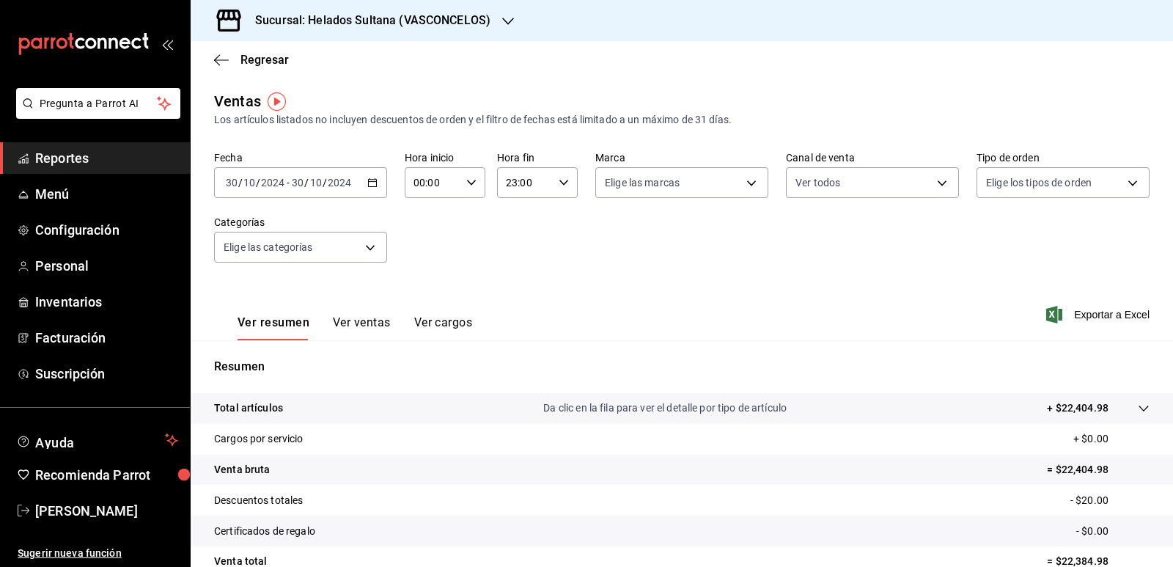
click at [372, 180] on icon "button" at bounding box center [372, 182] width 10 height 10
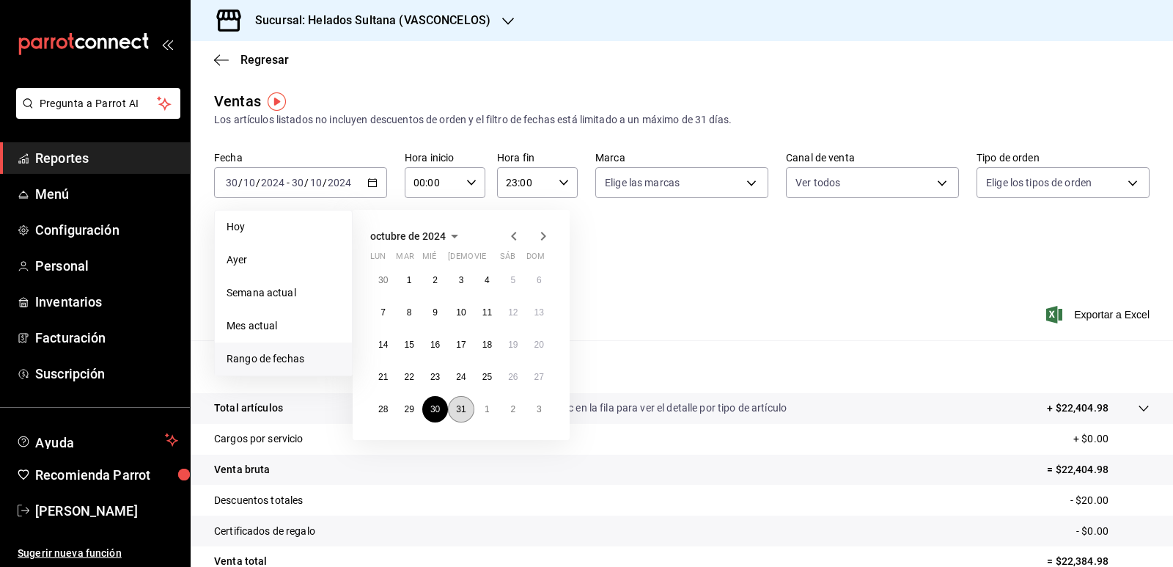
click at [456, 408] on abbr "31" at bounding box center [461, 409] width 10 height 10
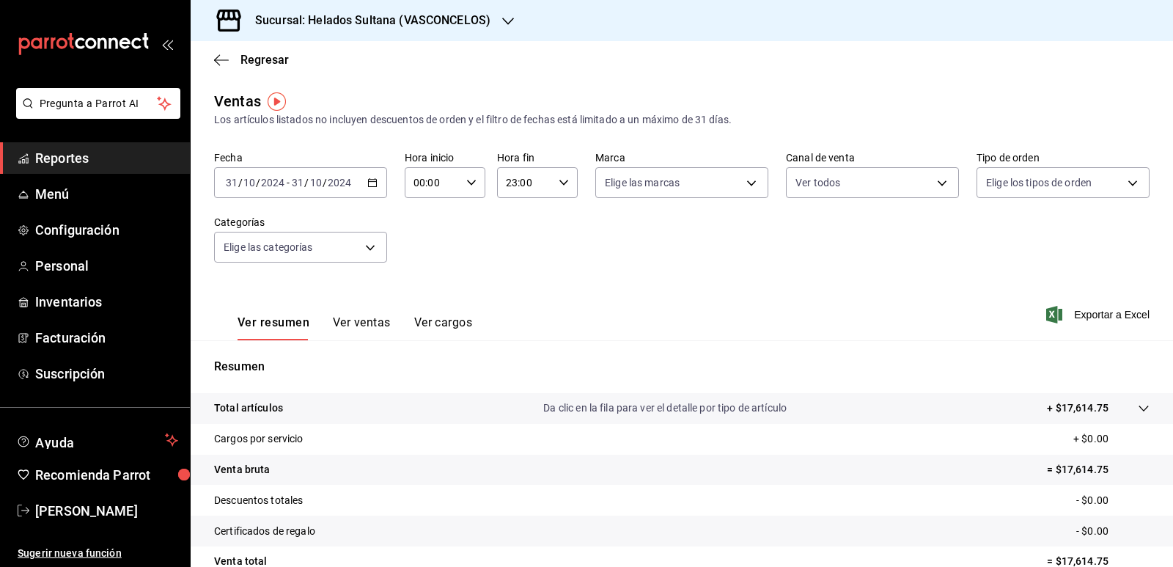
click at [370, 182] on \(Stroke\) "button" at bounding box center [373, 181] width 8 height 1
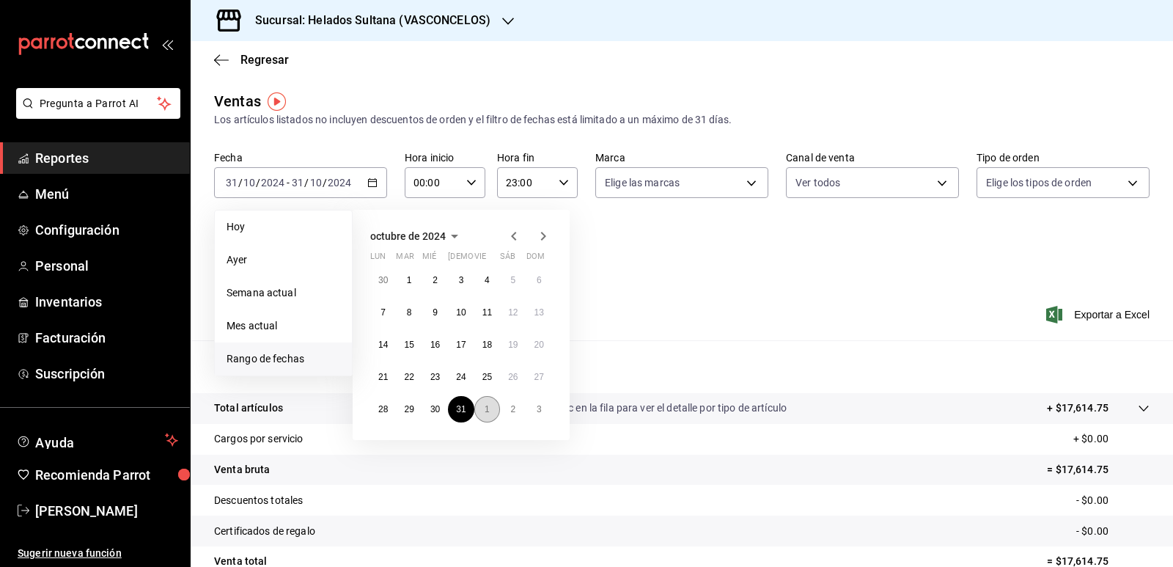
click at [481, 410] on button "1" at bounding box center [487, 409] width 26 height 26
click at [481, 410] on button "29" at bounding box center [487, 409] width 26 height 26
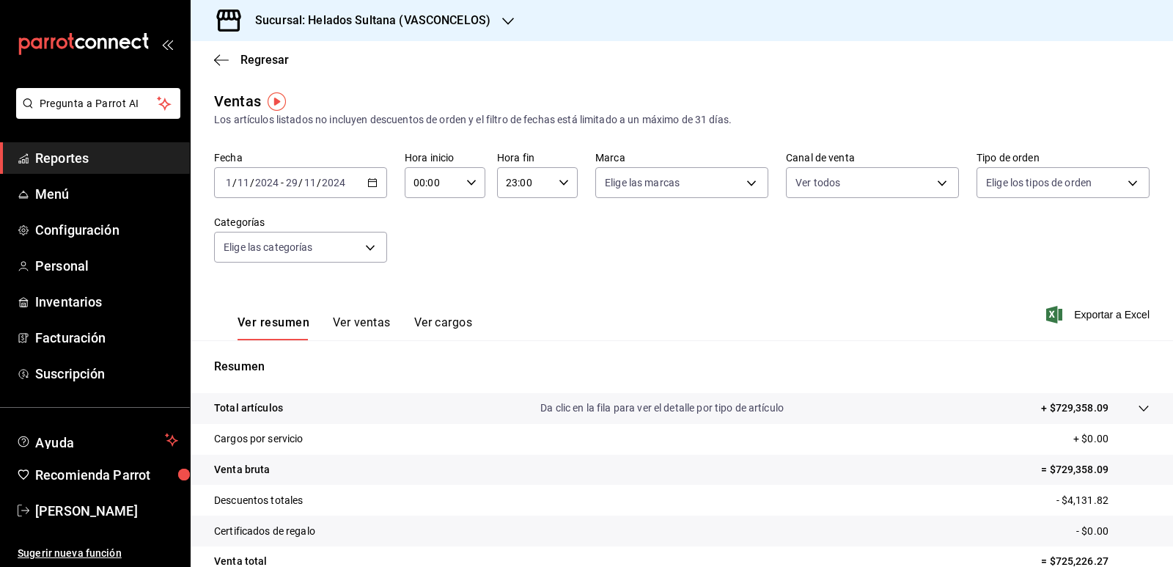
click at [374, 183] on \(Stroke\) "button" at bounding box center [372, 183] width 9 height 8
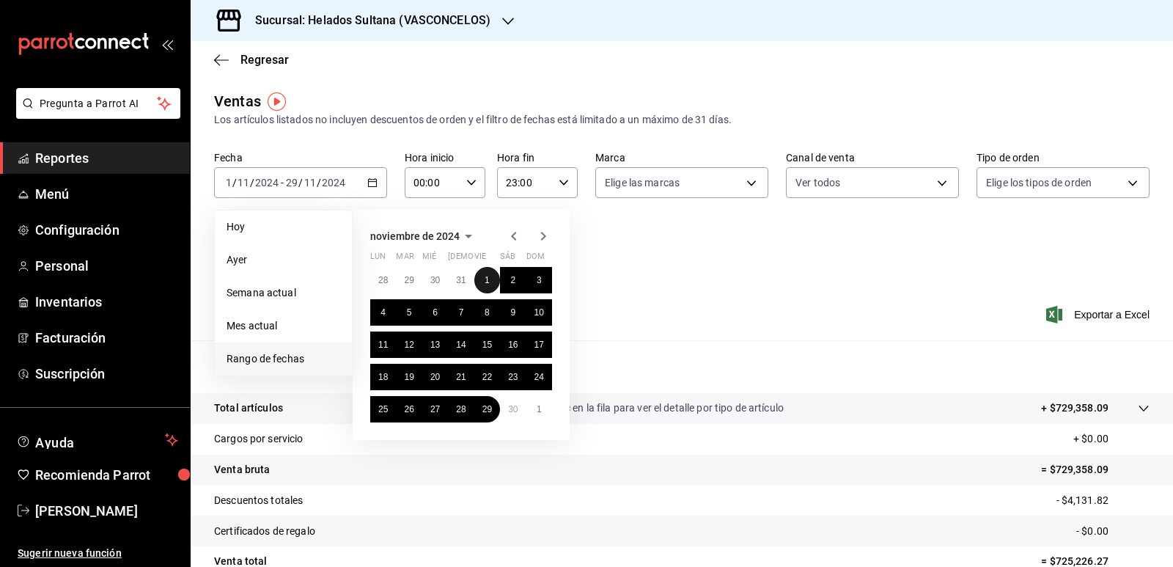
click at [489, 285] on button "1" at bounding box center [487, 280] width 26 height 26
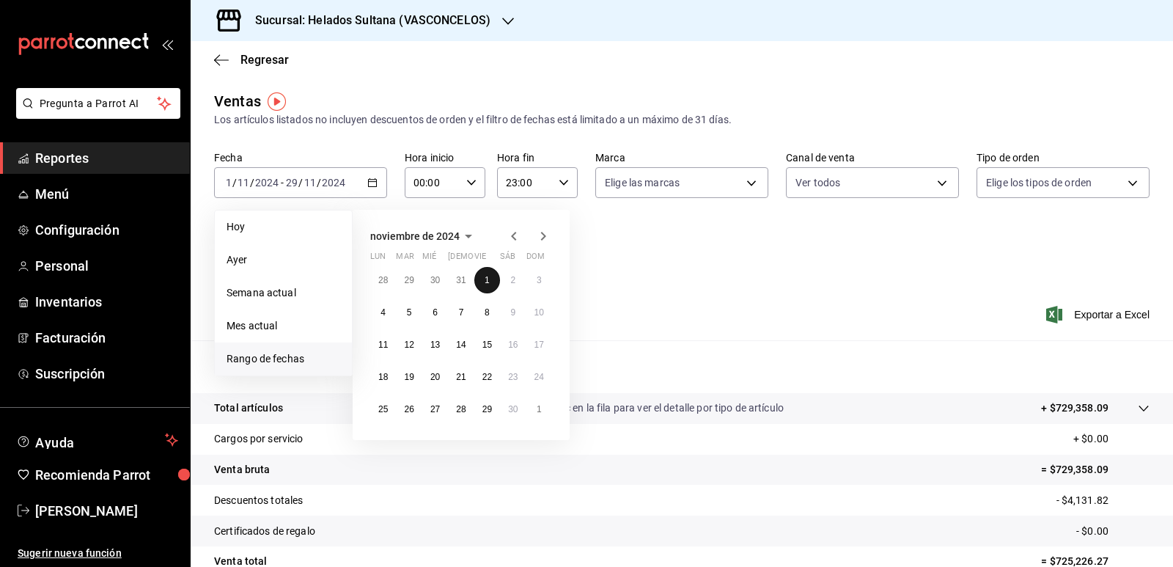
click at [489, 285] on button "1" at bounding box center [487, 280] width 26 height 26
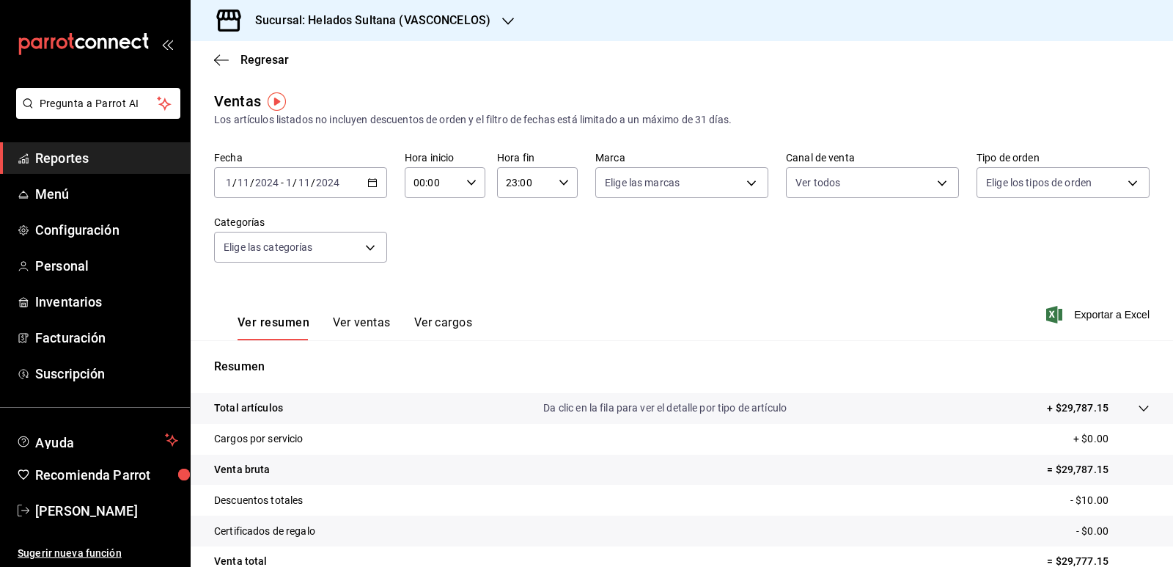
click at [378, 183] on div "[DATE] [DATE] - [DATE] [DATE]" at bounding box center [300, 182] width 173 height 31
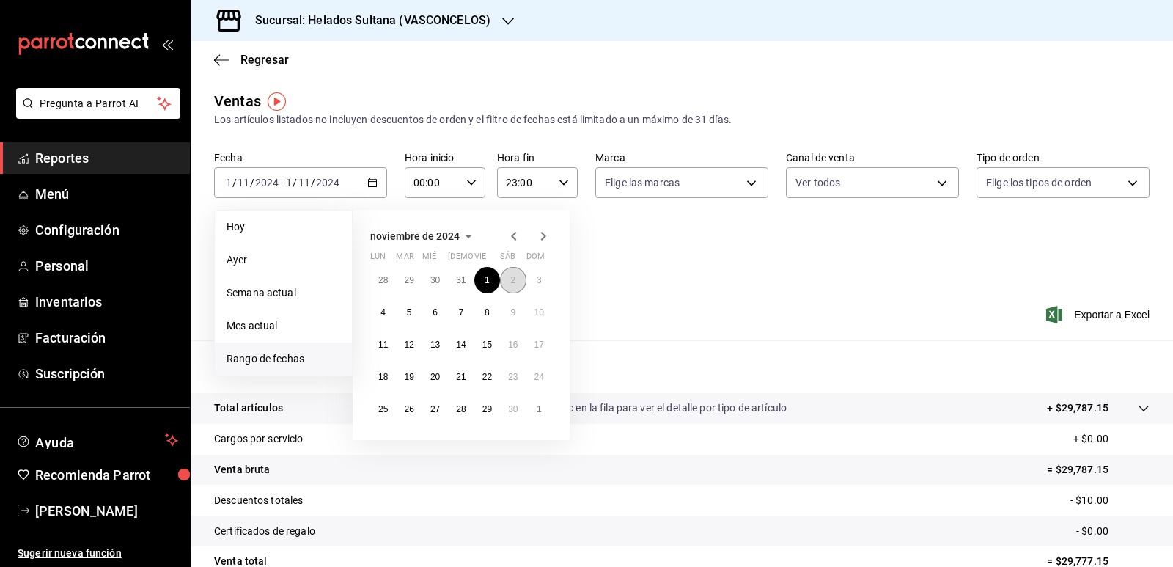
click at [515, 283] on abbr "2" at bounding box center [512, 280] width 5 height 10
click at [514, 276] on abbr "2" at bounding box center [512, 280] width 5 height 10
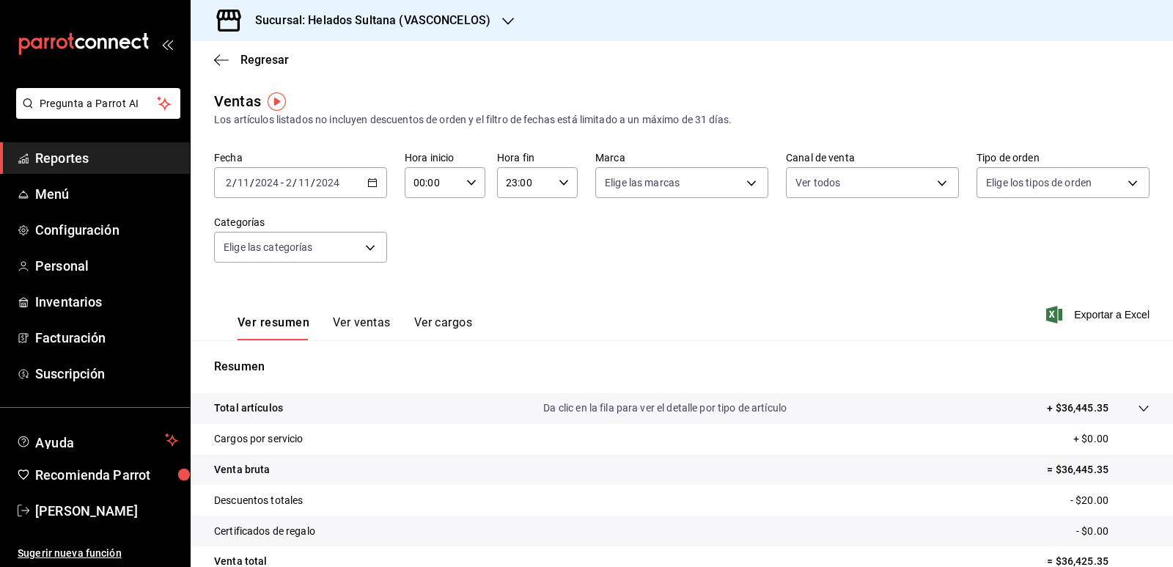
click at [368, 183] on icon "button" at bounding box center [372, 182] width 10 height 10
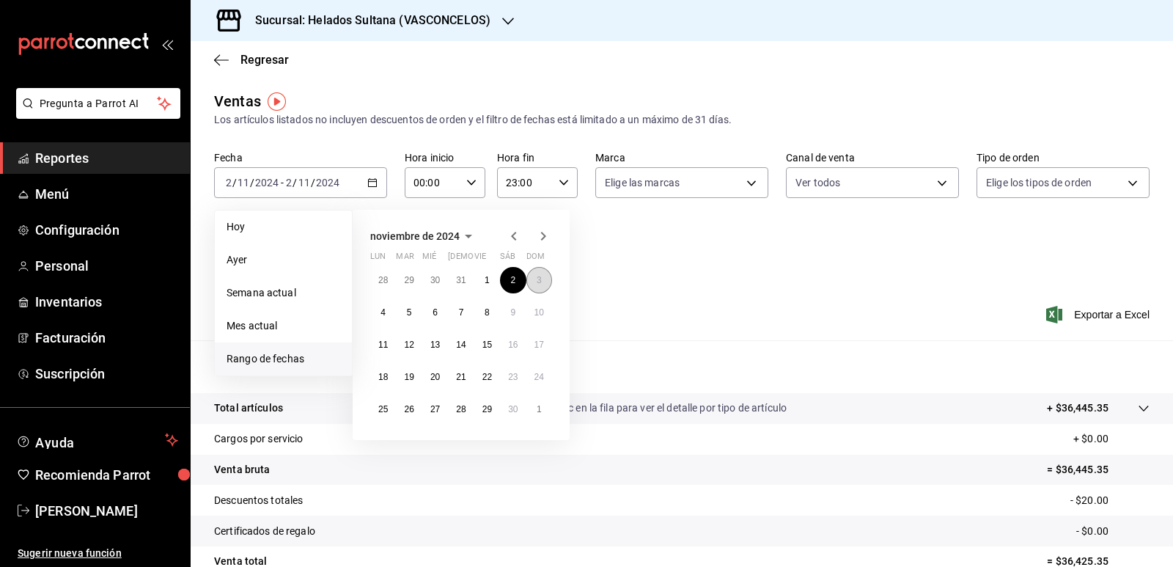
click at [532, 282] on button "3" at bounding box center [539, 280] width 26 height 26
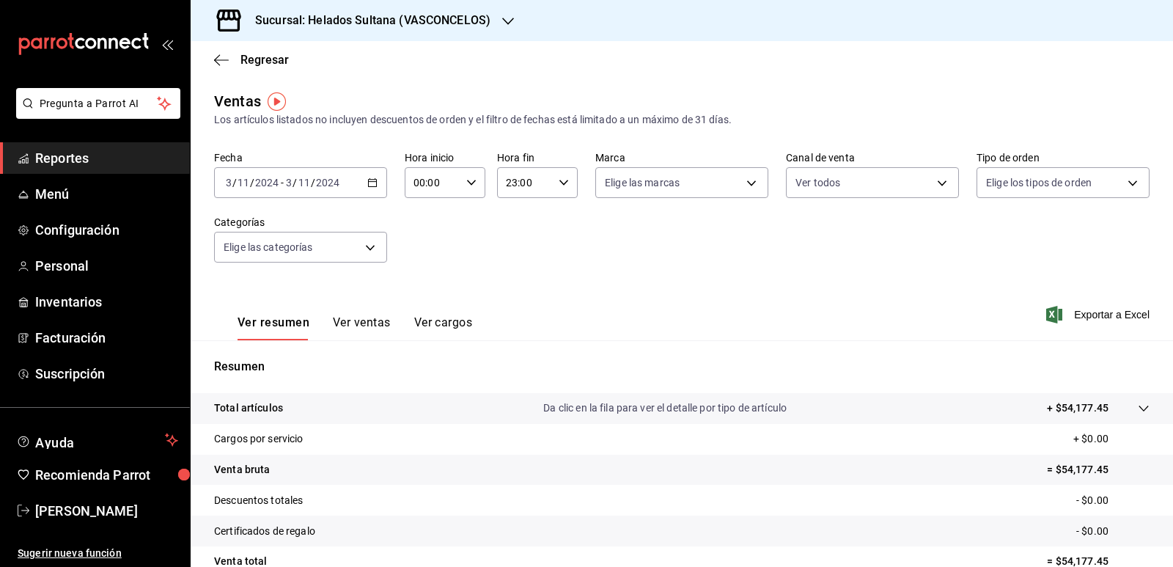
click at [369, 180] on \(Stroke\) "button" at bounding box center [372, 183] width 9 height 8
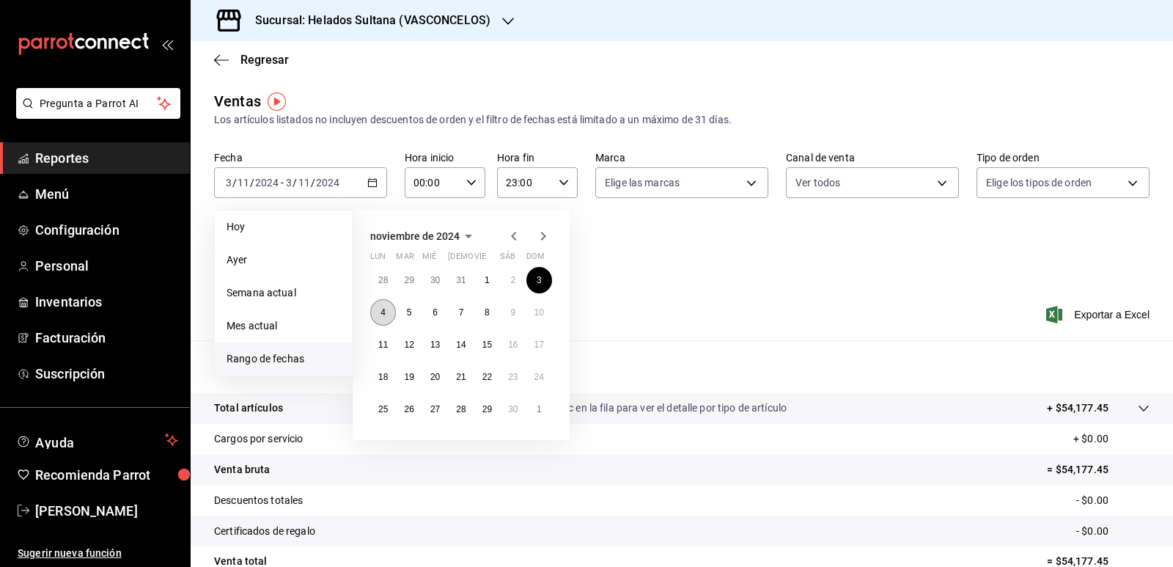
click at [380, 314] on button "4" at bounding box center [383, 312] width 26 height 26
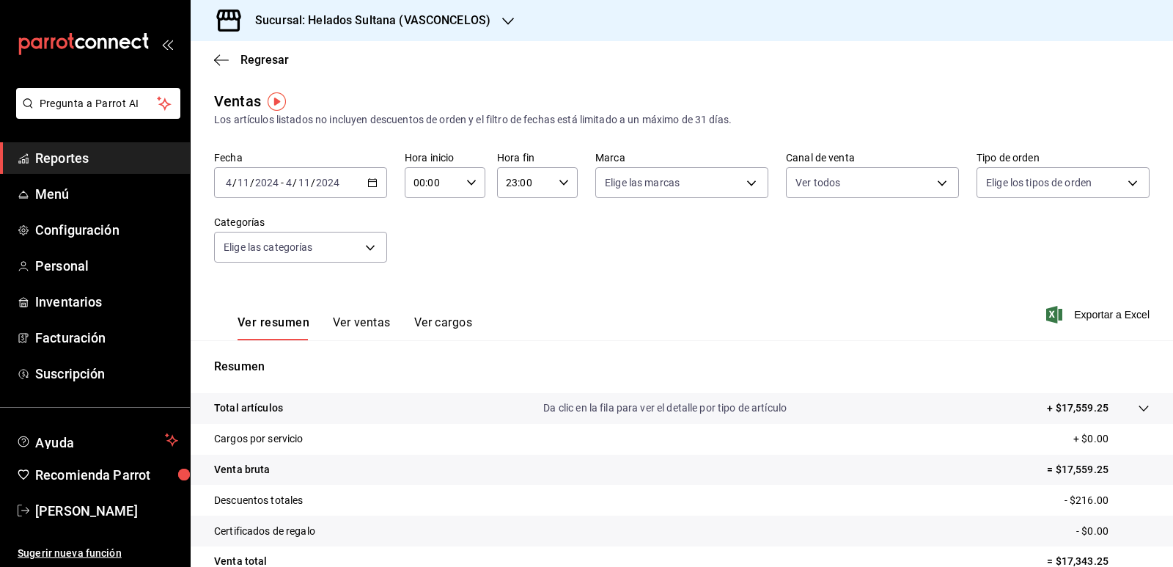
click at [368, 181] on icon "button" at bounding box center [372, 182] width 10 height 10
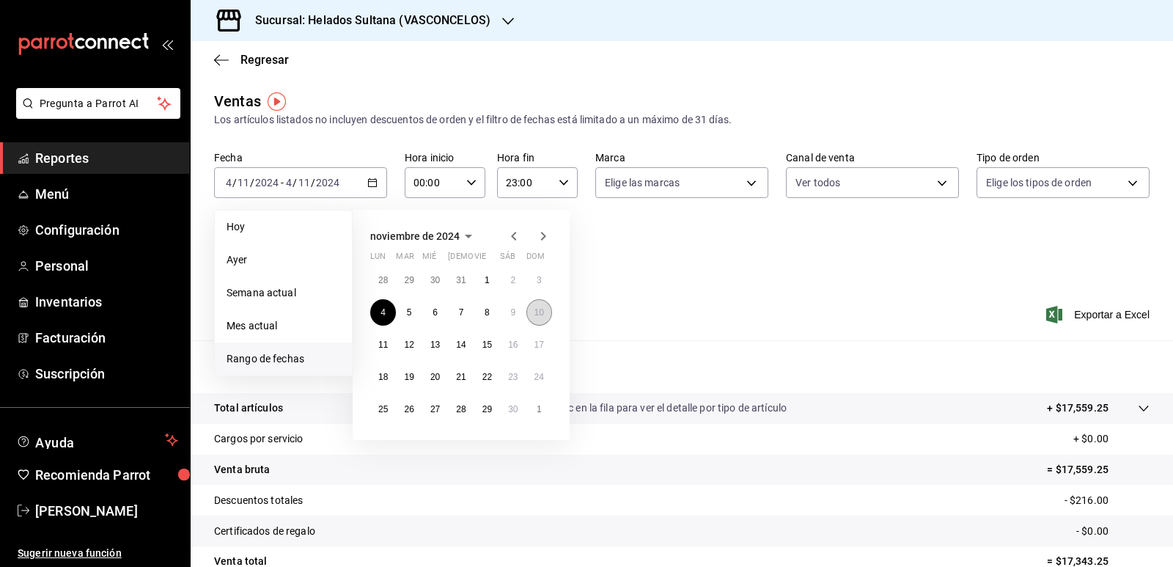
click at [537, 316] on abbr "10" at bounding box center [539, 312] width 10 height 10
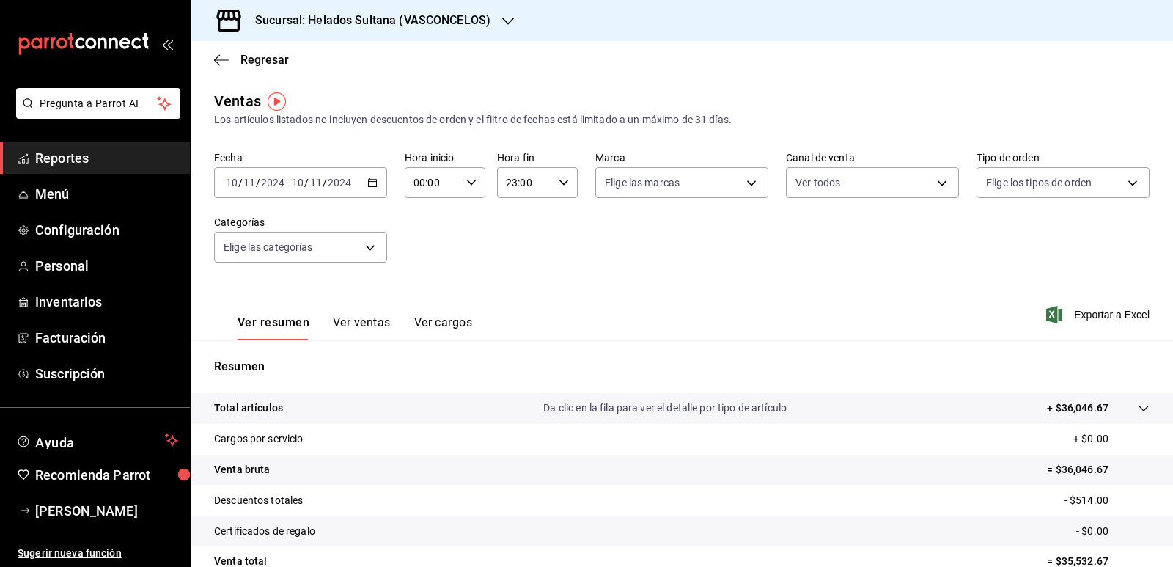
click at [372, 183] on icon "button" at bounding box center [372, 182] width 10 height 10
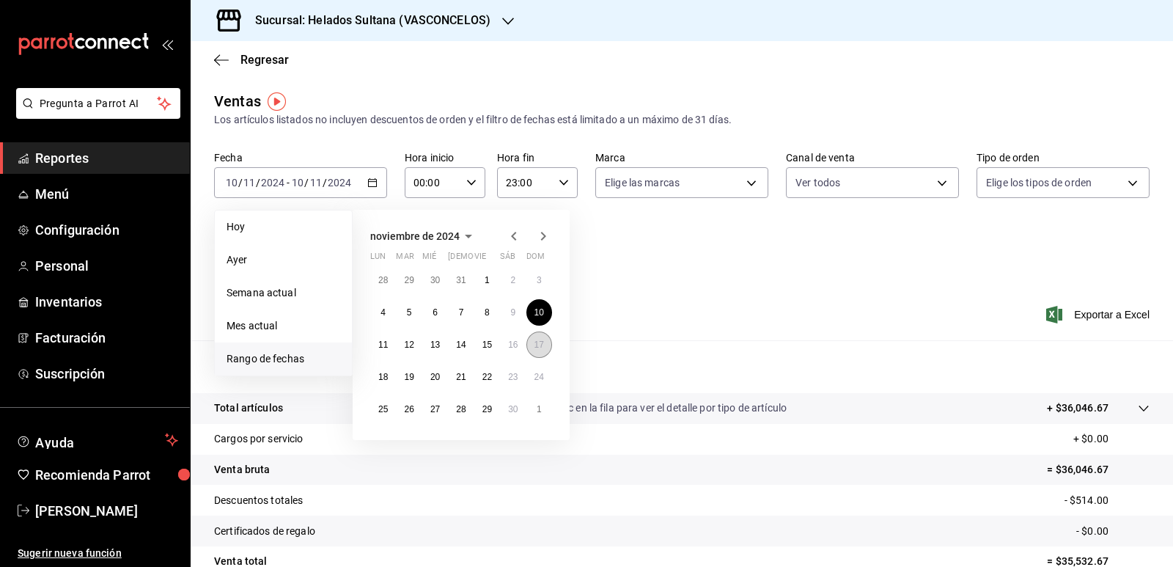
click at [534, 338] on button "17" at bounding box center [539, 344] width 26 height 26
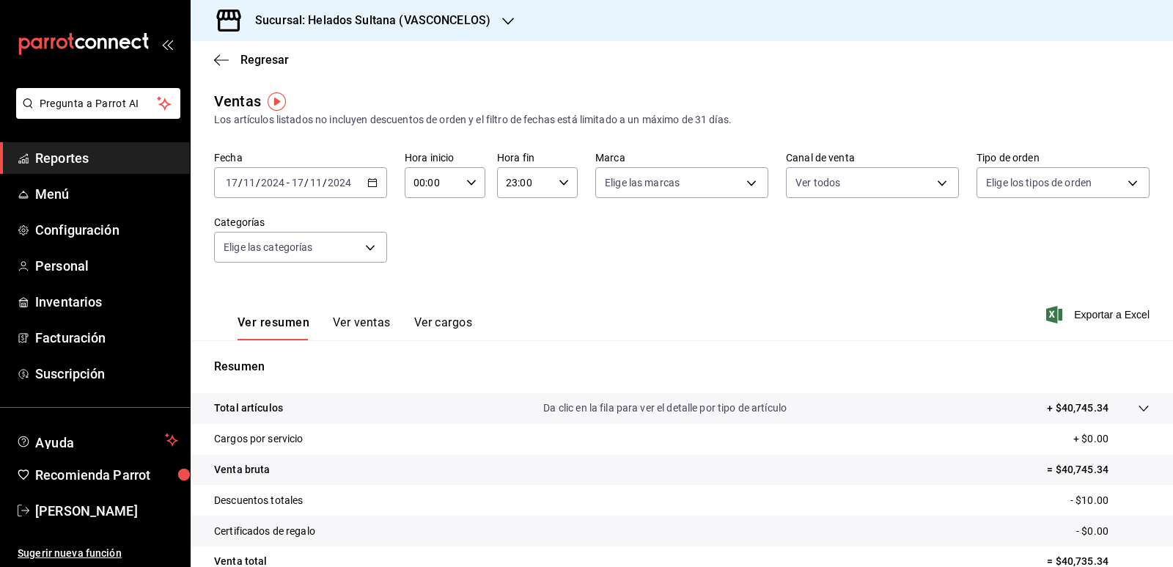
click at [67, 164] on span "Reportes" at bounding box center [106, 158] width 143 height 20
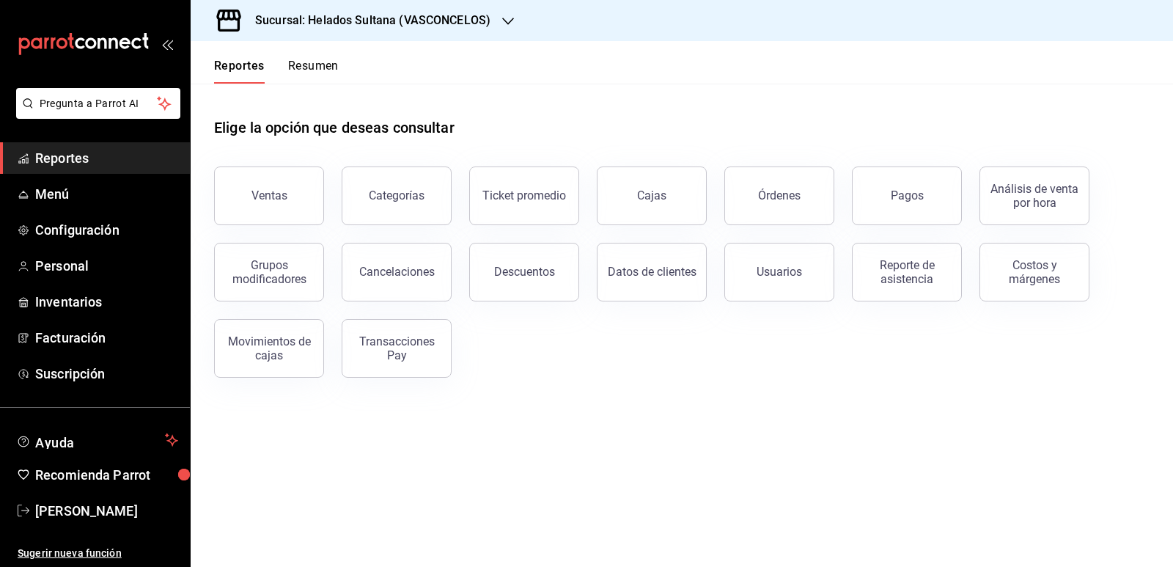
click at [316, 70] on button "Resumen" at bounding box center [313, 71] width 51 height 25
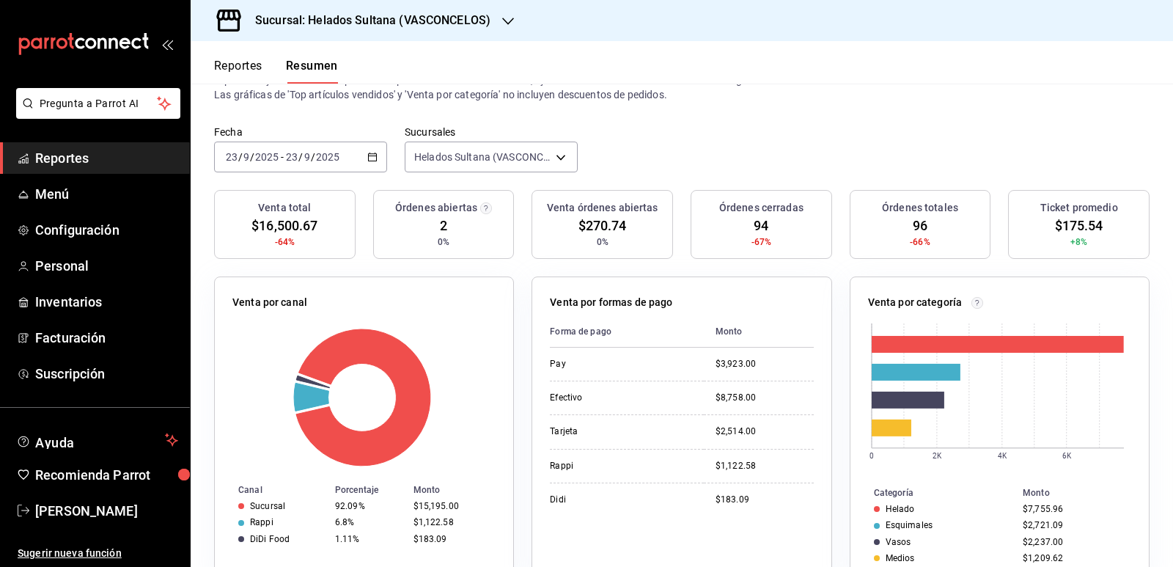
scroll to position [73, 0]
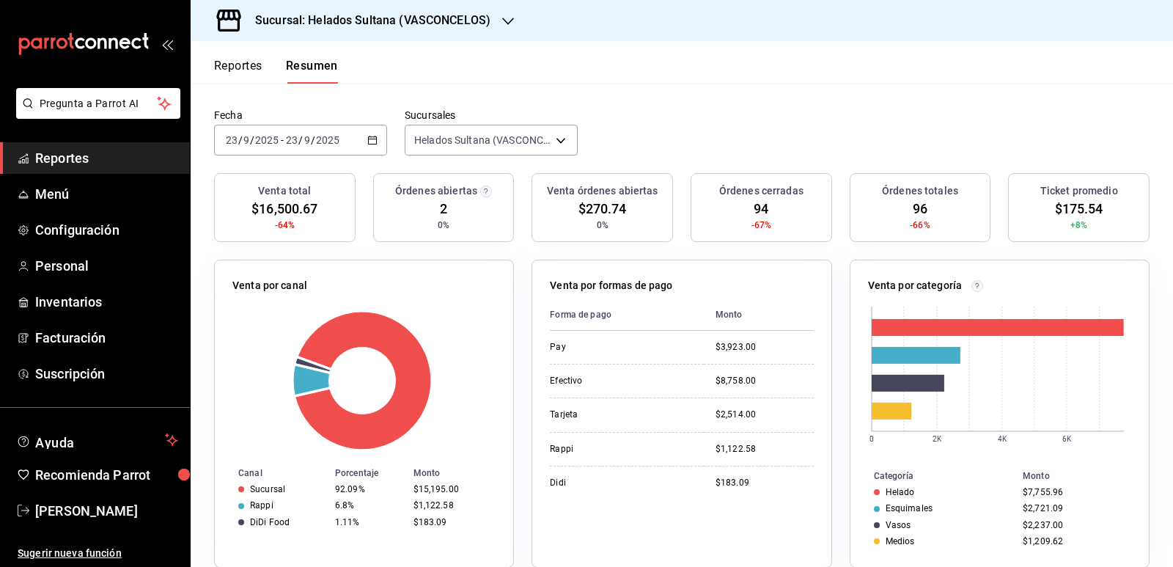
click at [75, 155] on span "Reportes" at bounding box center [106, 158] width 143 height 20
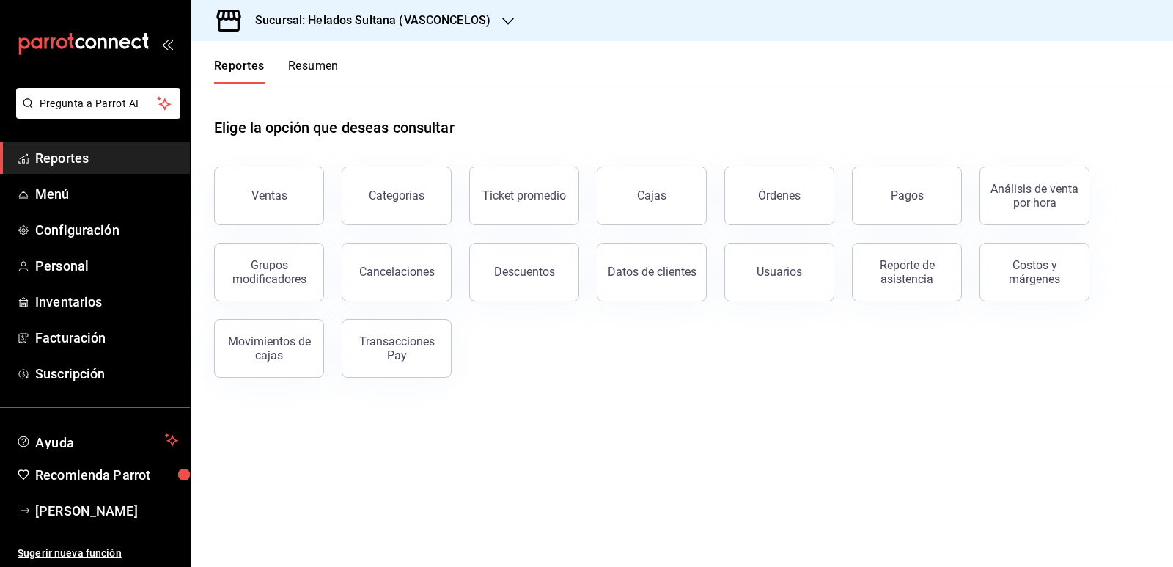
click at [60, 152] on span "Reportes" at bounding box center [106, 158] width 143 height 20
